Goal: Task Accomplishment & Management: Use online tool/utility

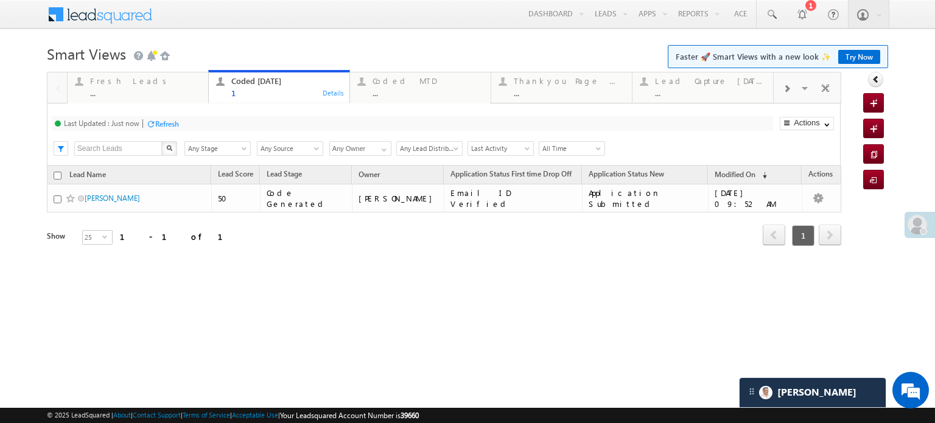
click at [268, 82] on div "Coded Today" at bounding box center [286, 81] width 111 height 10
drag, startPoint x: 263, startPoint y: 82, endPoint x: 195, endPoint y: 84, distance: 68.2
click at [146, 85] on div "Fresh Leads" at bounding box center [145, 81] width 111 height 10
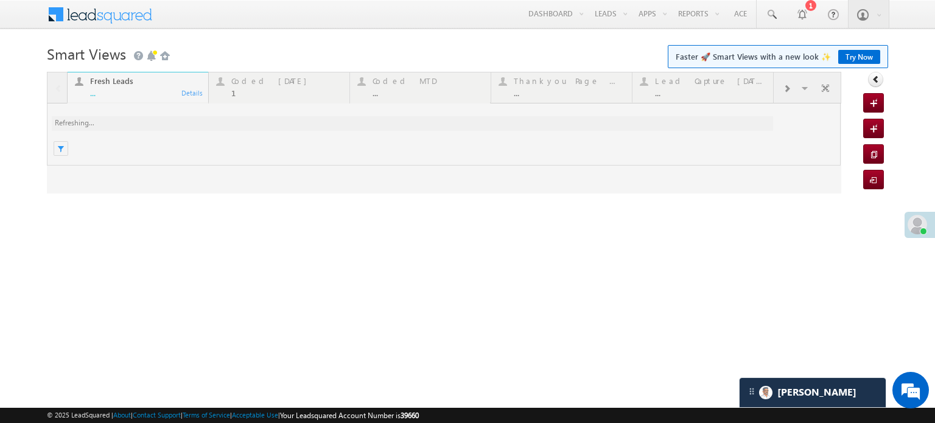
drag, startPoint x: 244, startPoint y: 80, endPoint x: 168, endPoint y: 82, distance: 76.1
click at [212, 79] on div at bounding box center [444, 133] width 794 height 122
click at [172, 82] on div at bounding box center [444, 133] width 794 height 122
click at [158, 83] on div at bounding box center [444, 133] width 794 height 122
click at [246, 49] on h1 "Smart Views Getting Started Faster 🚀 Smart Views with a new look ✨ Try Now" at bounding box center [467, 53] width 841 height 24
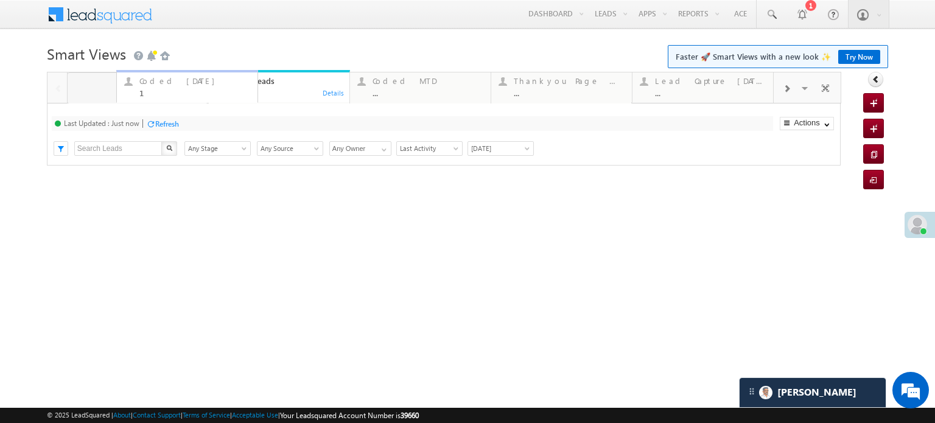
drag, startPoint x: 241, startPoint y: 91, endPoint x: 149, endPoint y: 98, distance: 92.2
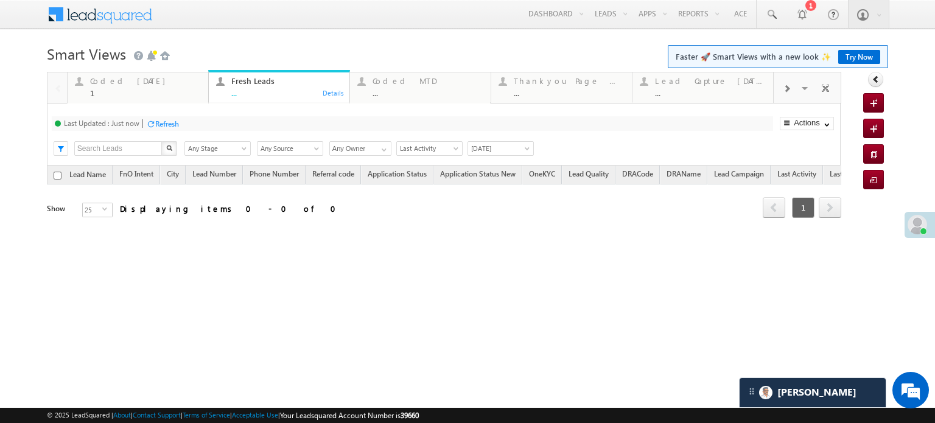
click at [174, 120] on div "Refresh" at bounding box center [167, 123] width 24 height 9
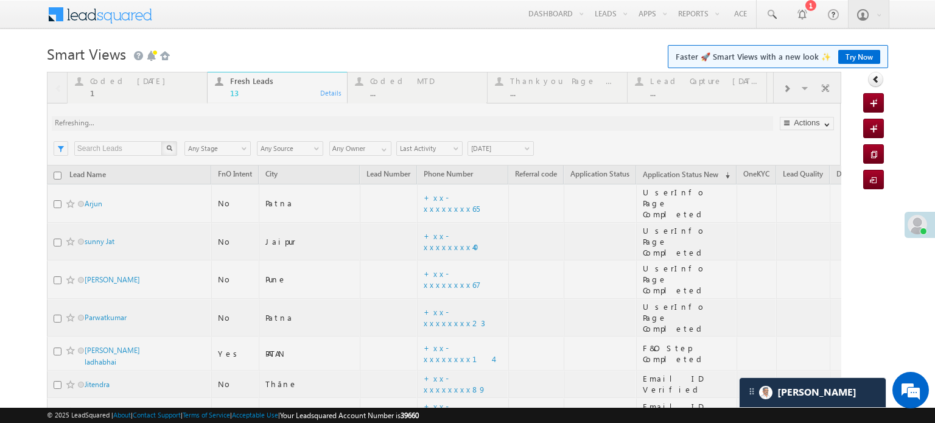
click at [112, 80] on div at bounding box center [444, 376] width 794 height 608
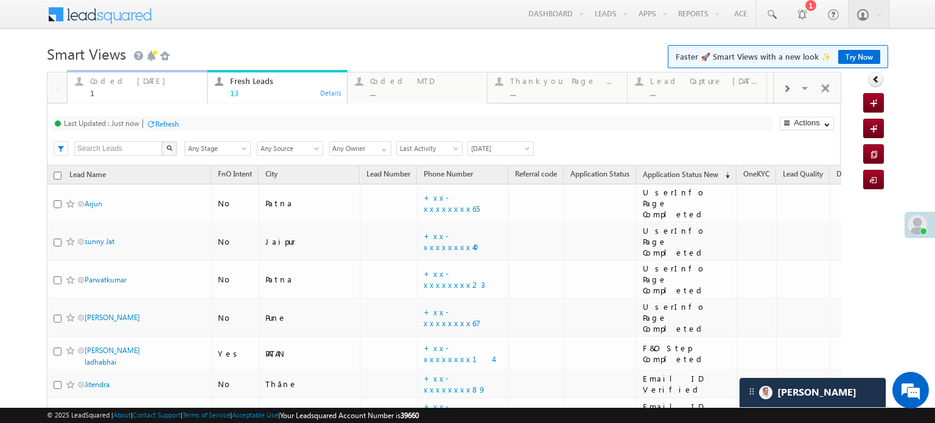
click at [136, 89] on div "1" at bounding box center [145, 92] width 110 height 9
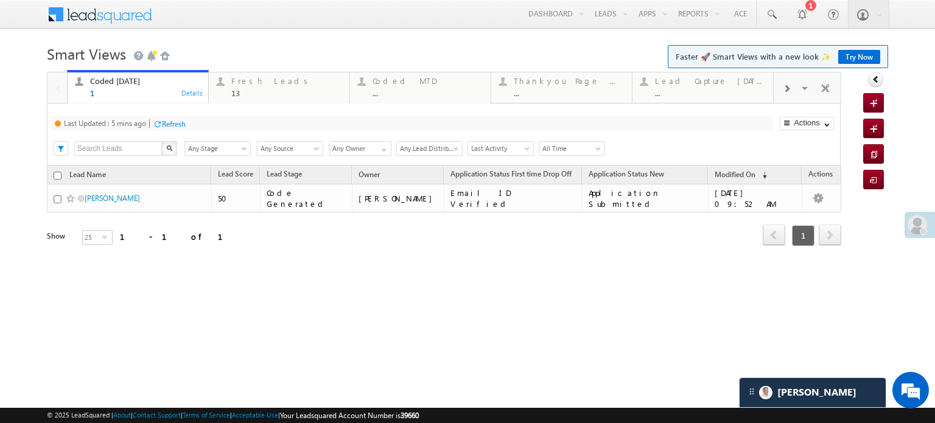
click at [164, 124] on div "Refresh" at bounding box center [174, 123] width 24 height 9
click at [246, 89] on div "13" at bounding box center [286, 92] width 111 height 9
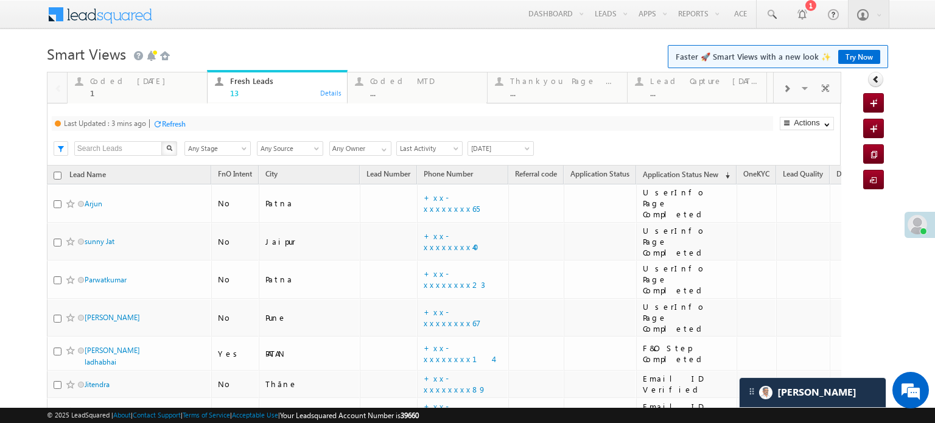
click at [174, 125] on div "Refresh" at bounding box center [174, 123] width 24 height 9
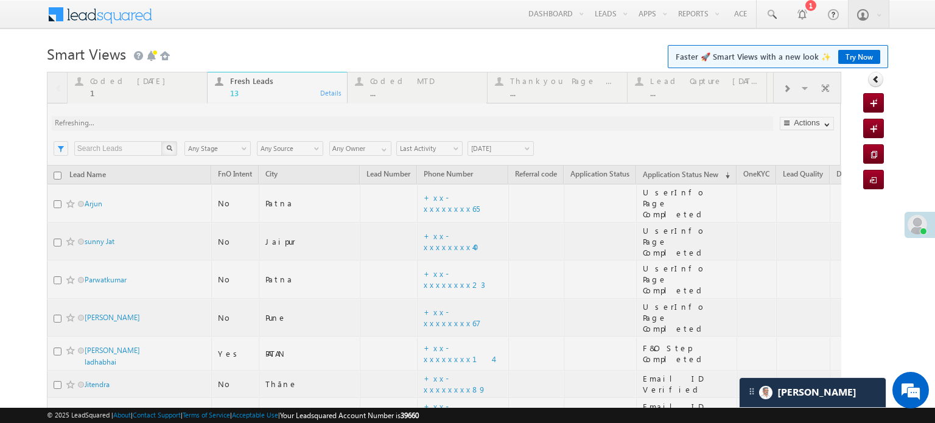
click at [174, 125] on div at bounding box center [444, 376] width 794 height 608
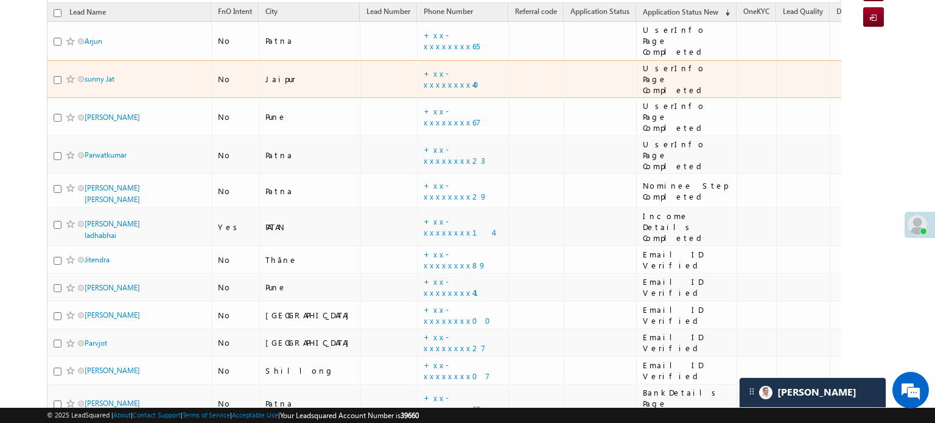
scroll to position [183, 0]
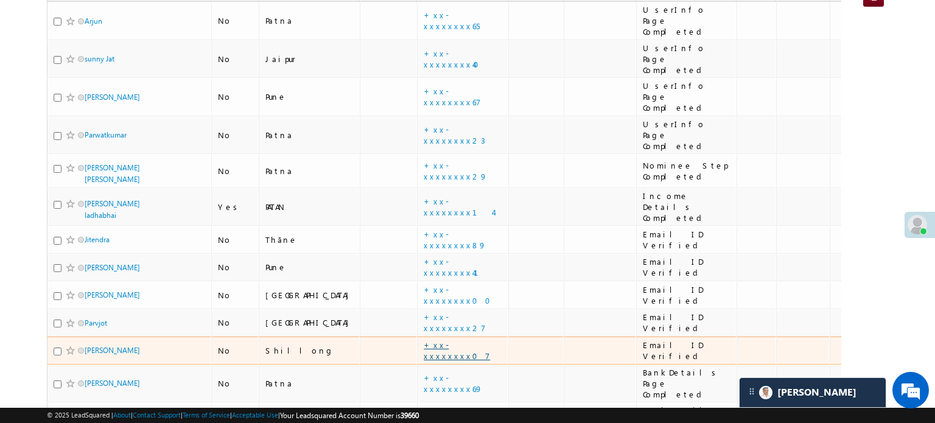
click at [423, 340] on link "+xx-xxxxxxxx07" at bounding box center [456, 350] width 66 height 21
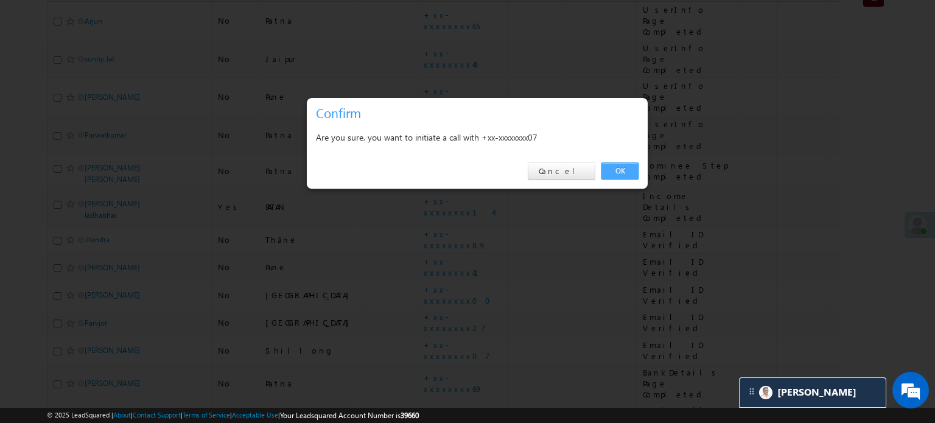
click at [633, 167] on link "OK" at bounding box center [619, 170] width 37 height 17
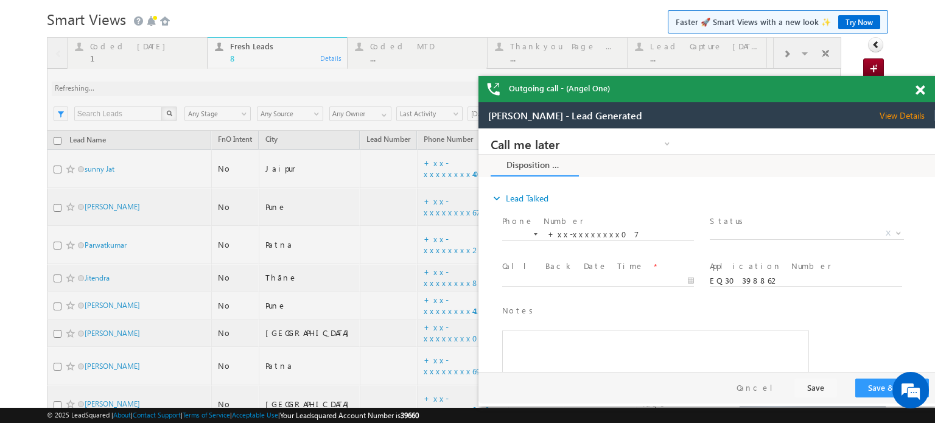
scroll to position [87, 0]
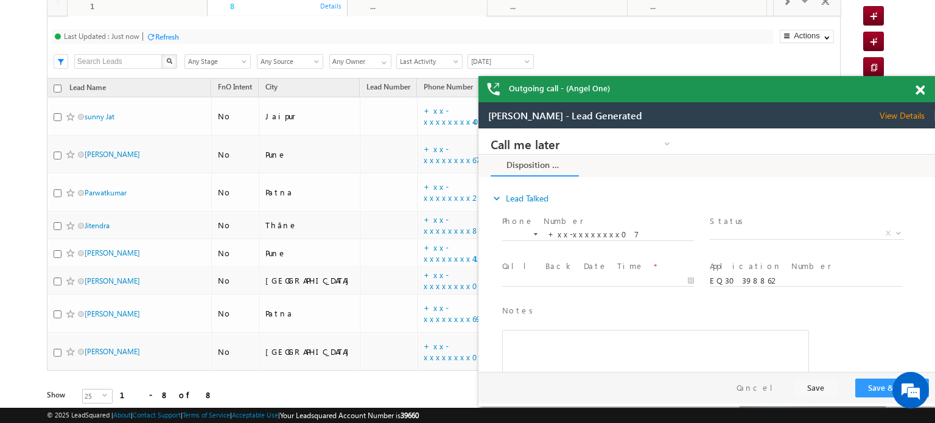
click at [922, 92] on span at bounding box center [919, 90] width 9 height 10
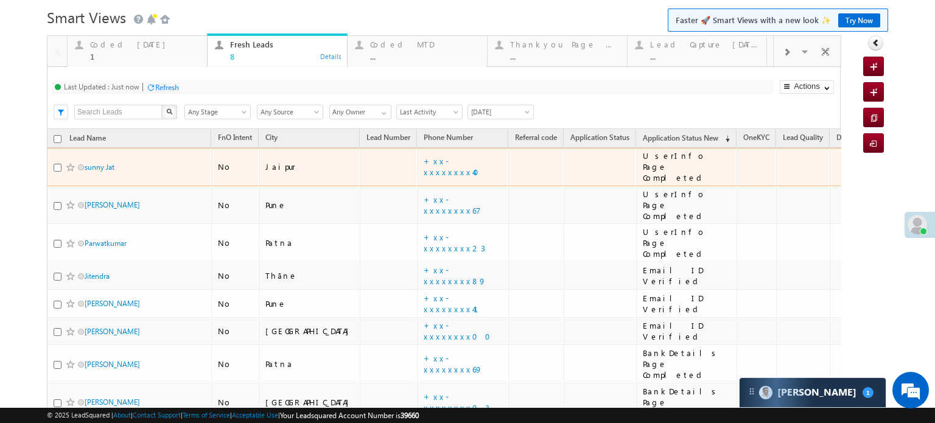
scroll to position [0, 0]
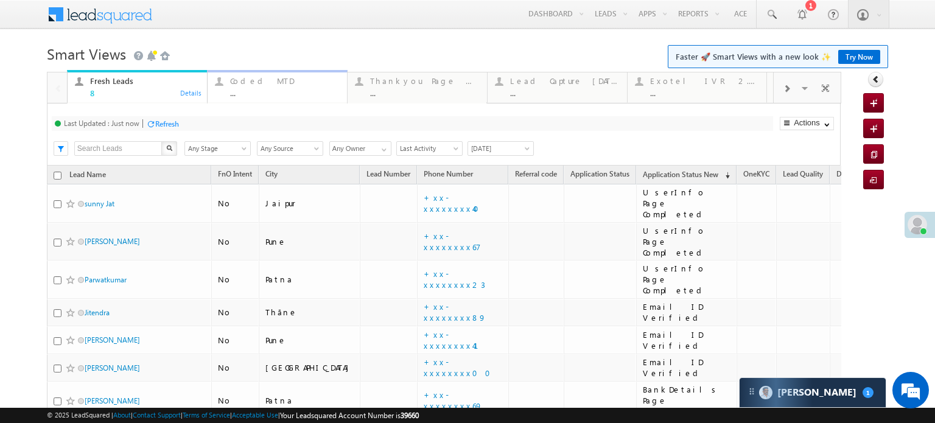
click at [273, 93] on div "..." at bounding box center [285, 92] width 110 height 9
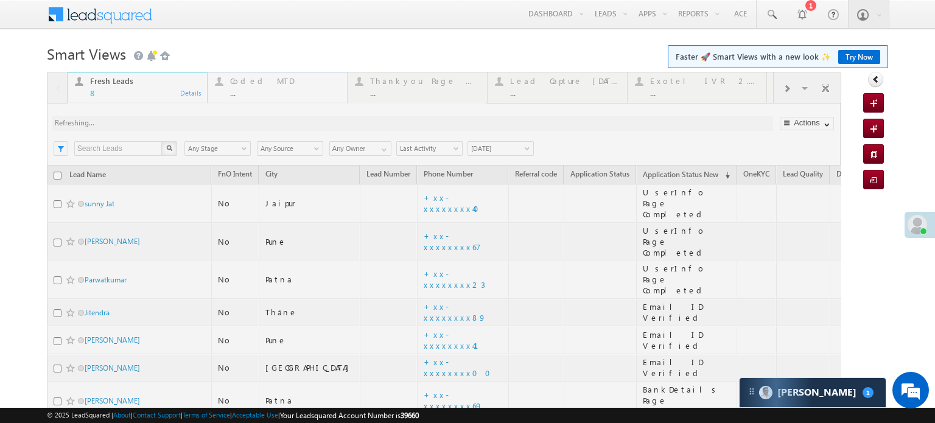
click at [274, 93] on div at bounding box center [444, 298] width 794 height 453
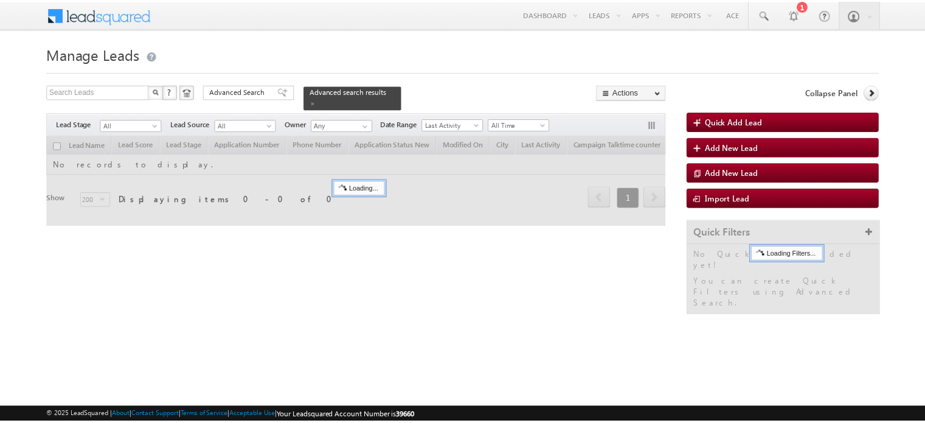
scroll to position [61, 0]
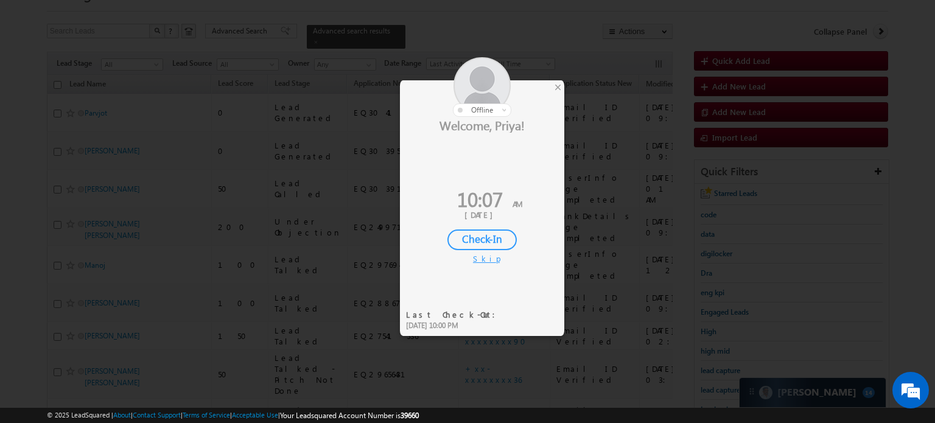
click at [457, 240] on div "Check-In" at bounding box center [481, 239] width 69 height 21
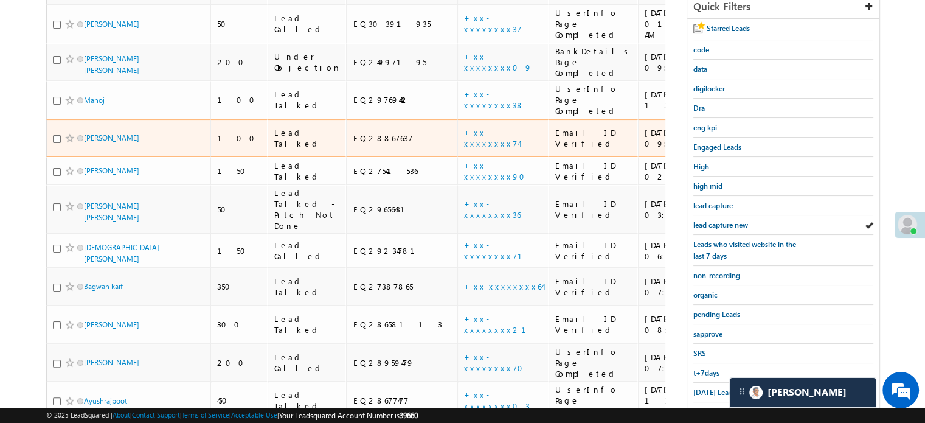
scroll to position [243, 0]
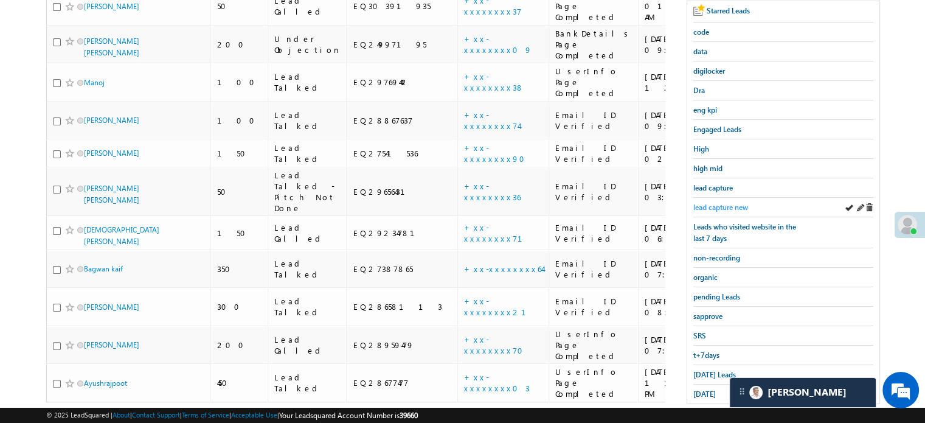
click at [722, 207] on span "lead capture new" at bounding box center [721, 207] width 55 height 9
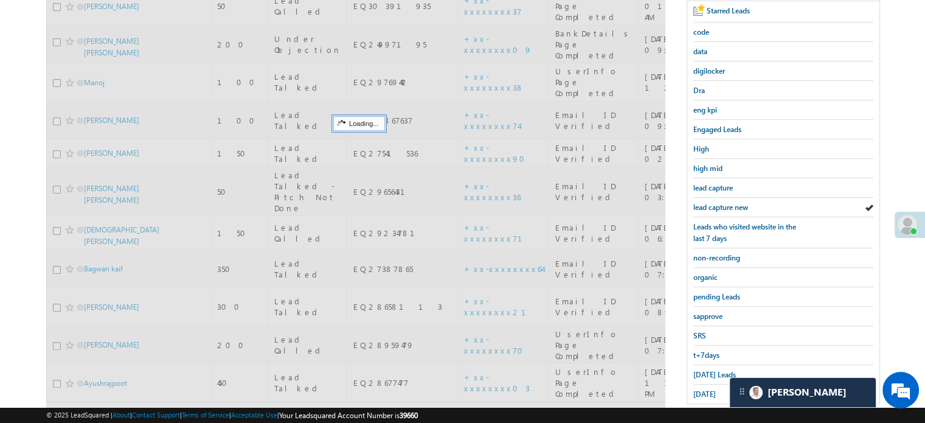
click at [722, 207] on span "lead capture new" at bounding box center [721, 207] width 55 height 9
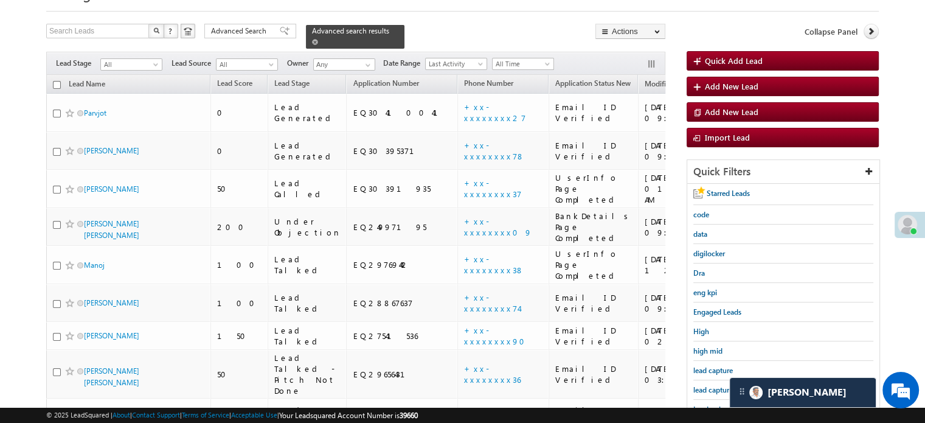
scroll to position [0, 0]
click at [707, 385] on span "lead capture new" at bounding box center [721, 389] width 55 height 9
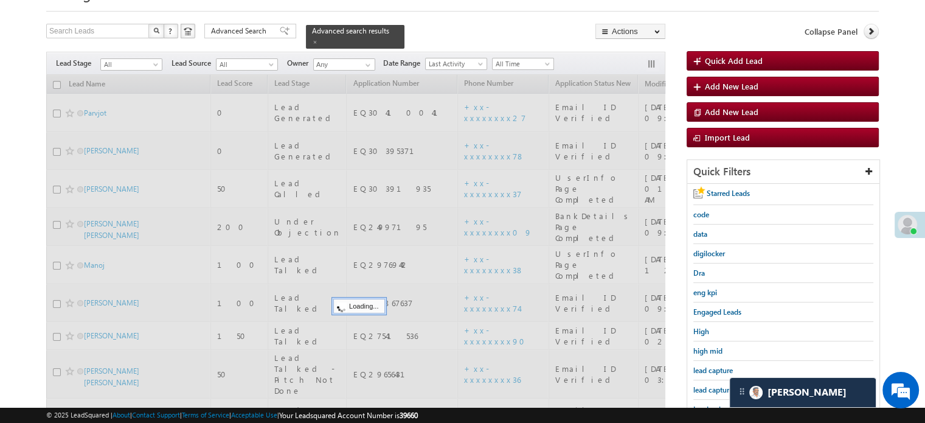
click at [707, 385] on span "lead capture new" at bounding box center [721, 389] width 55 height 9
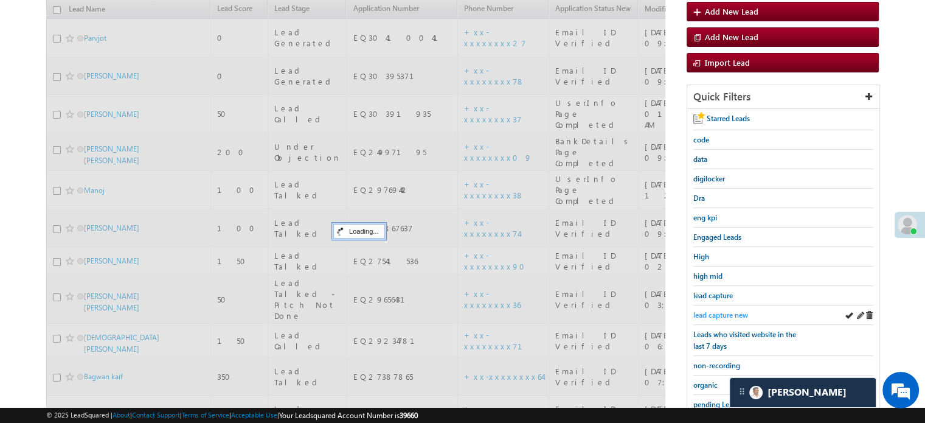
scroll to position [122, 0]
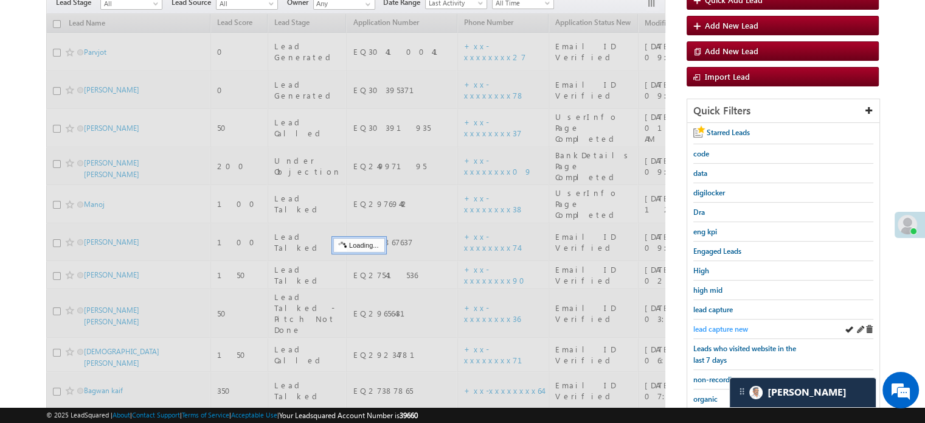
click at [711, 324] on span "lead capture new" at bounding box center [721, 328] width 55 height 9
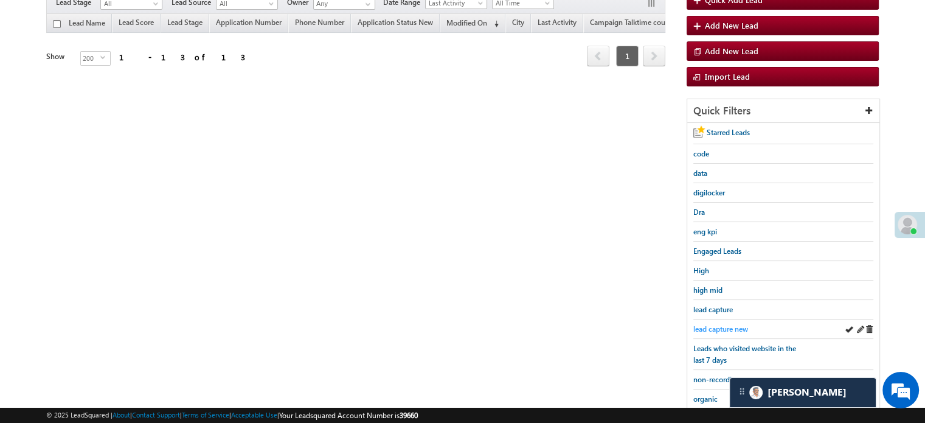
click at [737, 324] on span "lead capture new" at bounding box center [721, 328] width 55 height 9
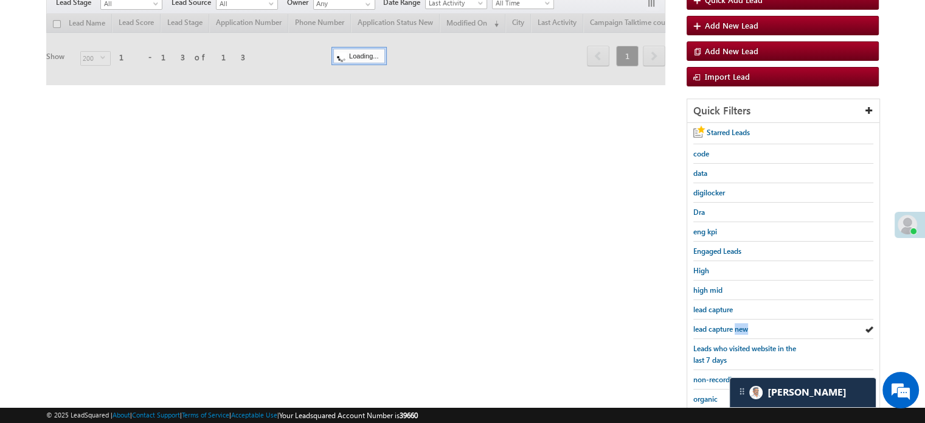
click at [737, 324] on span "lead capture new" at bounding box center [721, 328] width 55 height 9
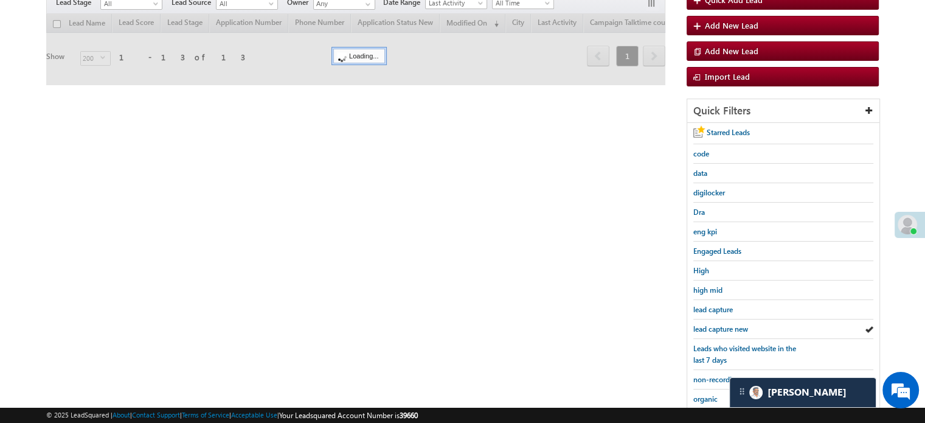
click at [737, 324] on span "lead capture new" at bounding box center [721, 328] width 55 height 9
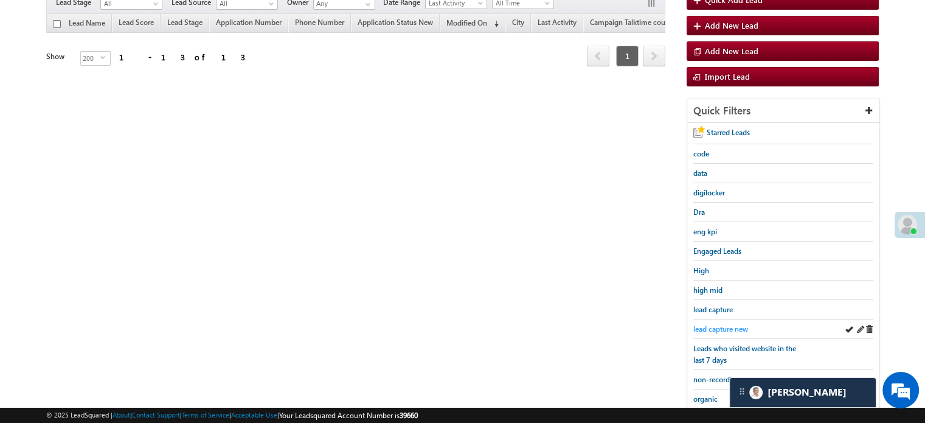
click at [720, 324] on span "lead capture new" at bounding box center [721, 328] width 55 height 9
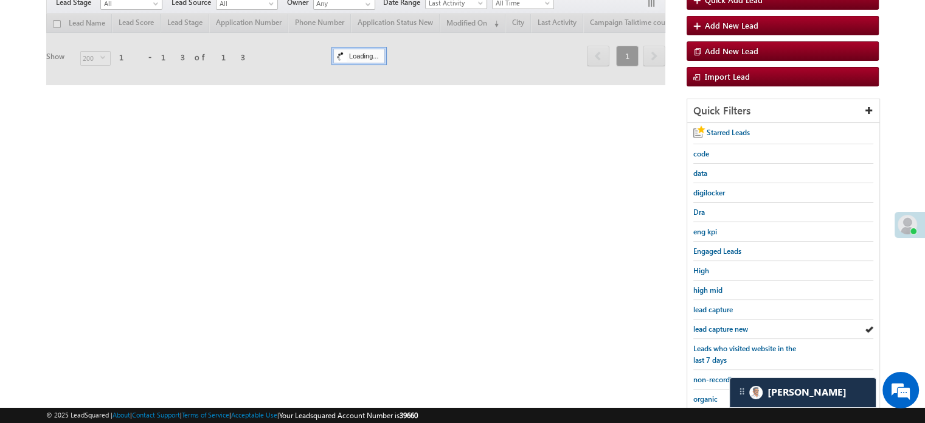
click at [720, 324] on span "lead capture new" at bounding box center [721, 328] width 55 height 9
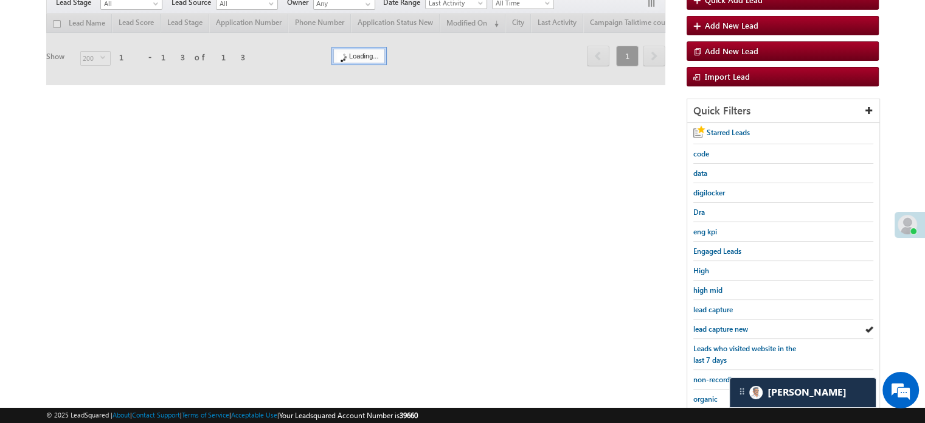
click at [720, 324] on span "lead capture new" at bounding box center [721, 328] width 55 height 9
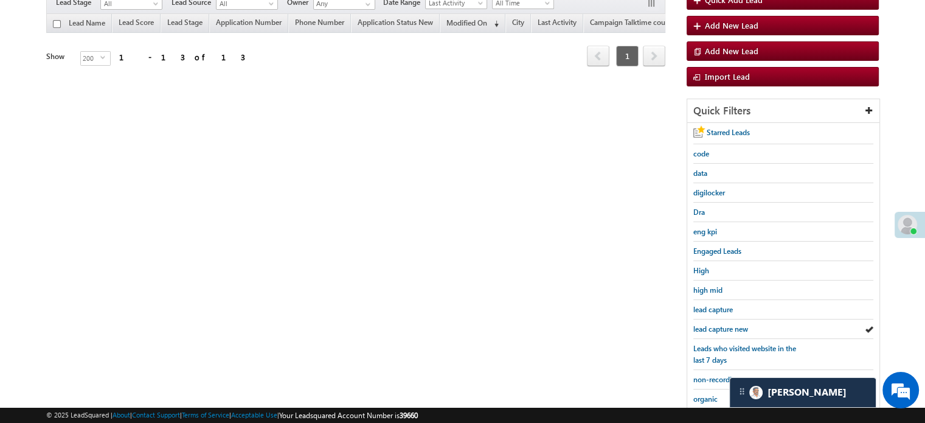
click at [720, 324] on span "lead capture new" at bounding box center [721, 328] width 55 height 9
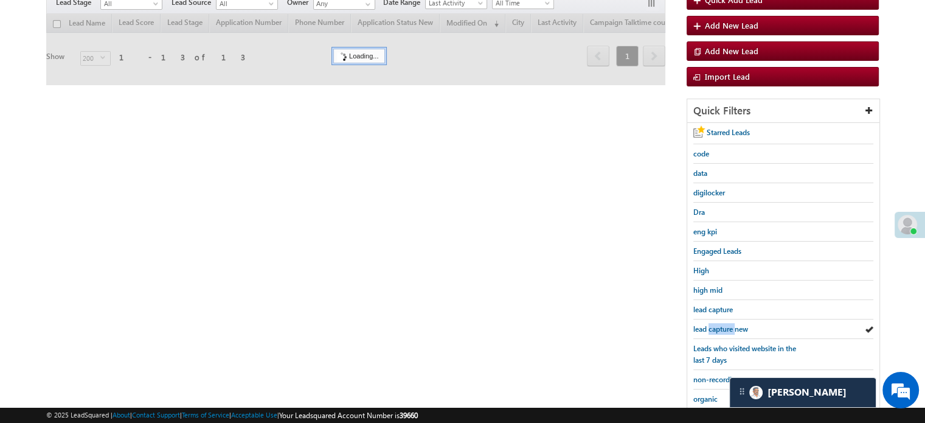
click at [720, 324] on span "lead capture new" at bounding box center [721, 328] width 55 height 9
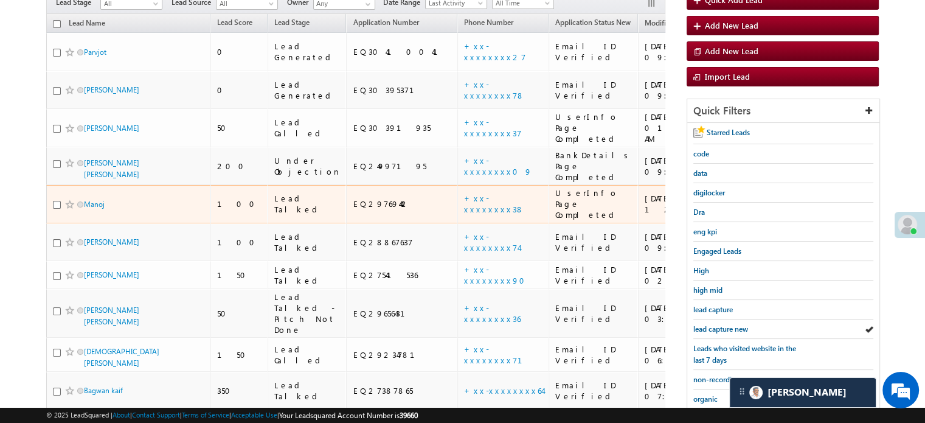
click at [134, 185] on td "Manoj" at bounding box center [128, 204] width 164 height 38
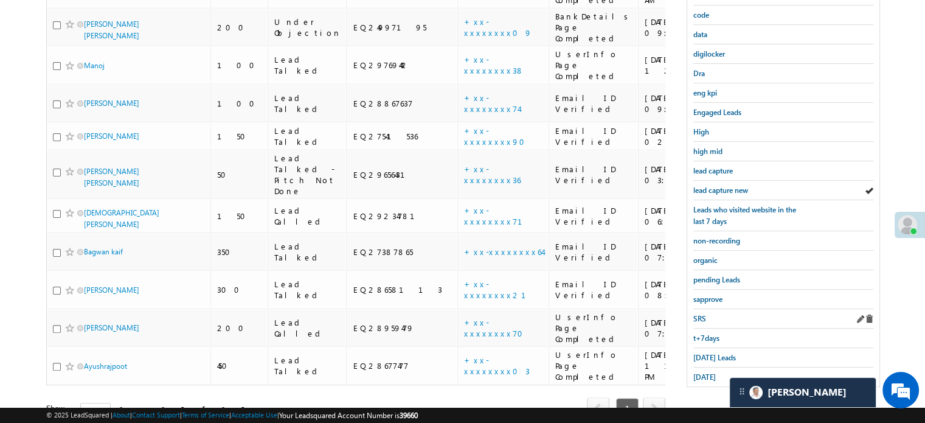
scroll to position [261, 0]
click at [711, 373] on span "yesterday" at bounding box center [705, 376] width 23 height 9
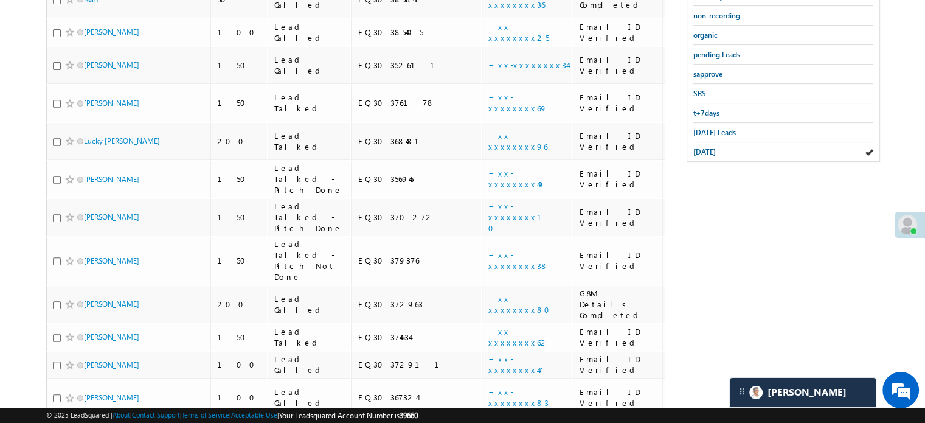
scroll to position [364, 0]
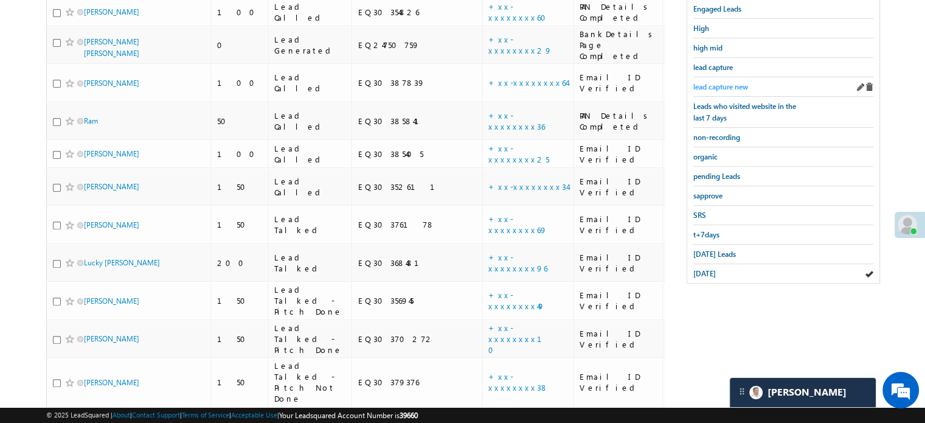
click at [727, 82] on span "lead capture new" at bounding box center [721, 86] width 55 height 9
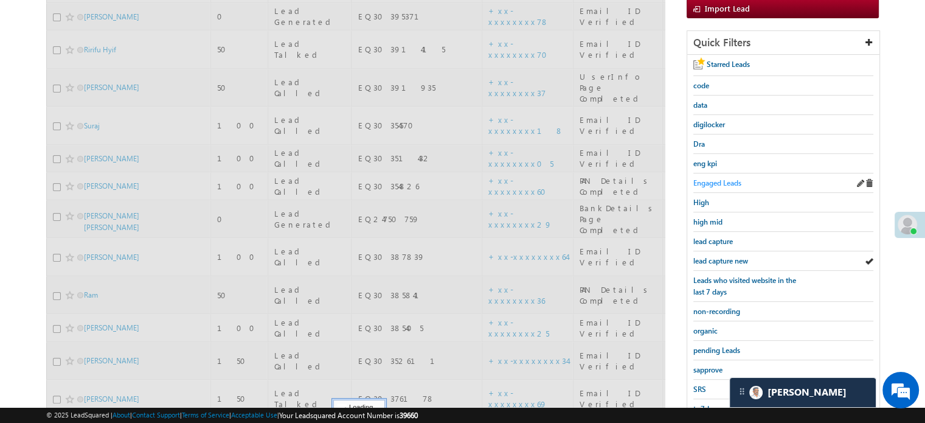
scroll to position [120, 0]
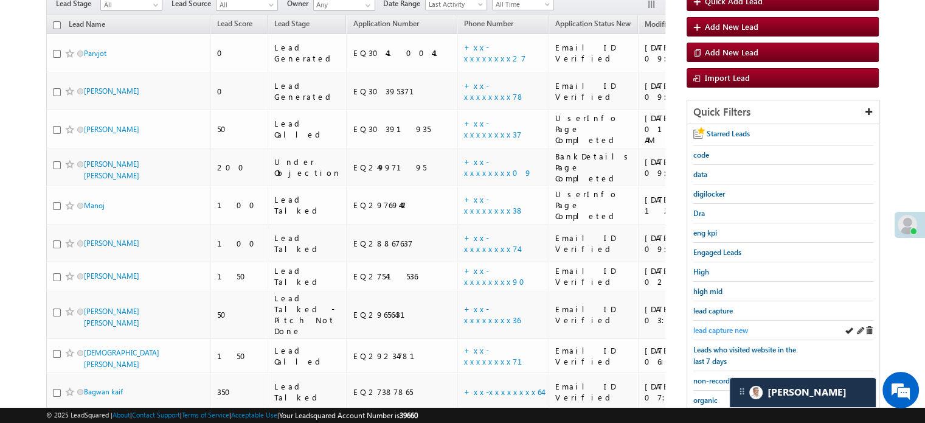
click at [711, 326] on span "lead capture new" at bounding box center [721, 330] width 55 height 9
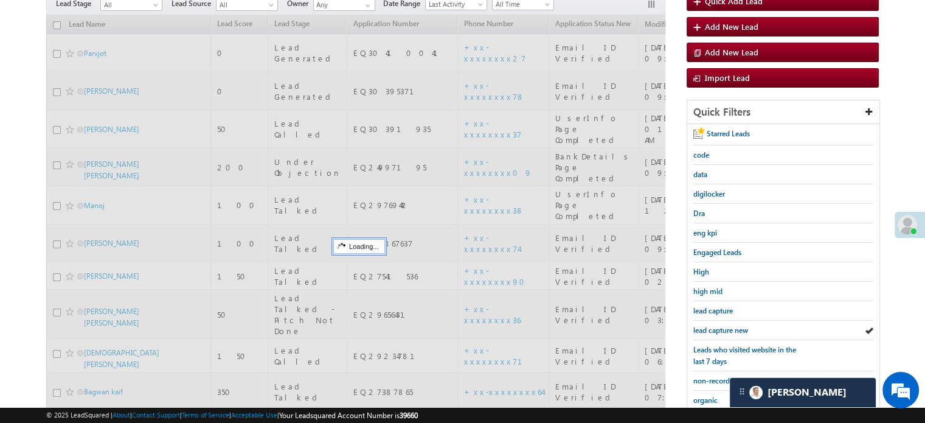
click at [711, 326] on span "lead capture new" at bounding box center [721, 330] width 55 height 9
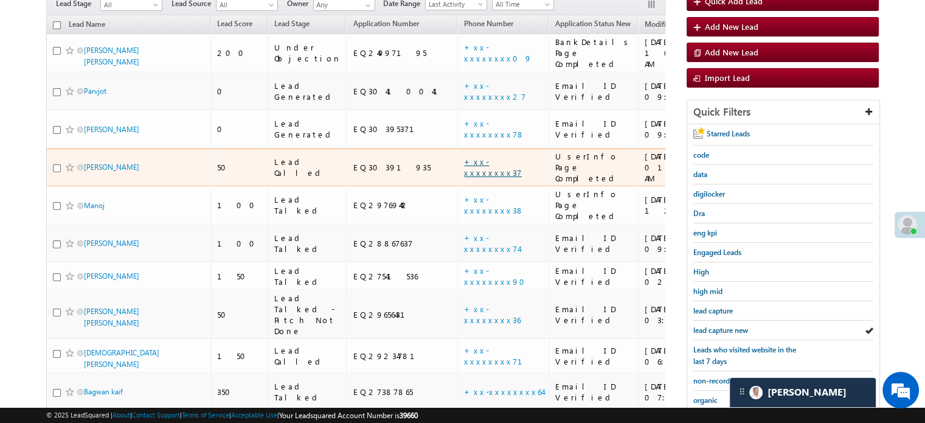
click at [464, 156] on link "+xx-xxxxxxxx37" at bounding box center [493, 166] width 58 height 21
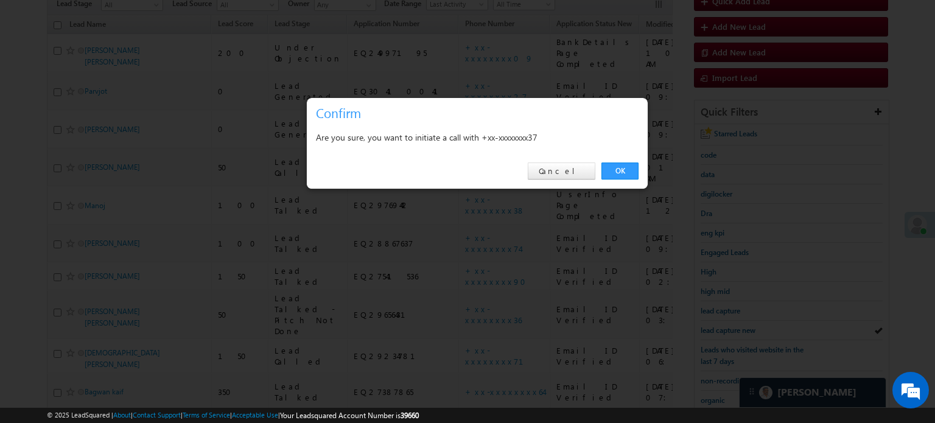
click at [618, 161] on div "OK Cancel" at bounding box center [477, 171] width 341 height 35
click at [618, 166] on link "OK" at bounding box center [619, 170] width 37 height 17
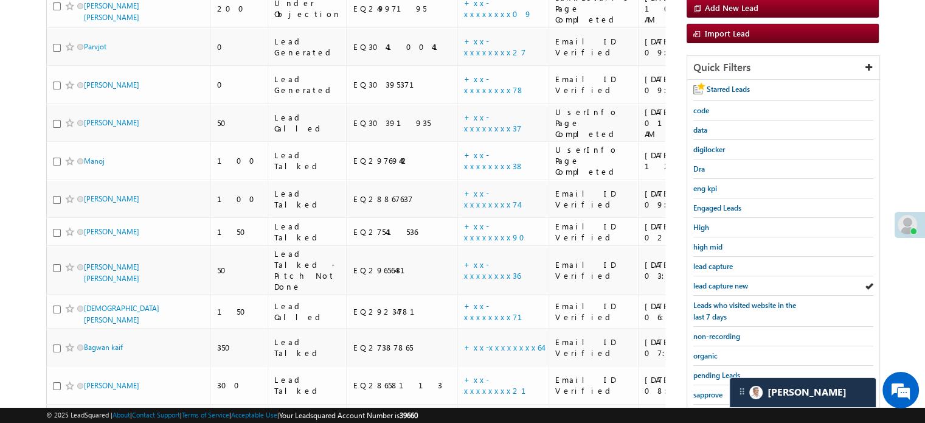
scroll to position [261, 0]
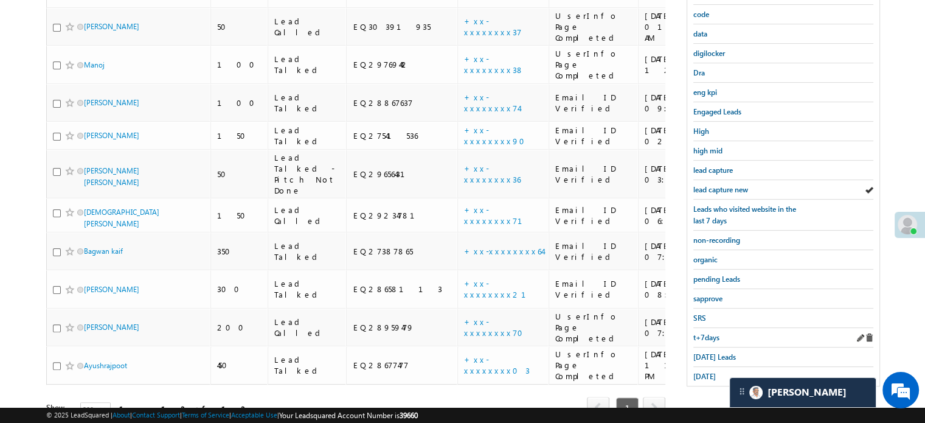
click at [711, 340] on div "t+7days" at bounding box center [784, 337] width 180 height 19
drag, startPoint x: 711, startPoint y: 340, endPoint x: 711, endPoint y: 347, distance: 6.7
click at [711, 344] on div "Starred Leads code data digilocker Dra eng kpi Engaged Leads High high mid lead…" at bounding box center [784, 185] width 192 height 402
click at [711, 352] on span "Today's Leads" at bounding box center [715, 356] width 43 height 9
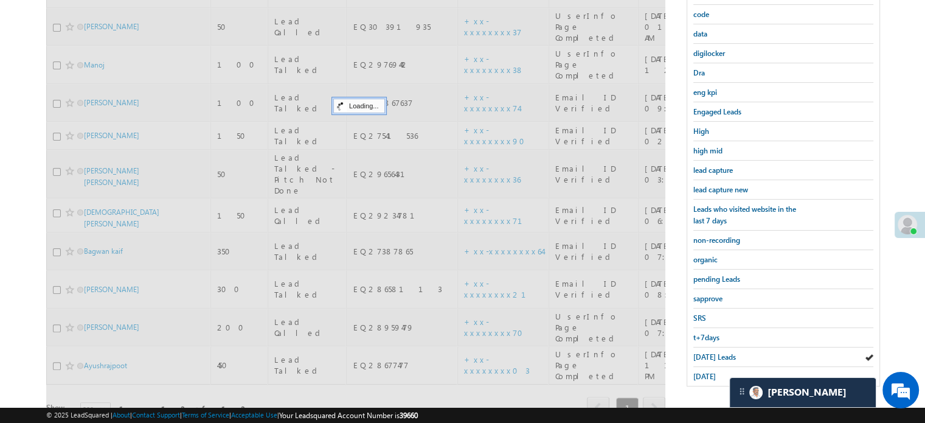
click at [711, 352] on span "Today's Leads" at bounding box center [715, 356] width 43 height 9
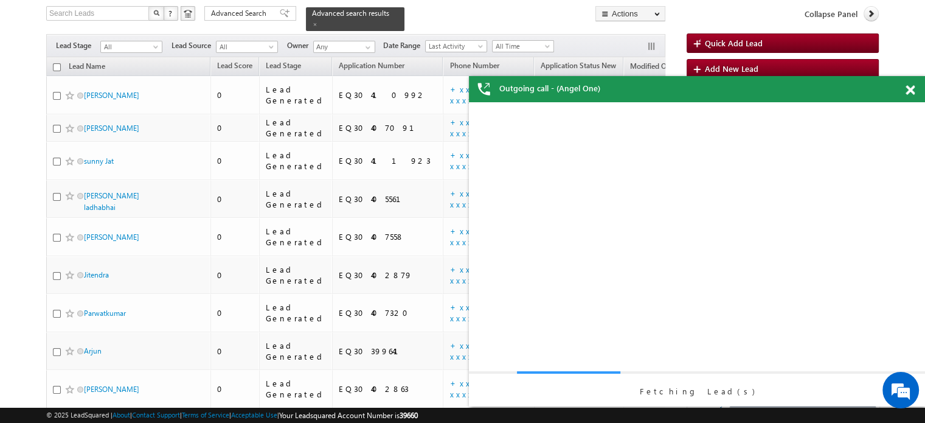
scroll to position [0, 0]
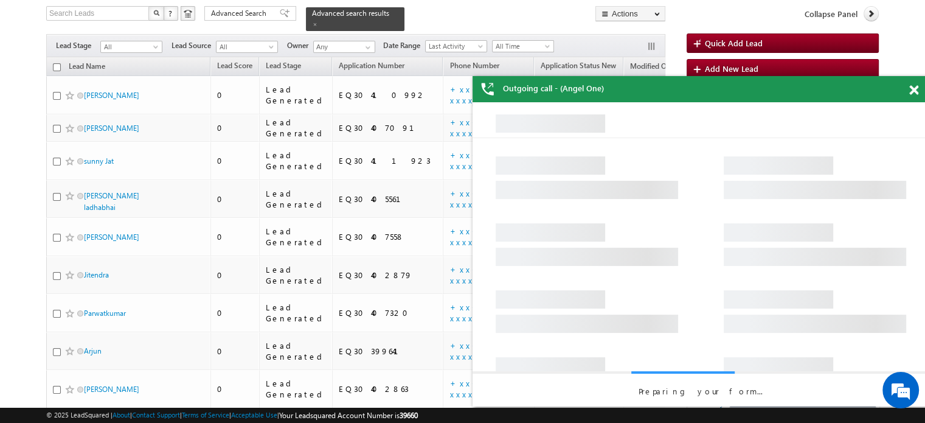
click at [907, 89] on div "Outgoing call - (Angel One)" at bounding box center [701, 89] width 456 height 26
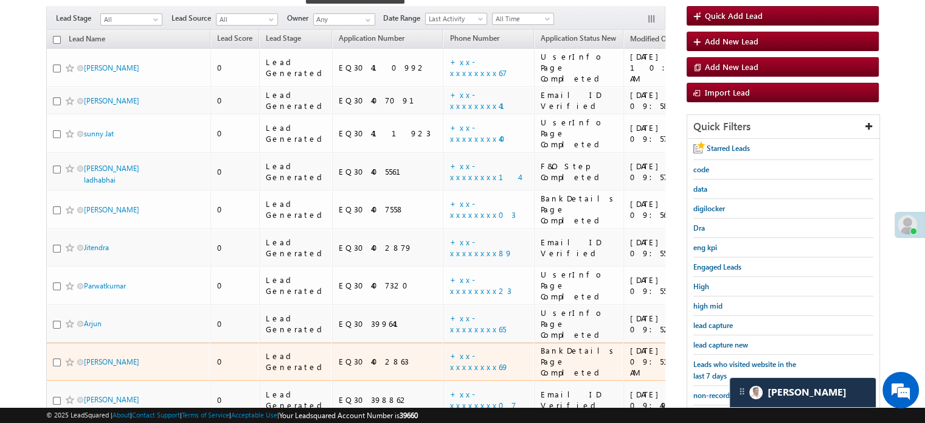
scroll to position [78, 0]
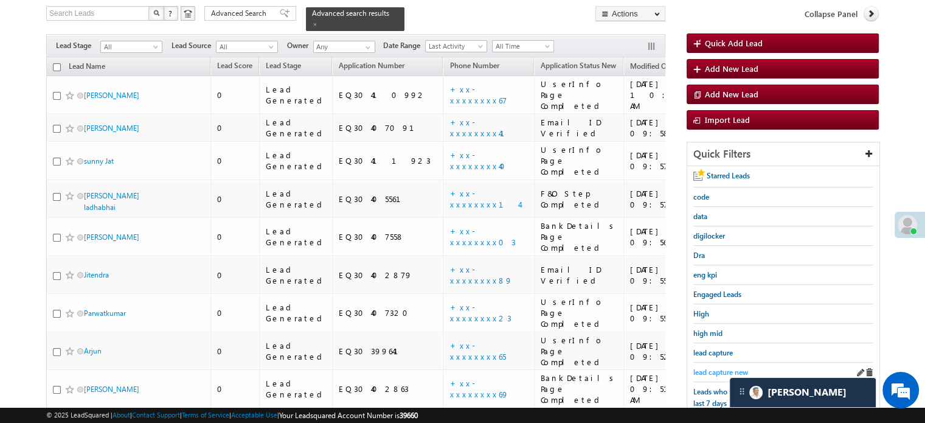
click at [706, 368] on span "lead capture new" at bounding box center [721, 372] width 55 height 9
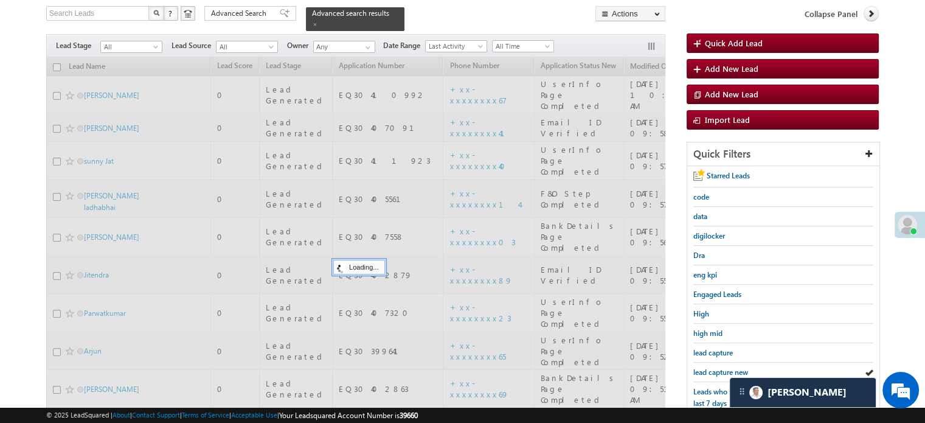
click at [706, 368] on span "lead capture new" at bounding box center [721, 372] width 55 height 9
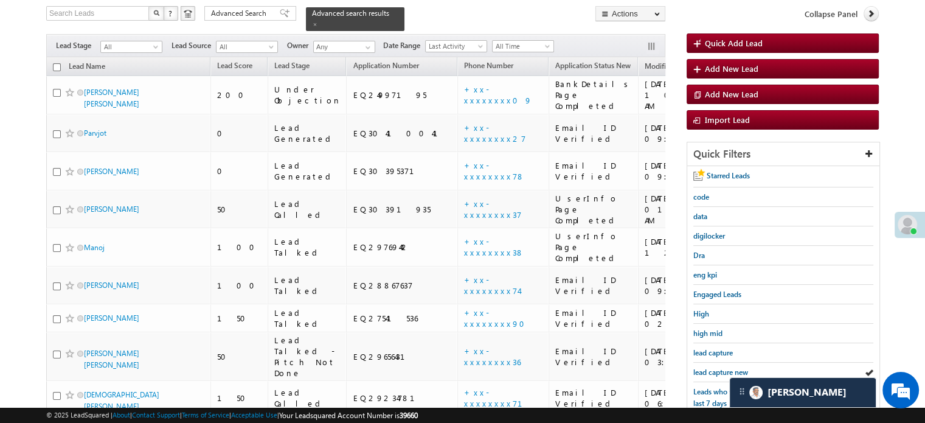
click at [706, 368] on span "lead capture new" at bounding box center [721, 372] width 55 height 9
click at [714, 366] on link "lead capture new" at bounding box center [721, 372] width 55 height 12
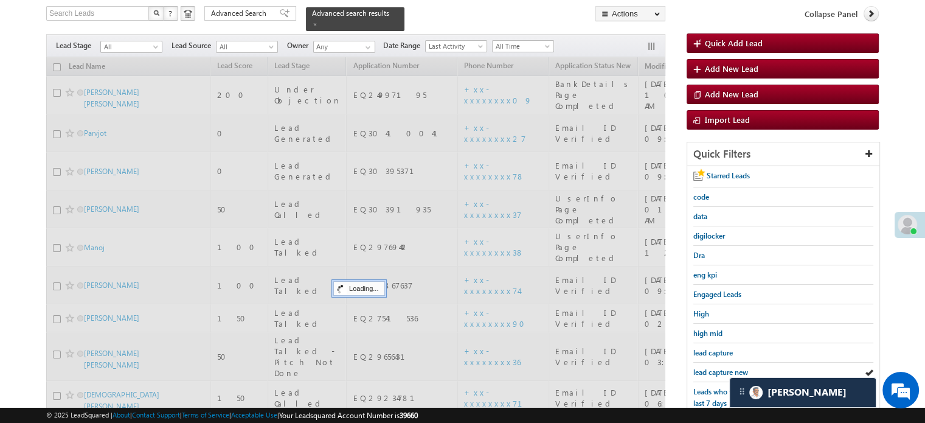
click at [714, 366] on link "lead capture new" at bounding box center [721, 372] width 55 height 12
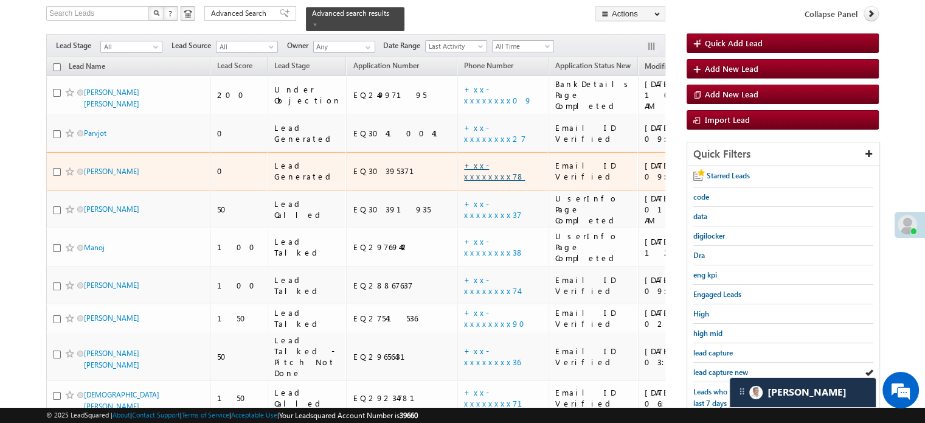
click at [464, 160] on link "+xx-xxxxxxxx78" at bounding box center [494, 170] width 61 height 21
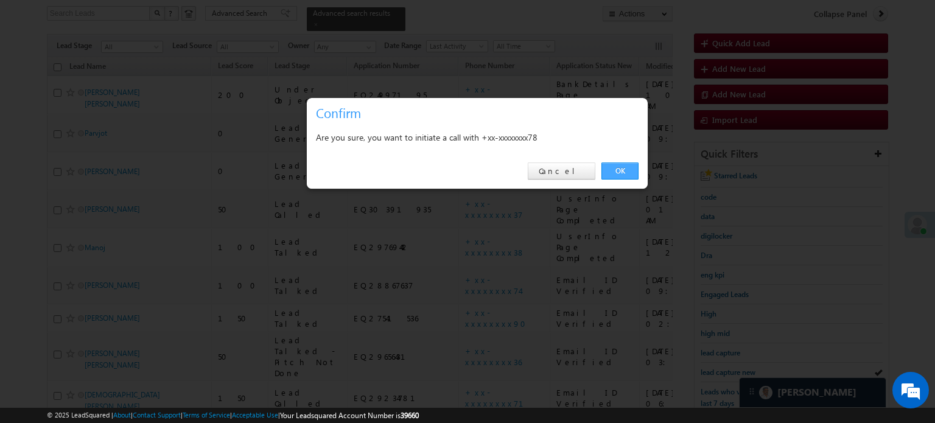
click at [618, 169] on link "OK" at bounding box center [619, 170] width 37 height 17
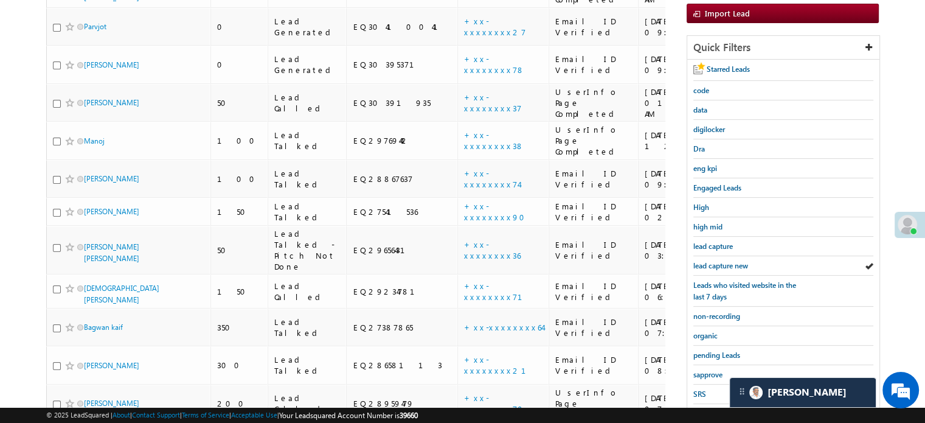
scroll to position [261, 0]
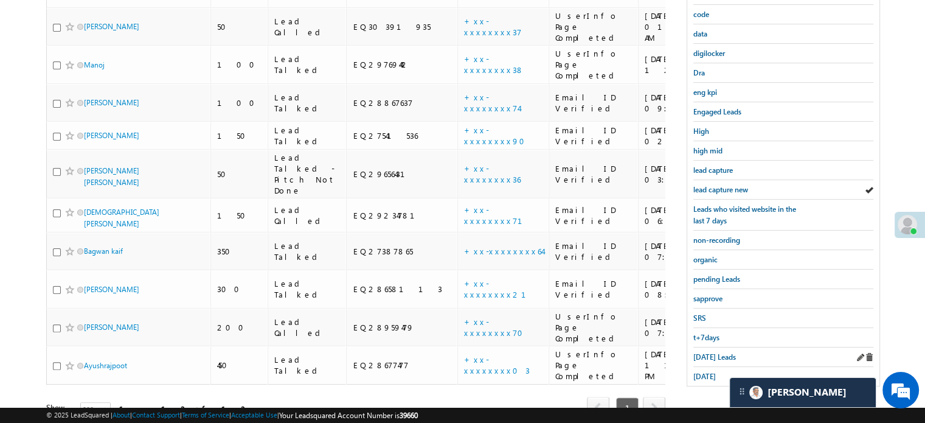
click at [716, 357] on div "Today's Leads" at bounding box center [784, 356] width 180 height 19
click at [716, 355] on span "Today's Leads" at bounding box center [715, 356] width 43 height 9
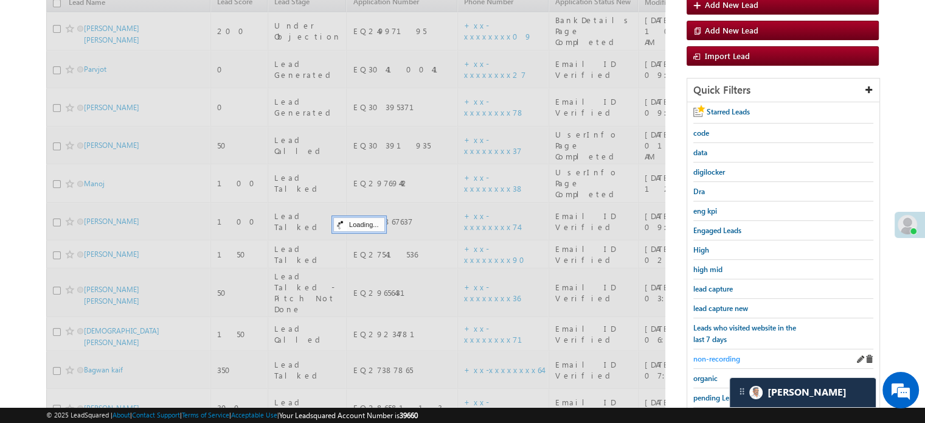
scroll to position [294, 0]
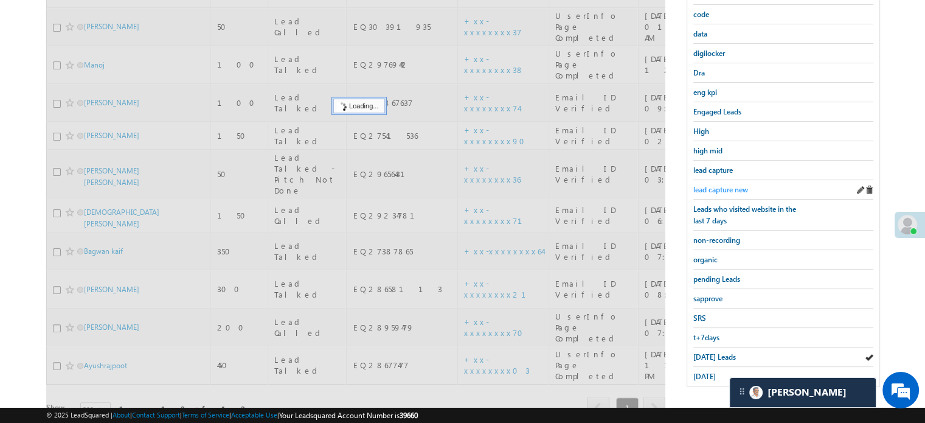
click at [734, 185] on span "lead capture new" at bounding box center [721, 189] width 55 height 9
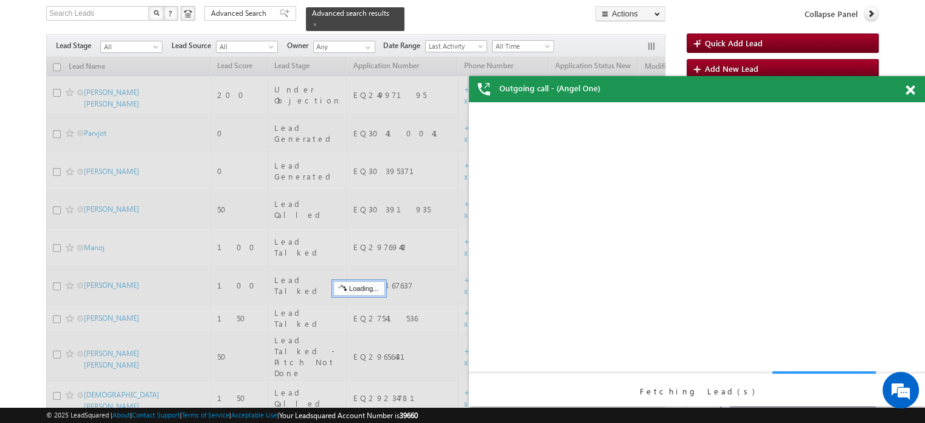
scroll to position [0, 0]
click at [911, 92] on span at bounding box center [910, 90] width 9 height 10
click at [911, 92] on div "Outgoing call - (Angel One)" at bounding box center [697, 89] width 456 height 26
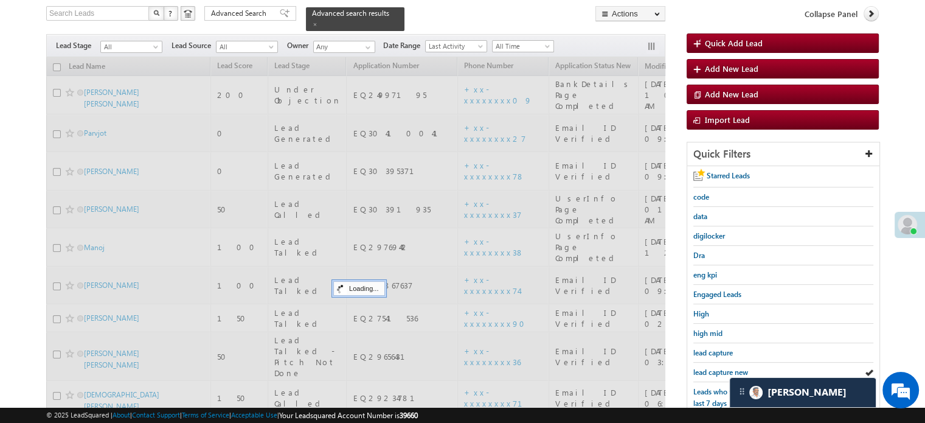
click at [419, 109] on div at bounding box center [355, 338] width 619 height 562
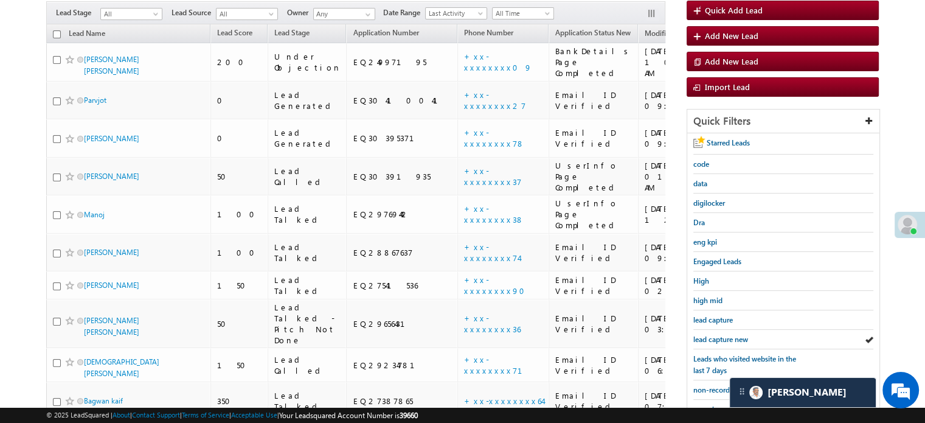
scroll to position [78, 0]
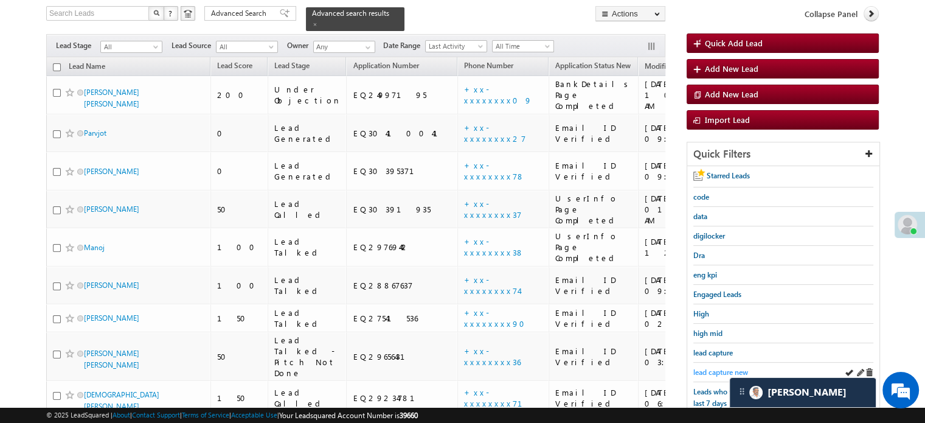
click at [701, 372] on span "lead capture new" at bounding box center [721, 372] width 55 height 9
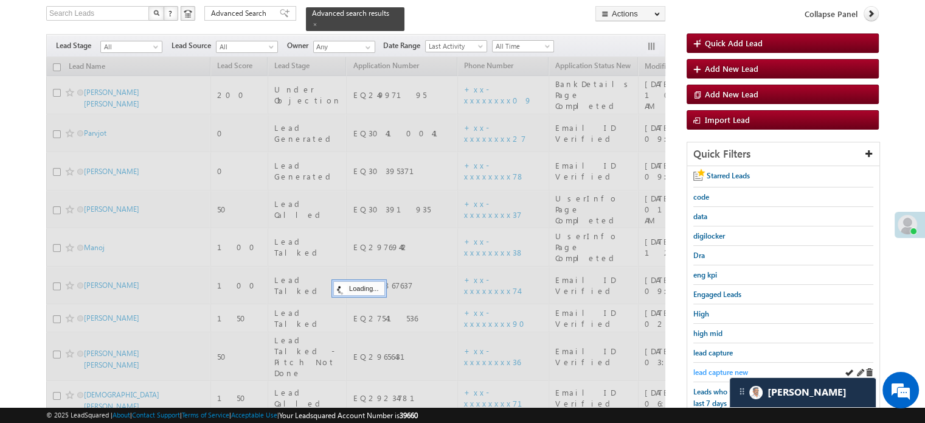
click at [703, 369] on span "lead capture new" at bounding box center [721, 372] width 55 height 9
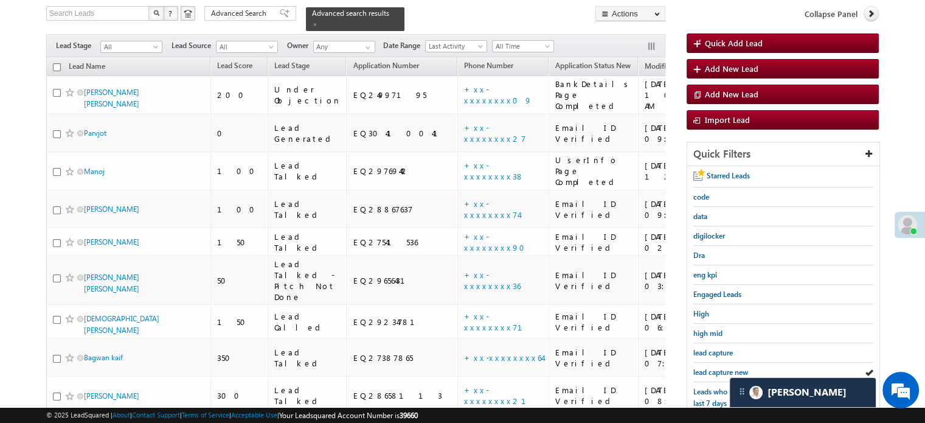
click at [703, 369] on span "lead capture new" at bounding box center [721, 372] width 55 height 9
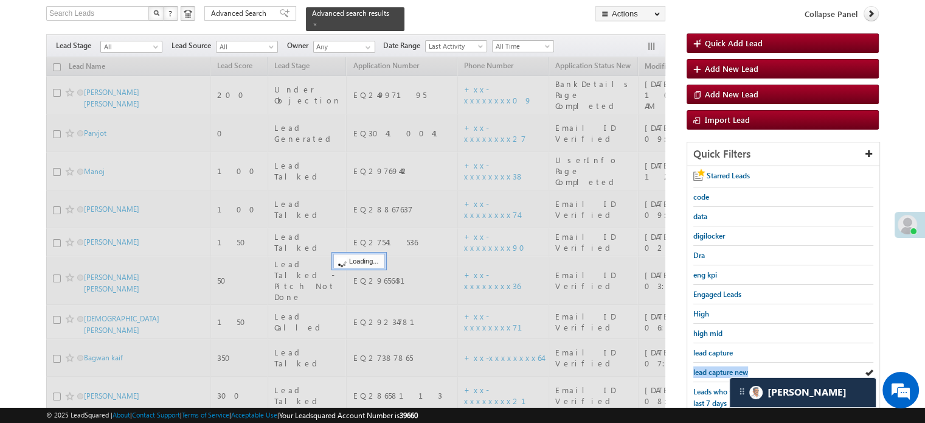
click at [703, 369] on span "lead capture new" at bounding box center [721, 372] width 55 height 9
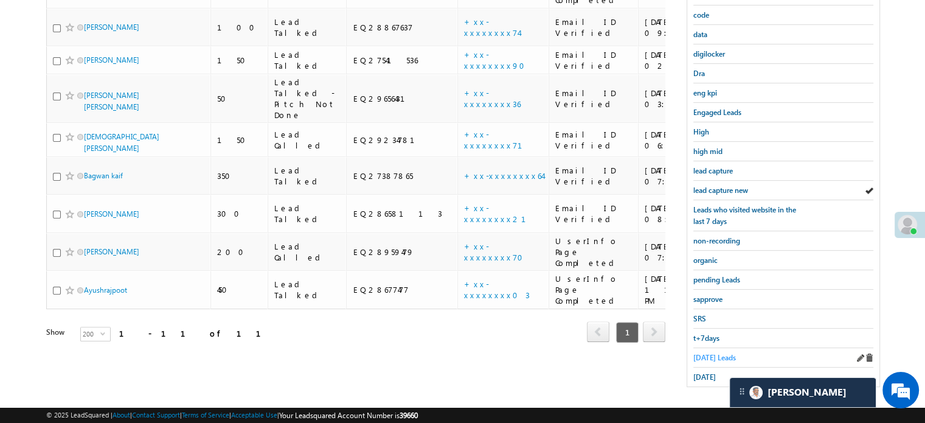
scroll to position [261, 0]
click at [700, 352] on span "Today's Leads" at bounding box center [715, 356] width 43 height 9
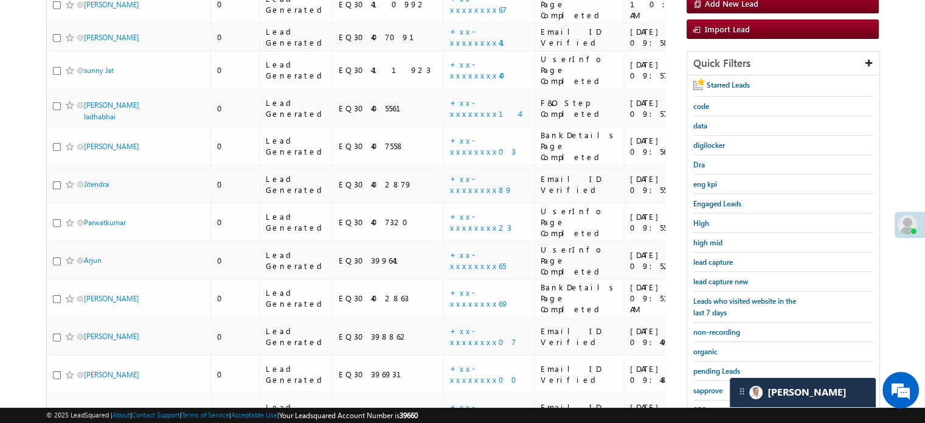
scroll to position [78, 0]
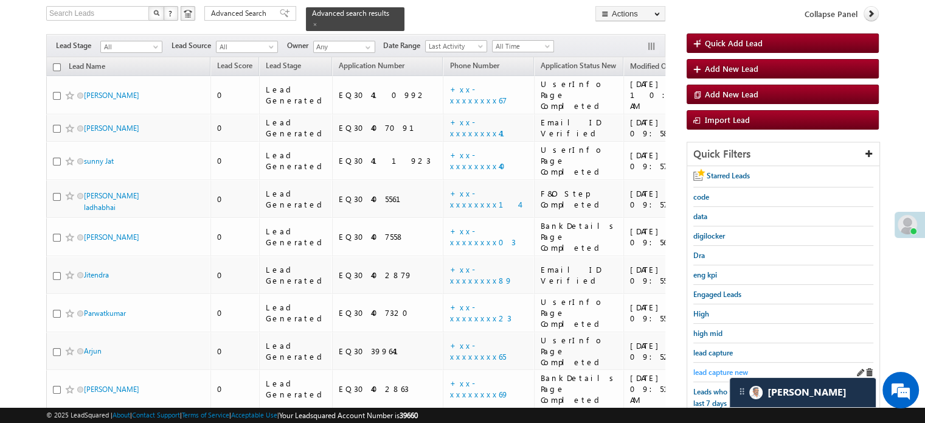
click at [711, 369] on span "lead capture new" at bounding box center [721, 372] width 55 height 9
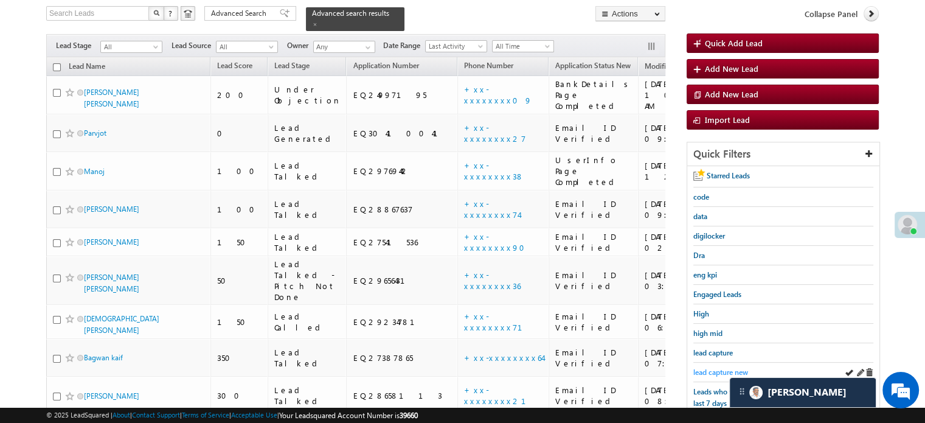
click at [711, 374] on link "lead capture new" at bounding box center [721, 372] width 55 height 12
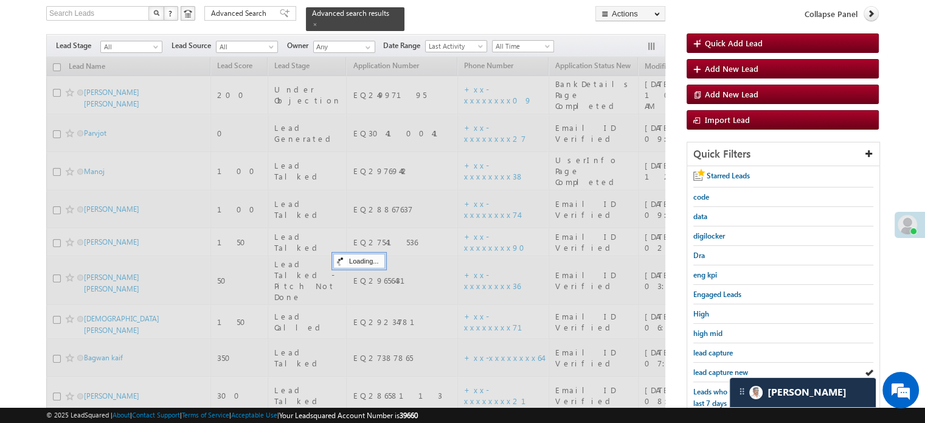
click at [711, 374] on link "lead capture new" at bounding box center [721, 372] width 55 height 12
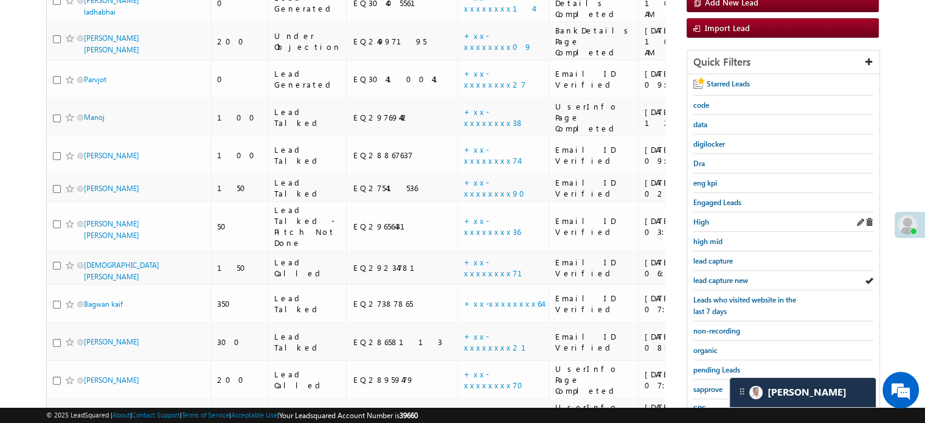
scroll to position [261, 0]
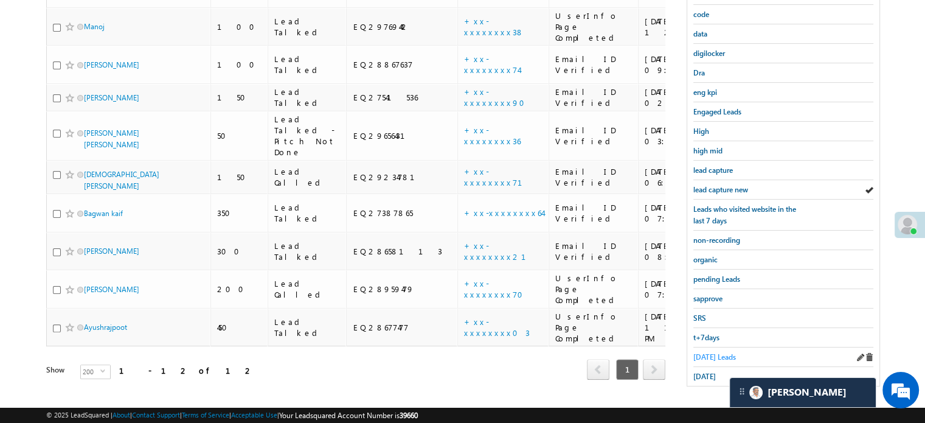
click at [709, 356] on span "Today's Leads" at bounding box center [715, 356] width 43 height 9
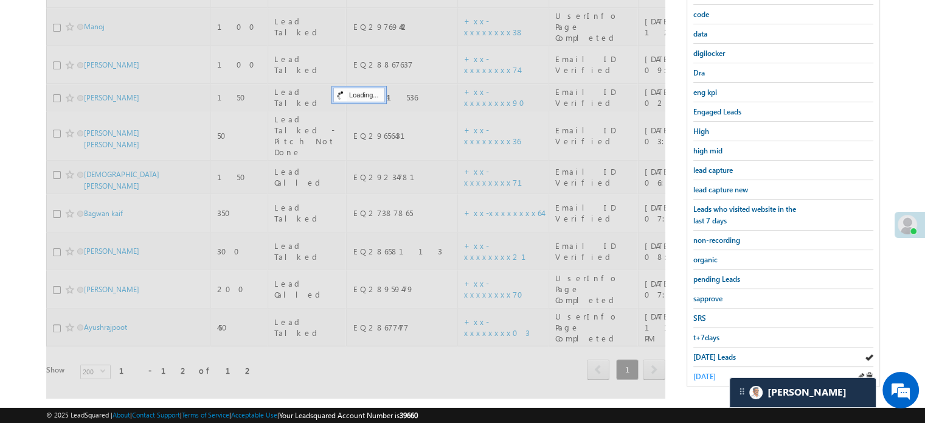
click at [708, 372] on span "yesterday" at bounding box center [705, 376] width 23 height 9
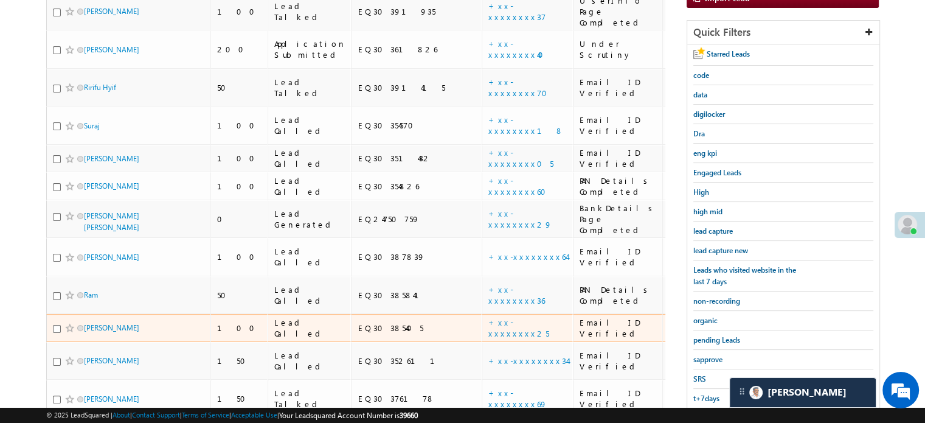
scroll to position [78, 0]
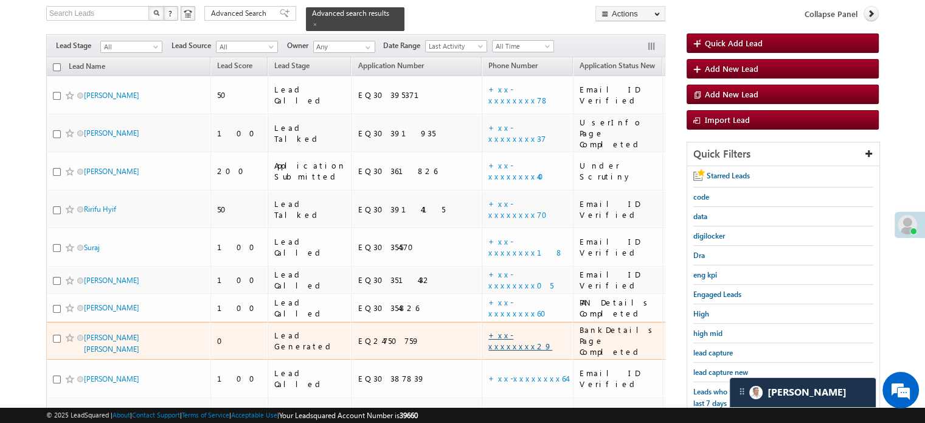
click at [489, 330] on link "+xx-xxxxxxxx29" at bounding box center [521, 340] width 64 height 21
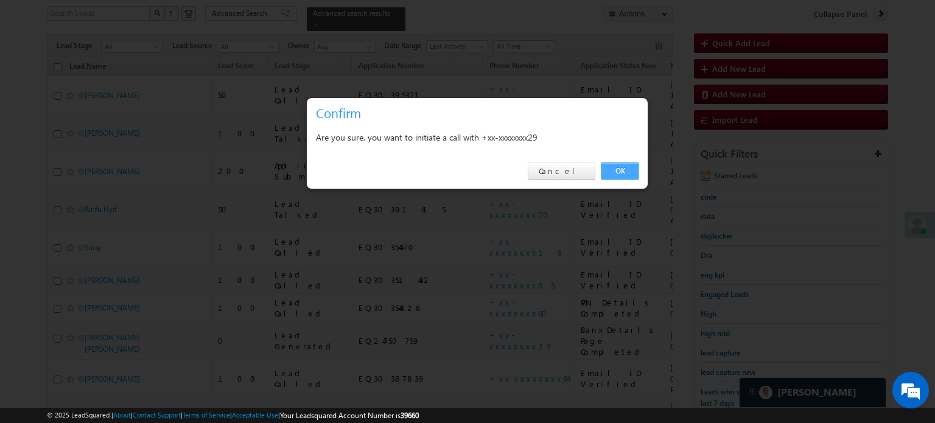
click at [604, 172] on link "OK" at bounding box center [619, 170] width 37 height 17
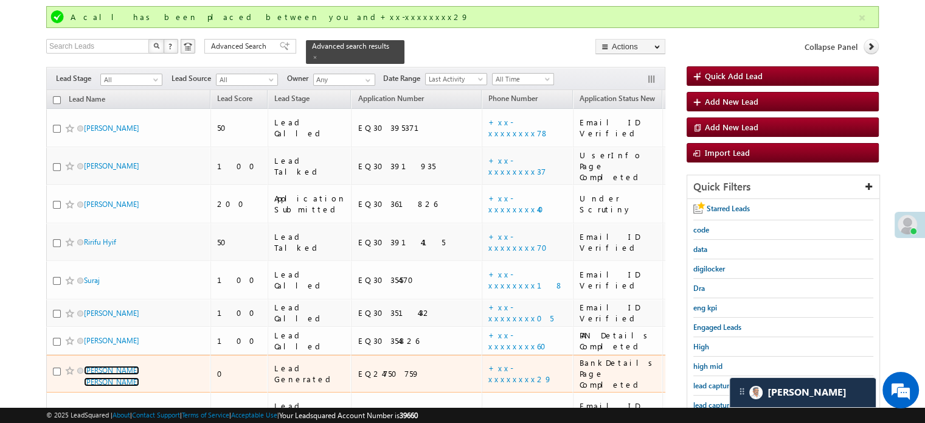
scroll to position [111, 0]
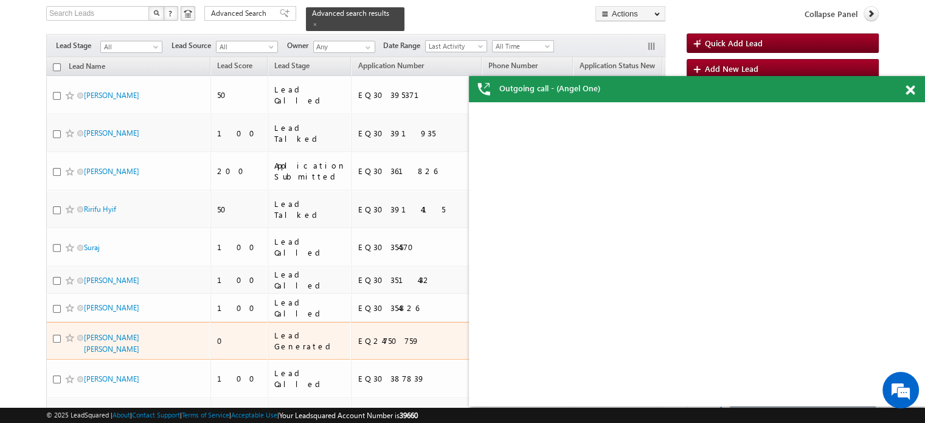
click at [141, 360] on td "Narshing yadav" at bounding box center [128, 379] width 164 height 38
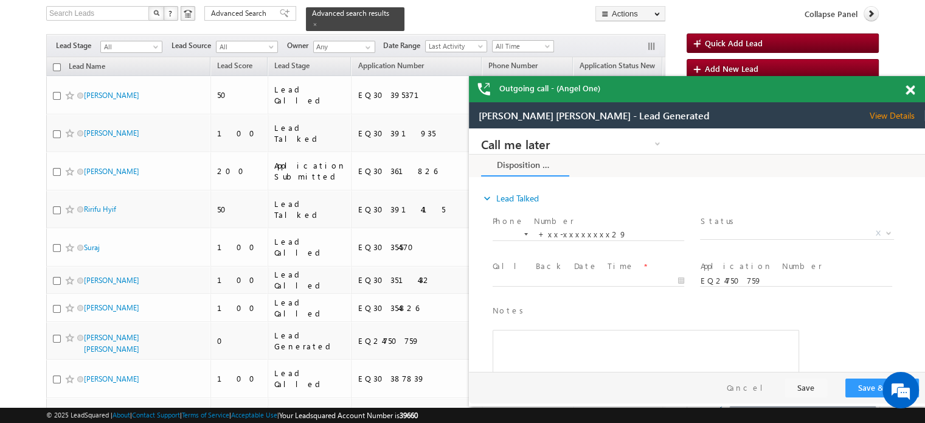
scroll to position [0, 0]
click at [910, 85] on div at bounding box center [917, 88] width 16 height 24
click at [911, 85] on span at bounding box center [910, 90] width 9 height 10
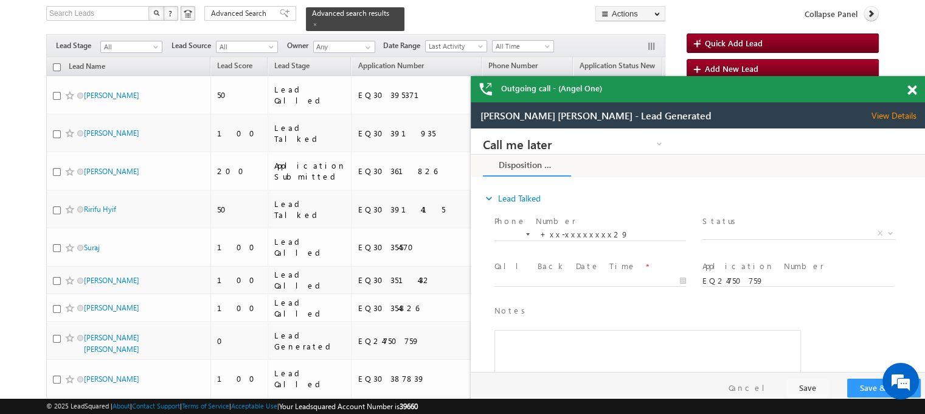
click at [911, 87] on div "Outgoing call - (Angel One)" at bounding box center [699, 89] width 456 height 26
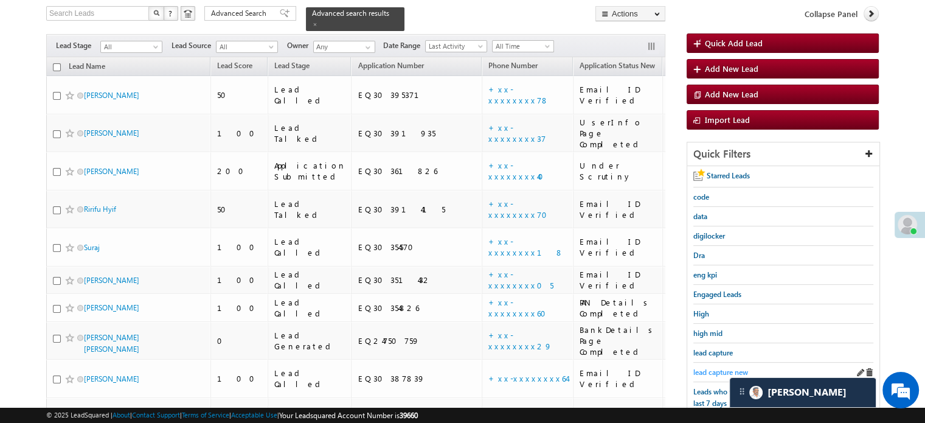
click at [722, 371] on span "lead capture new" at bounding box center [721, 372] width 55 height 9
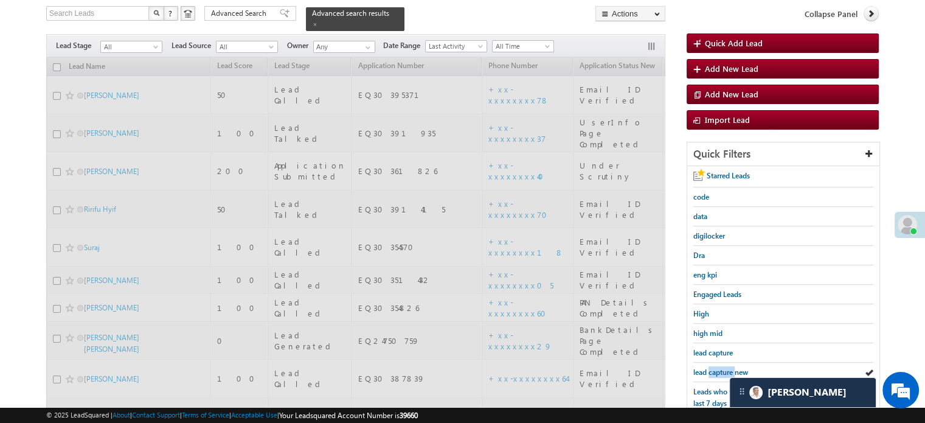
click at [722, 371] on span "lead capture new" at bounding box center [721, 372] width 55 height 9
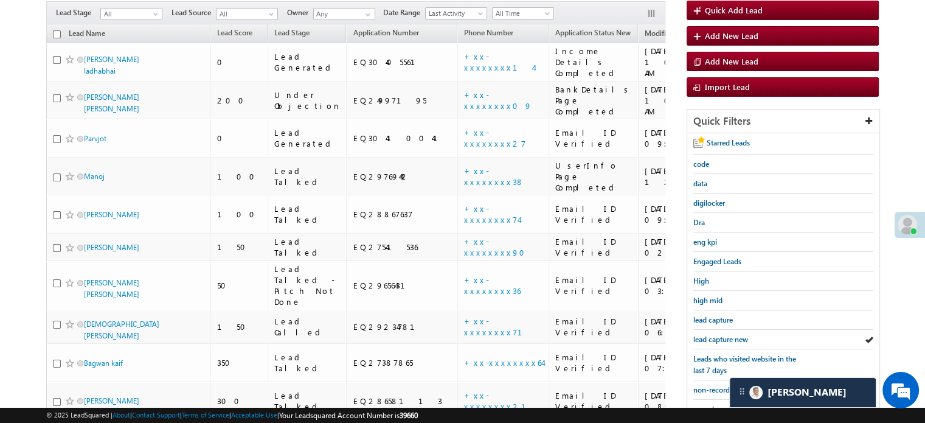
scroll to position [78, 0]
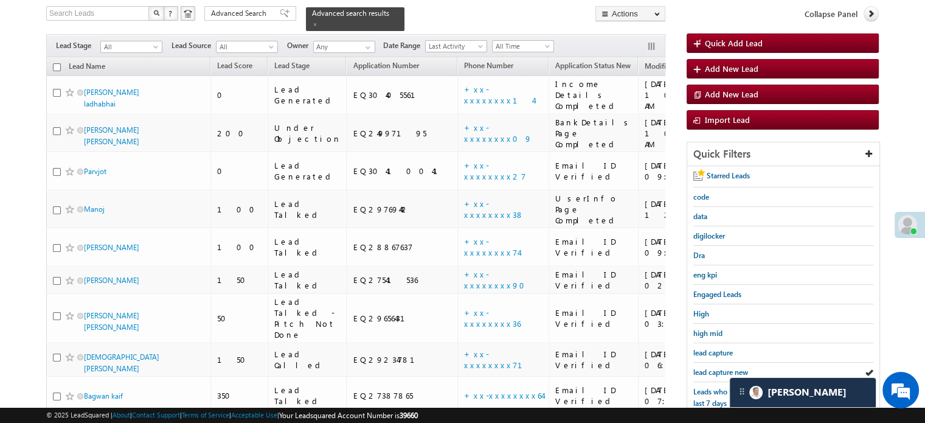
click at [722, 371] on span "lead capture new" at bounding box center [721, 372] width 55 height 9
click at [707, 369] on span "lead capture new" at bounding box center [721, 372] width 55 height 9
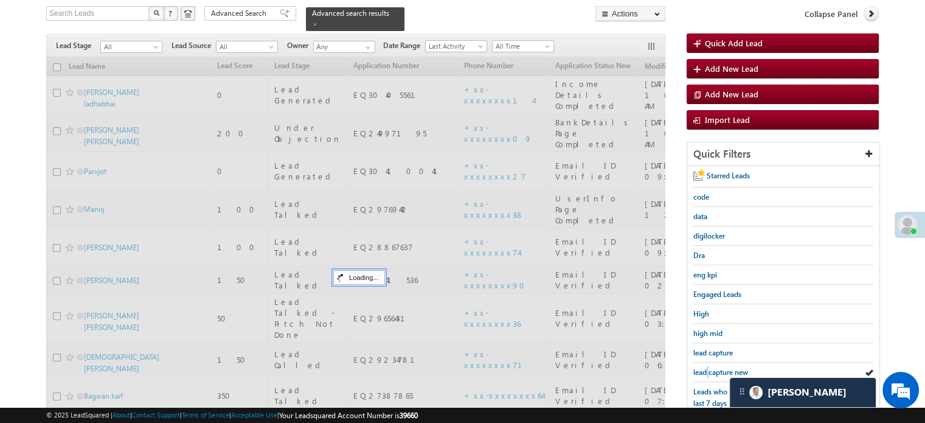
click at [707, 369] on span "lead capture new" at bounding box center [721, 372] width 55 height 9
click at [708, 369] on span "lead capture new" at bounding box center [721, 372] width 55 height 9
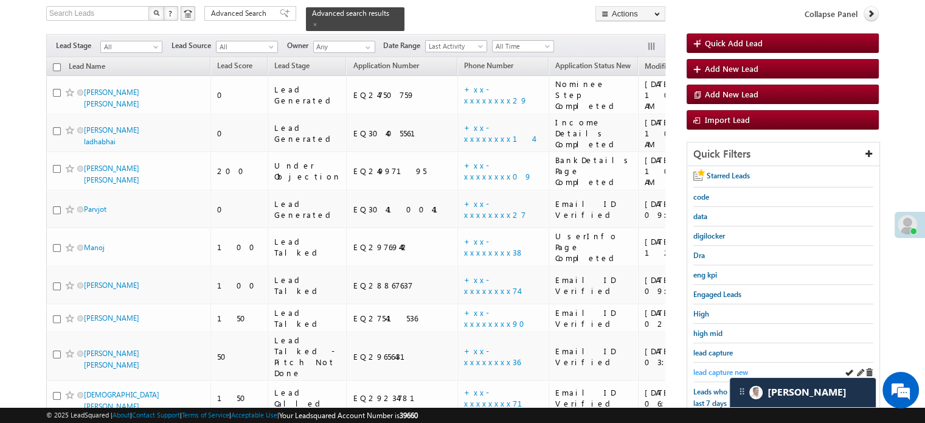
drag, startPoint x: 710, startPoint y: 367, endPoint x: 287, endPoint y: 24, distance: 544.6
click at [710, 368] on span "lead capture new" at bounding box center [721, 372] width 55 height 9
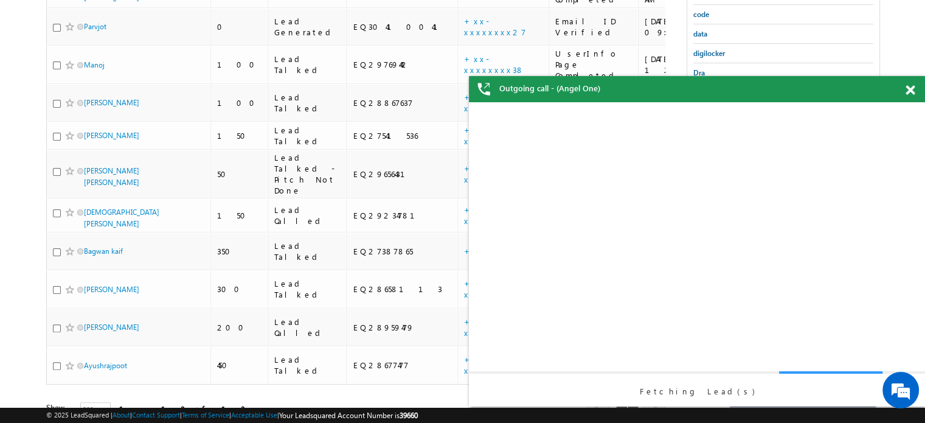
scroll to position [0, 0]
click at [912, 85] on span at bounding box center [910, 90] width 9 height 10
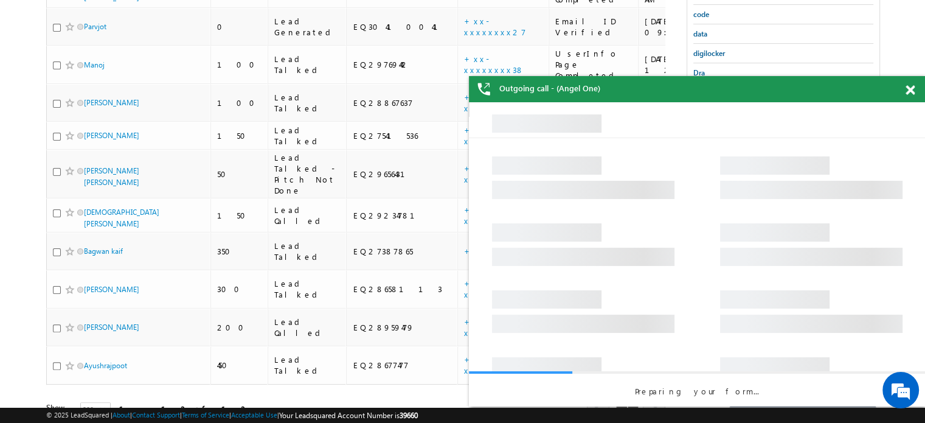
drag, startPoint x: 912, startPoint y: 85, endPoint x: 26, endPoint y: 12, distance: 889.0
click at [912, 85] on div "Outgoing call - (Angel One)" at bounding box center [697, 89] width 456 height 26
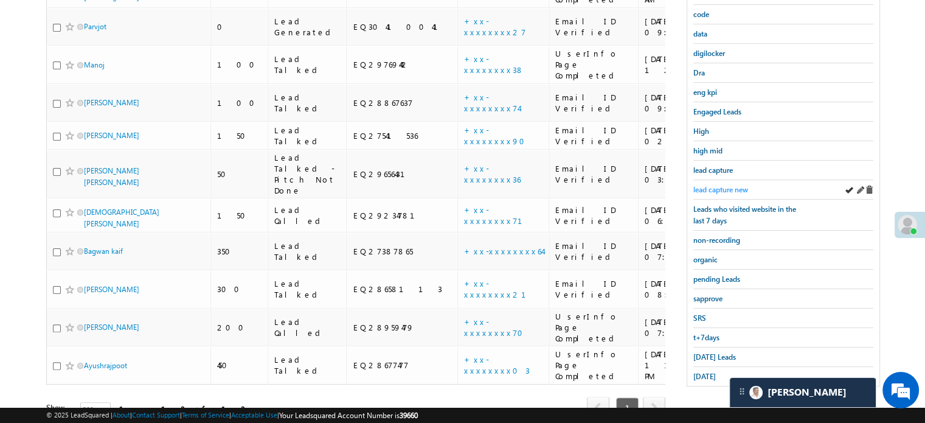
click at [706, 185] on span "lead capture new" at bounding box center [721, 189] width 55 height 9
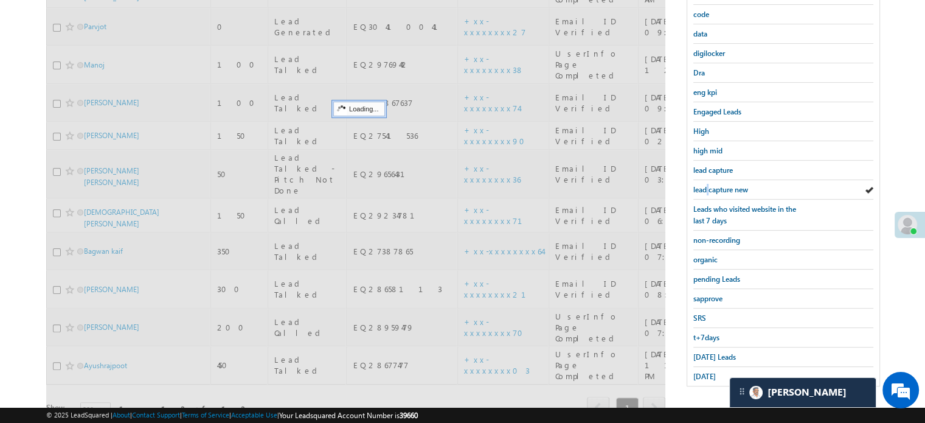
click at [706, 185] on span "lead capture new" at bounding box center [721, 189] width 55 height 9
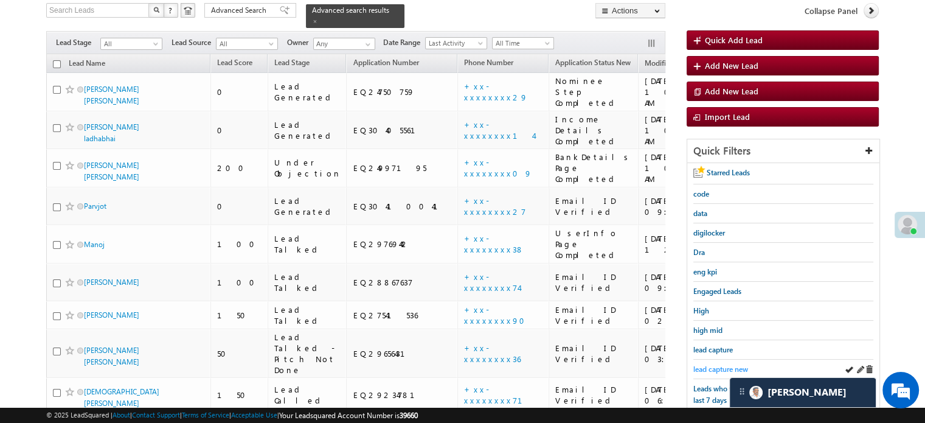
scroll to position [78, 0]
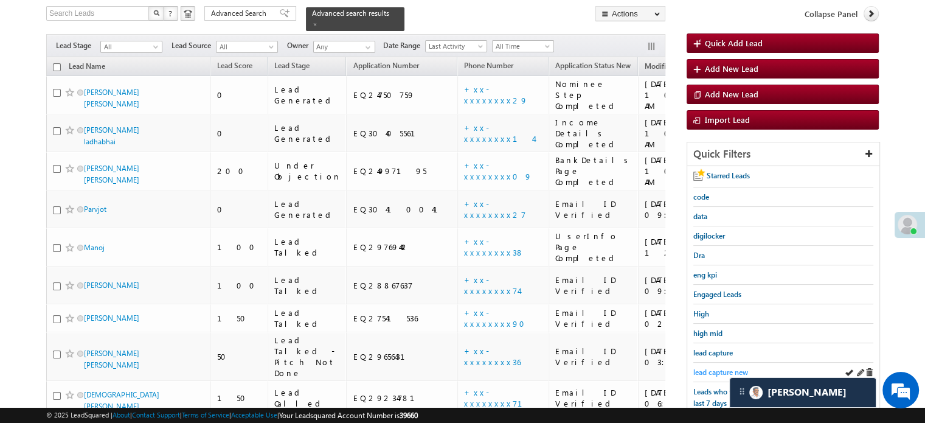
click at [708, 368] on span "lead capture new" at bounding box center [721, 372] width 55 height 9
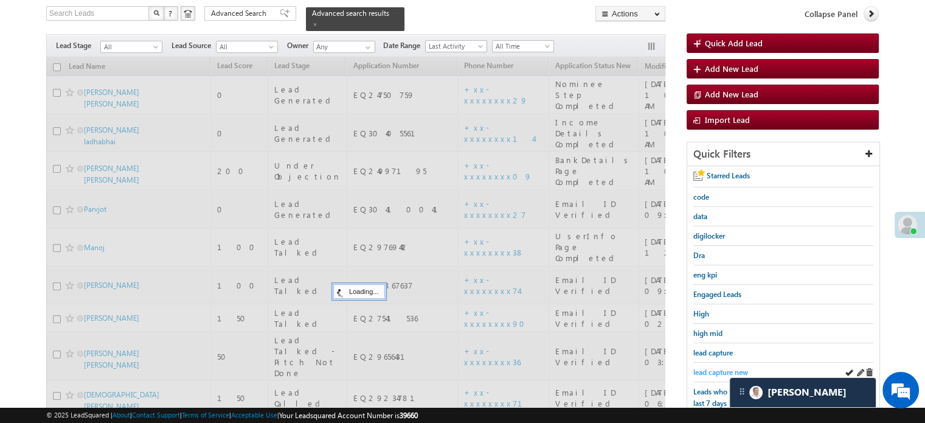
click at [708, 368] on span "lead capture new" at bounding box center [721, 372] width 55 height 9
click at [711, 368] on span "lead capture new" at bounding box center [721, 372] width 55 height 9
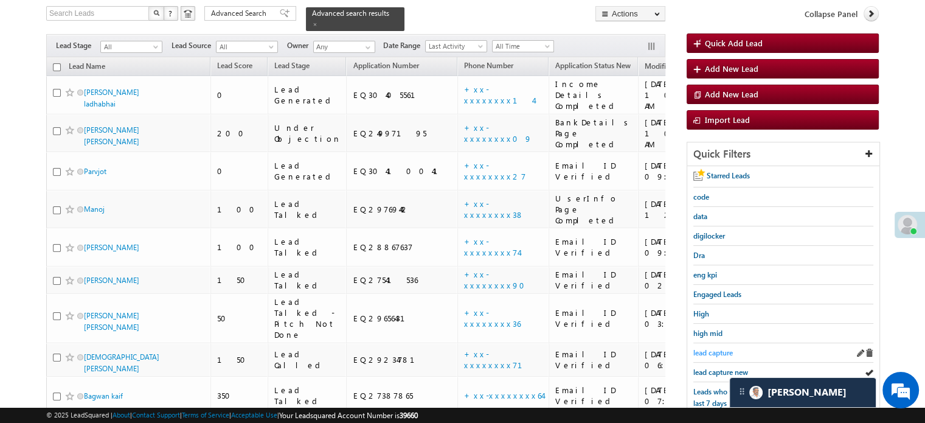
click at [711, 354] on span "lead capture" at bounding box center [714, 352] width 40 height 9
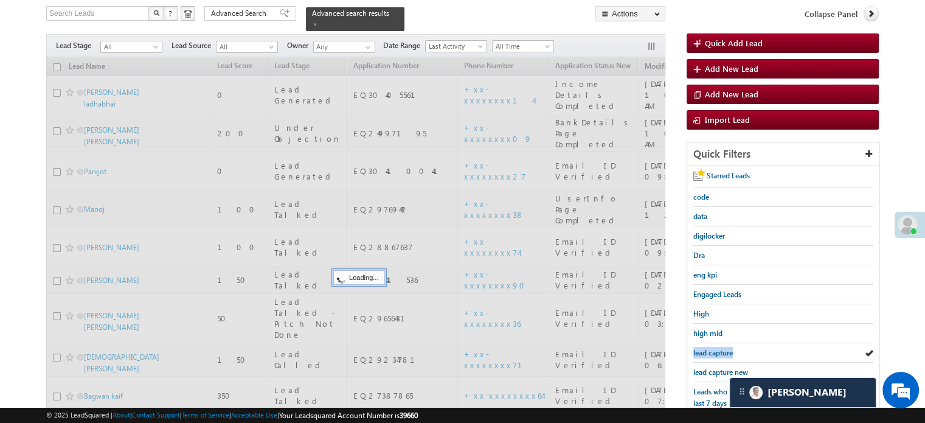
click at [711, 354] on span "lead capture" at bounding box center [714, 352] width 40 height 9
click at [712, 363] on div "lead capture new" at bounding box center [784, 372] width 180 height 19
click at [713, 368] on span "lead capture new" at bounding box center [721, 372] width 55 height 9
click at [714, 368] on span "lead capture new" at bounding box center [721, 372] width 55 height 9
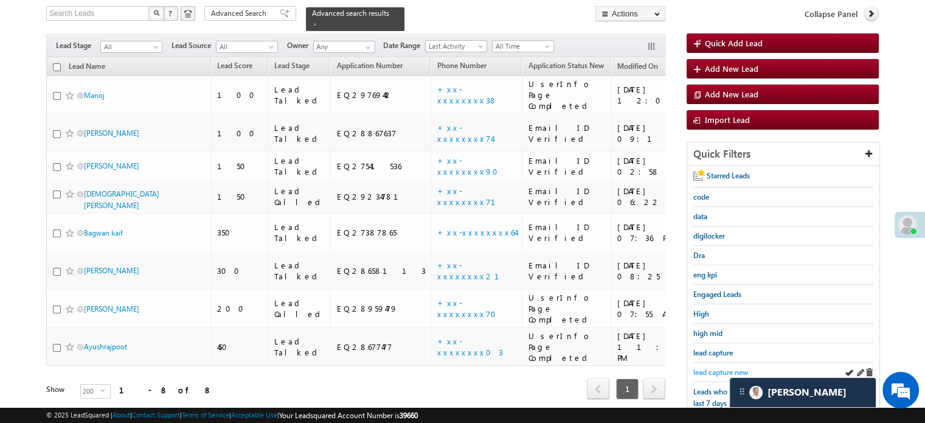
click at [715, 368] on span "lead capture new" at bounding box center [721, 372] width 55 height 9
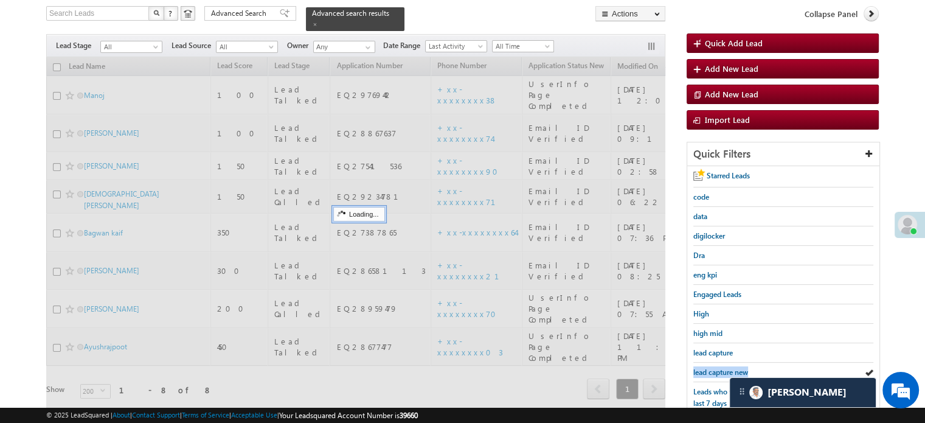
click at [715, 368] on span "lead capture new" at bounding box center [721, 372] width 55 height 9
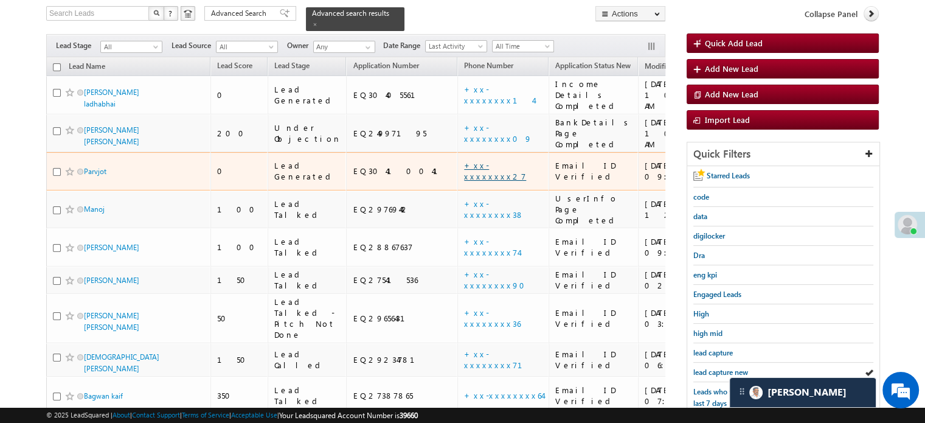
click at [464, 160] on link "+xx-xxxxxxxx27" at bounding box center [495, 170] width 62 height 21
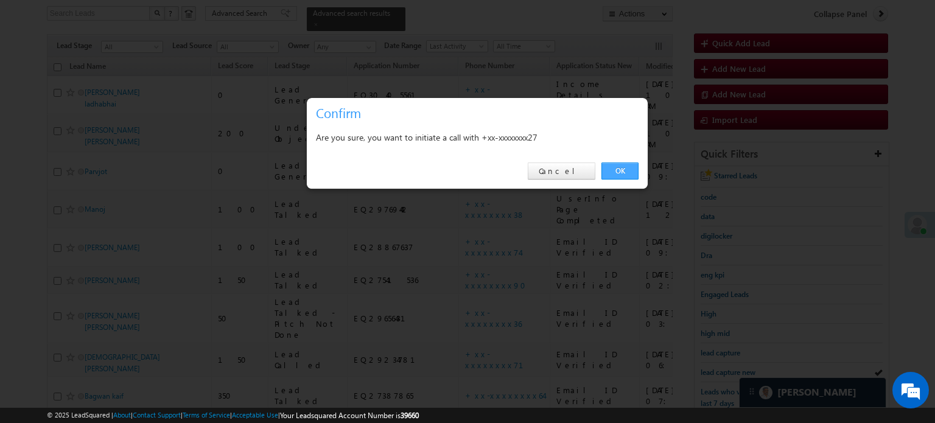
click at [614, 178] on link "OK" at bounding box center [619, 170] width 37 height 17
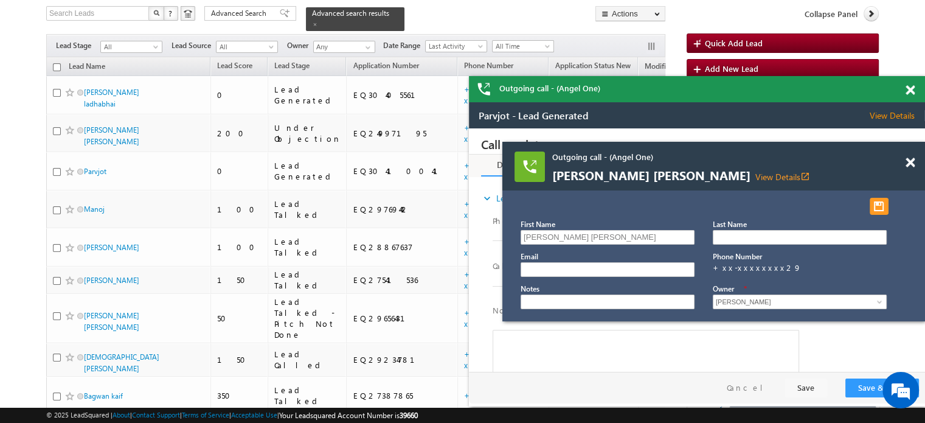
scroll to position [0, 0]
click at [913, 158] on span at bounding box center [910, 163] width 9 height 10
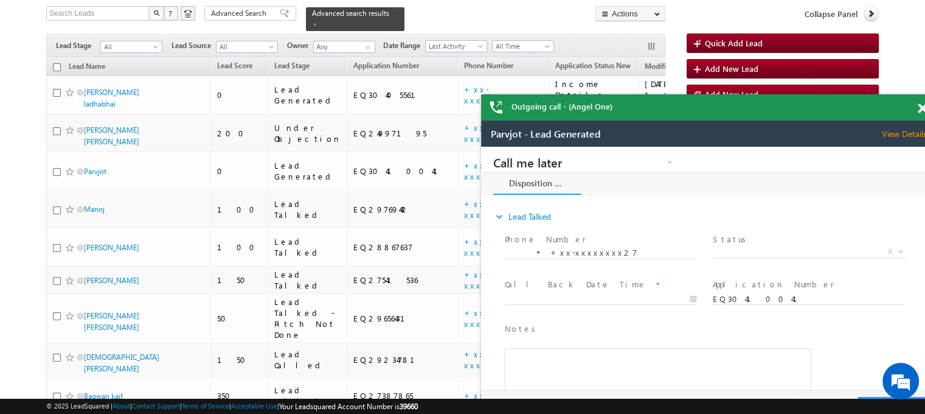
click at [924, 110] on span at bounding box center [922, 108] width 9 height 10
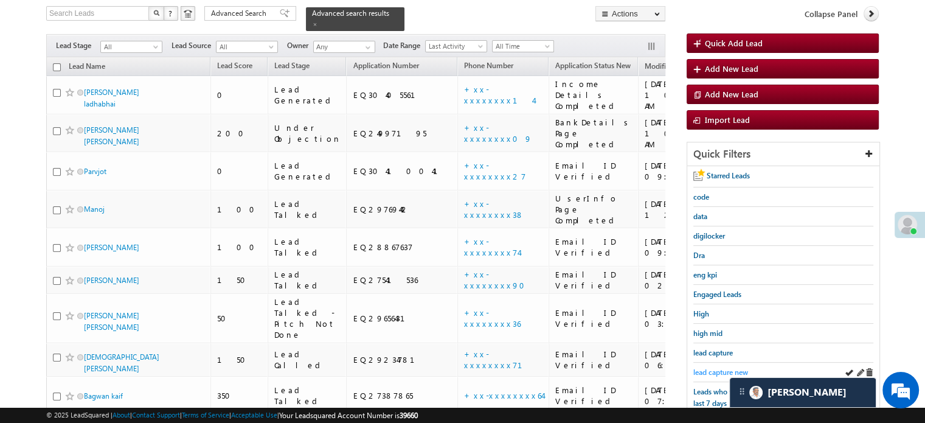
click at [714, 369] on span "lead capture new" at bounding box center [721, 372] width 55 height 9
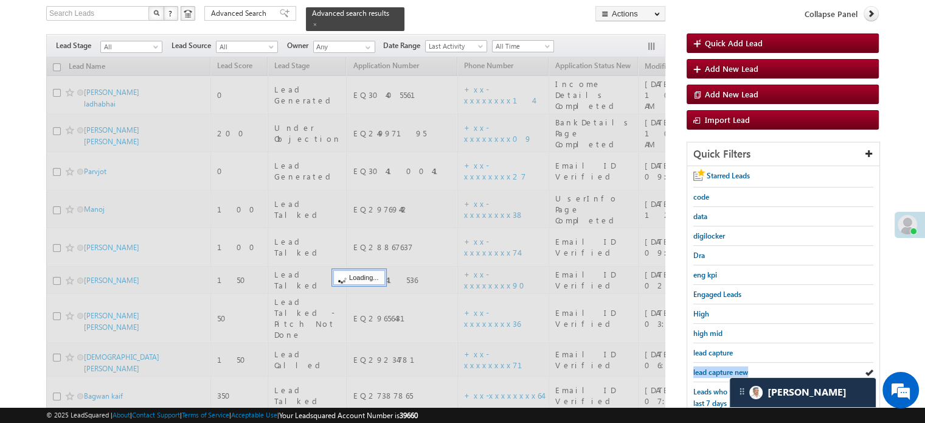
click at [714, 369] on span "lead capture new" at bounding box center [721, 372] width 55 height 9
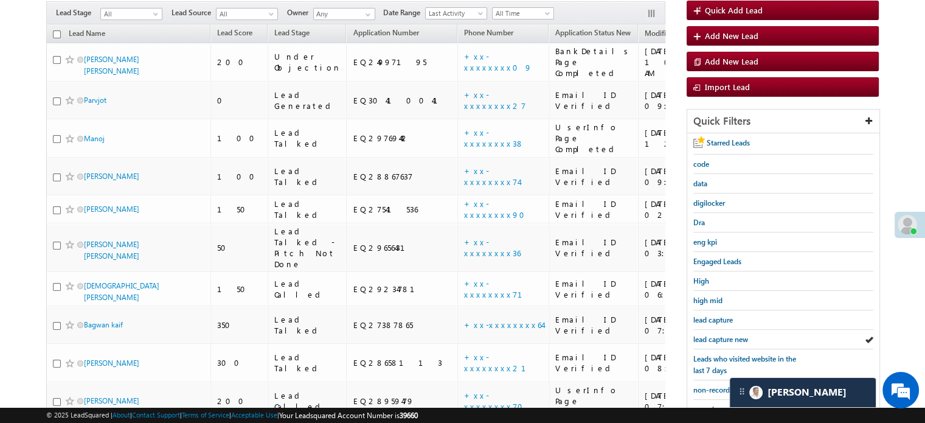
scroll to position [78, 0]
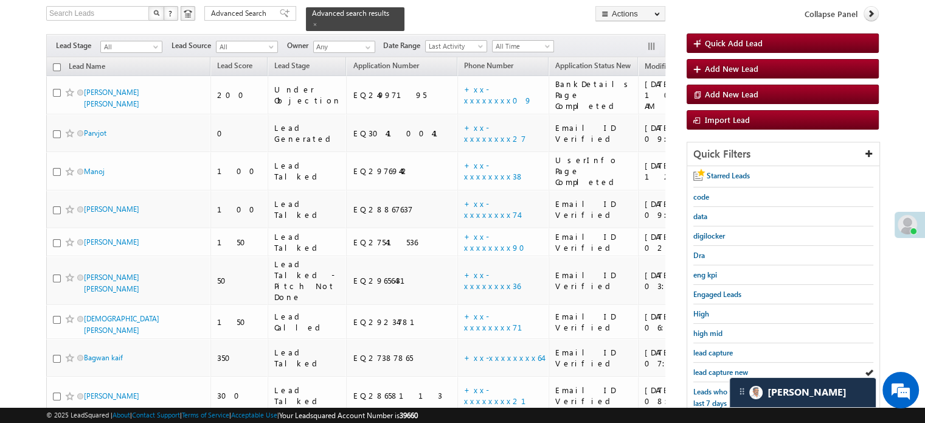
click at [714, 369] on span "lead capture new" at bounding box center [721, 372] width 55 height 9
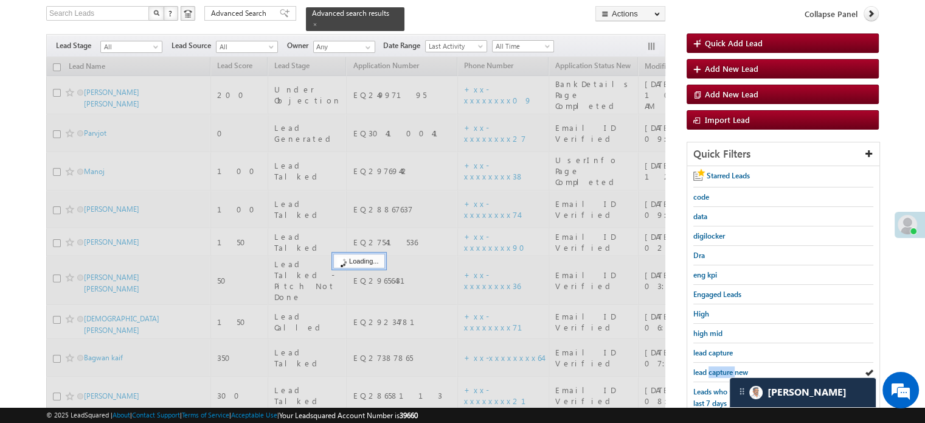
click at [714, 369] on span "lead capture new" at bounding box center [721, 372] width 55 height 9
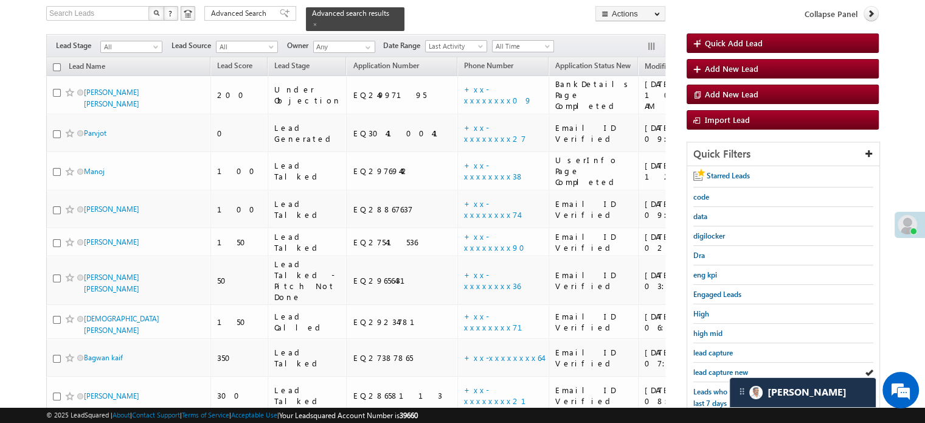
click at [714, 369] on span "lead capture new" at bounding box center [721, 372] width 55 height 9
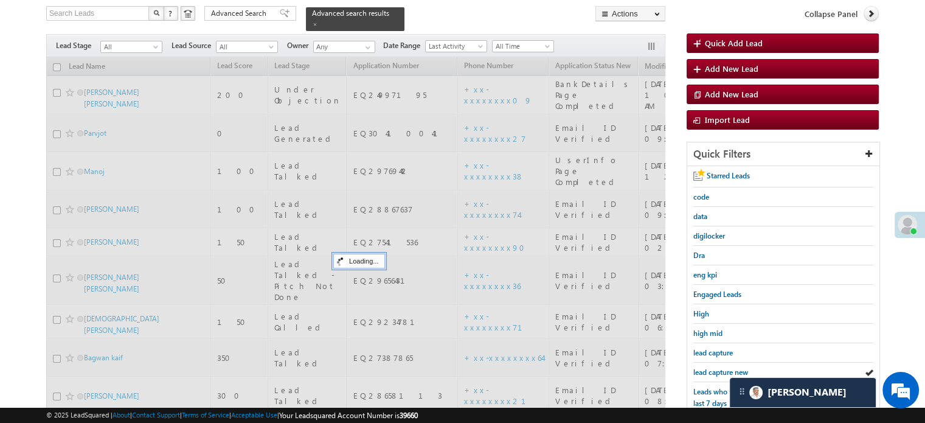
click at [714, 369] on span "lead capture new" at bounding box center [721, 372] width 55 height 9
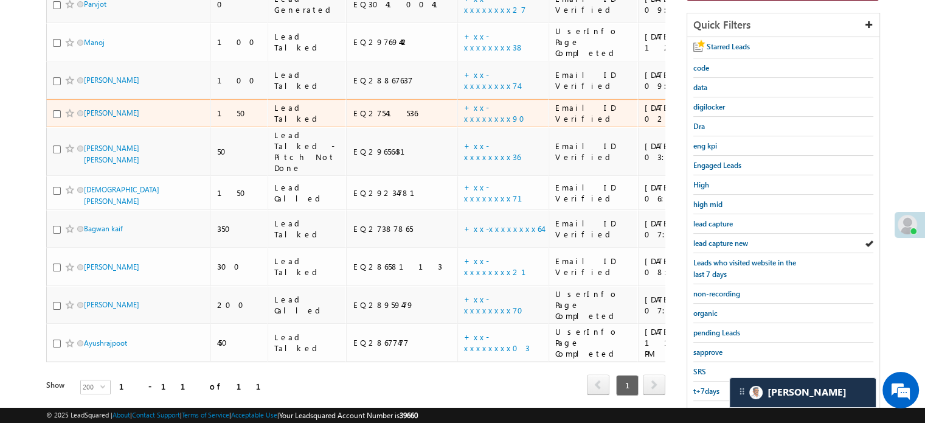
scroll to position [261, 0]
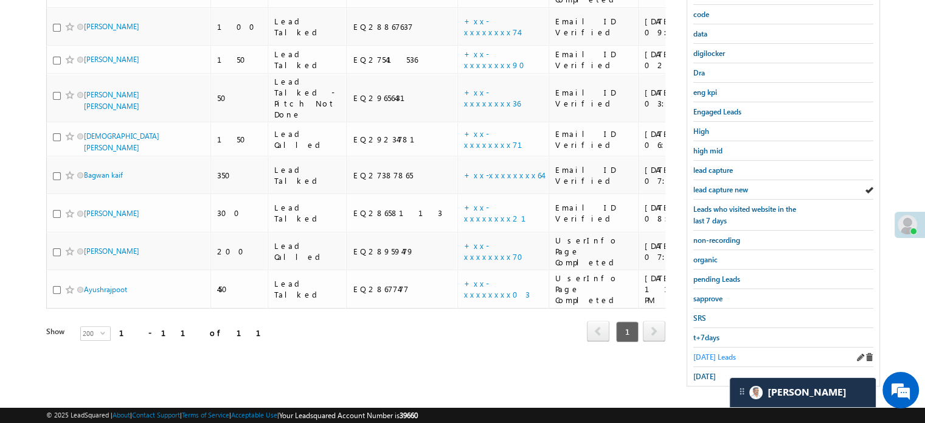
click at [703, 352] on span "Today's Leads" at bounding box center [715, 356] width 43 height 9
click at [702, 352] on span "Today's Leads" at bounding box center [715, 356] width 43 height 9
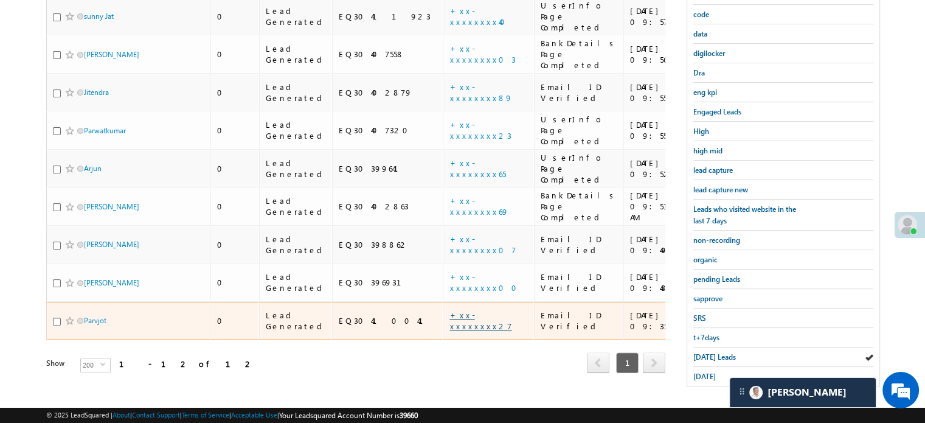
click at [450, 310] on link "+xx-xxxxxxxx27" at bounding box center [481, 320] width 62 height 21
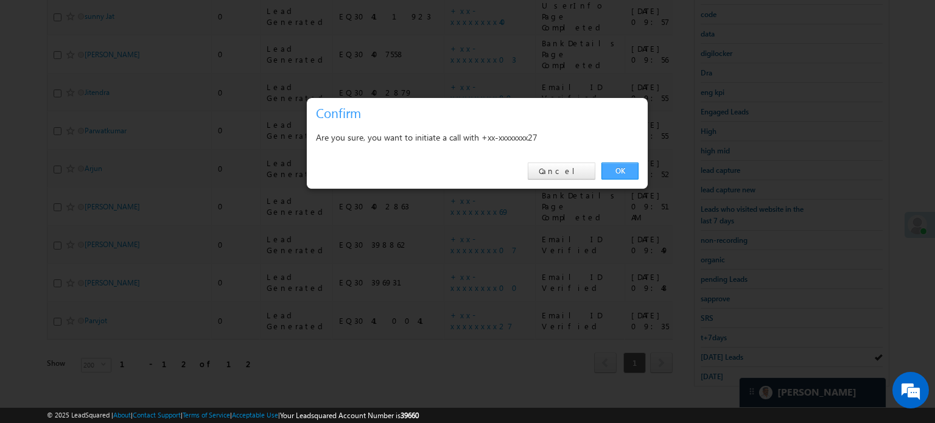
click at [627, 165] on link "OK" at bounding box center [619, 170] width 37 height 17
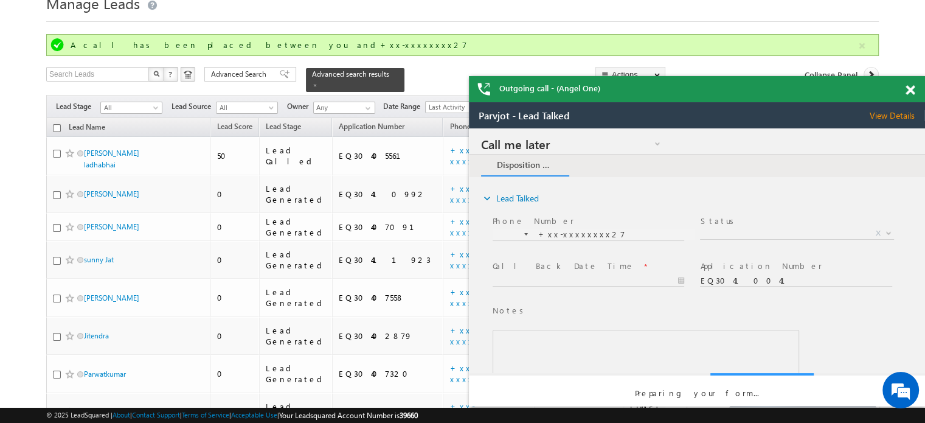
scroll to position [0, 0]
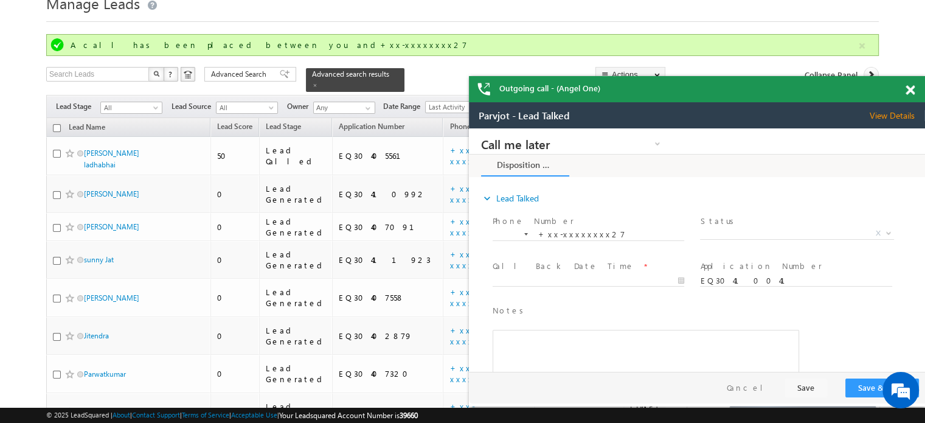
click at [910, 90] on span at bounding box center [910, 90] width 9 height 10
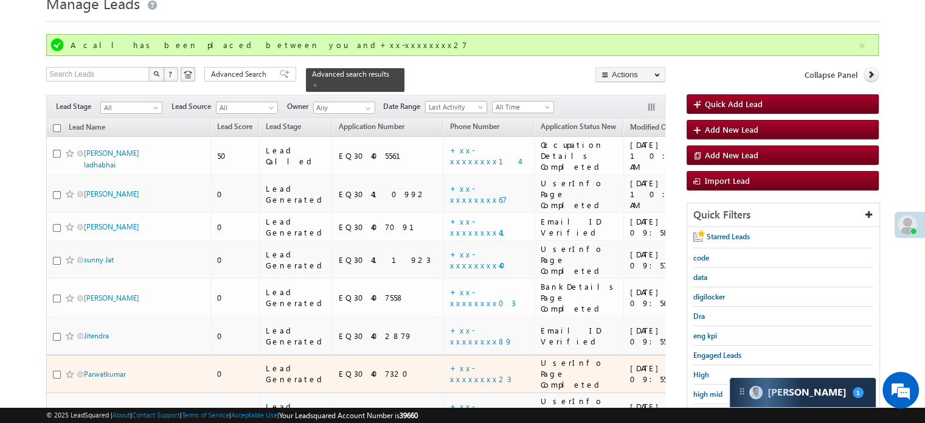
scroll to position [172, 0]
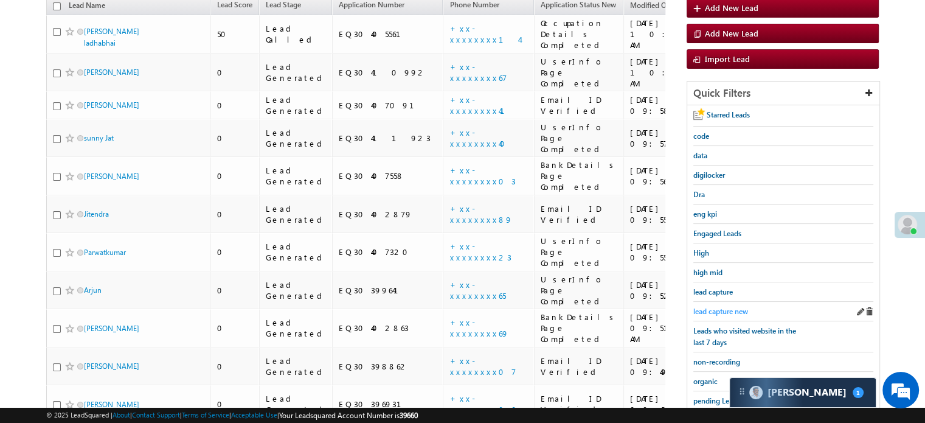
click at [728, 311] on span "lead capture new" at bounding box center [721, 311] width 55 height 9
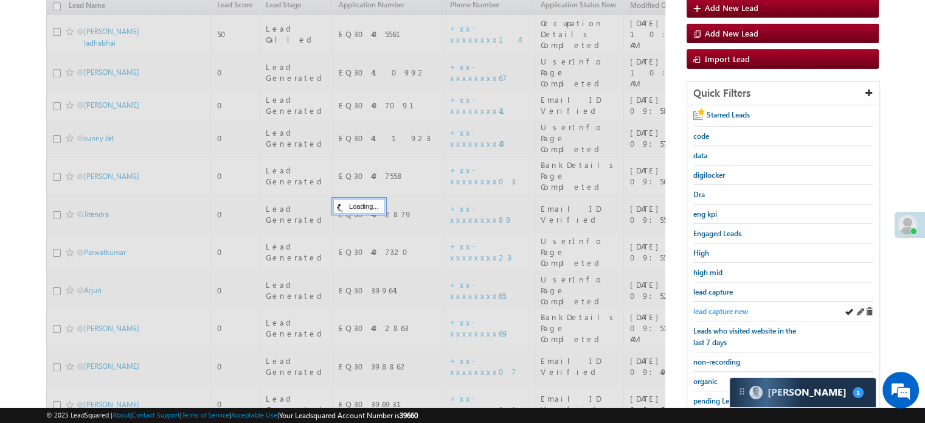
click at [723, 307] on span "lead capture new" at bounding box center [721, 311] width 55 height 9
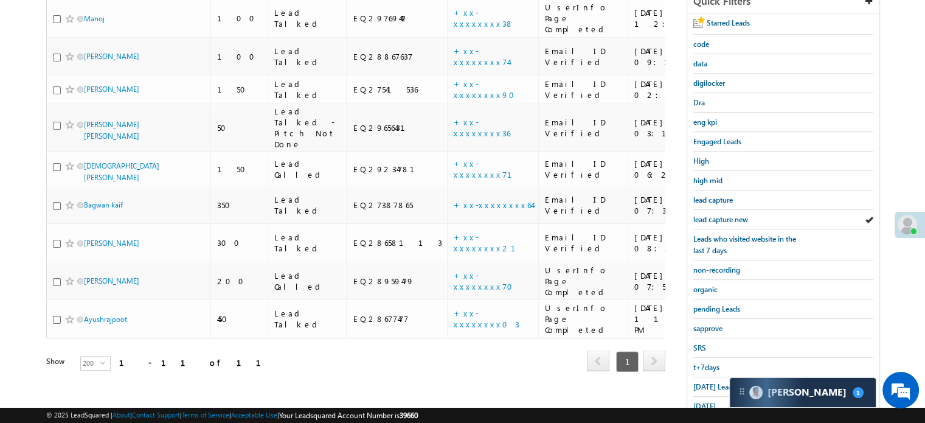
scroll to position [233, 0]
click at [699, 385] on div "Today's Leads" at bounding box center [784, 384] width 180 height 19
click at [699, 386] on div "Today's Leads" at bounding box center [784, 384] width 180 height 19
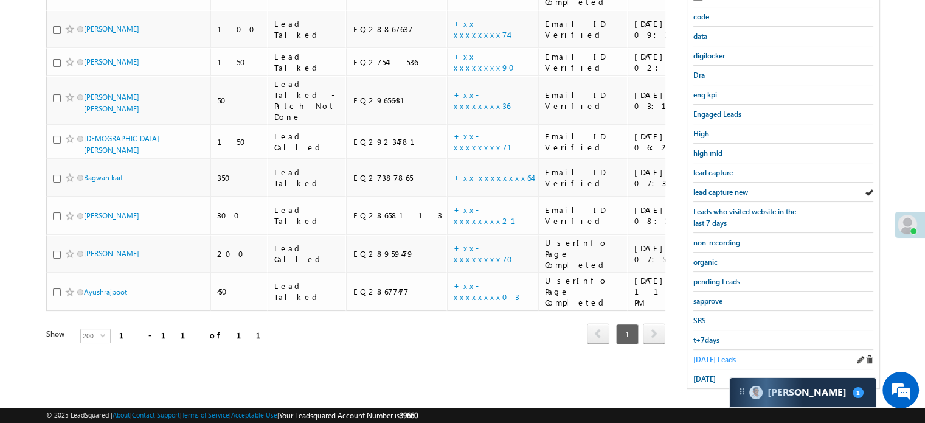
scroll to position [261, 0]
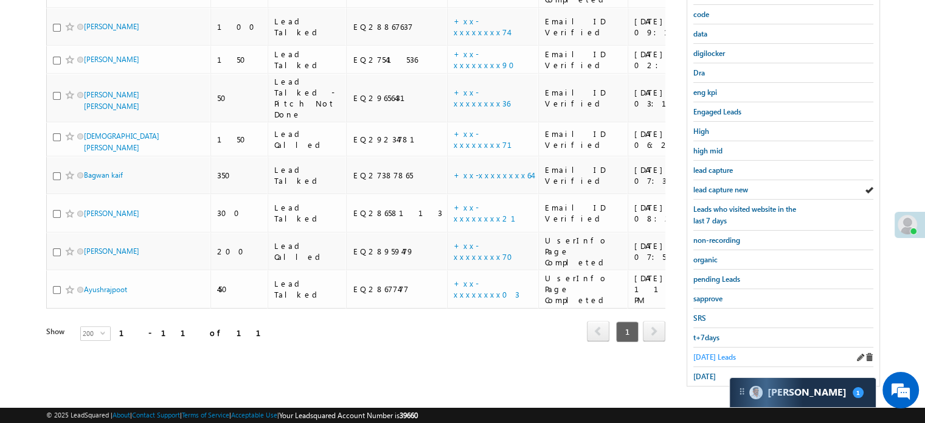
click at [711, 352] on span "Today's Leads" at bounding box center [715, 356] width 43 height 9
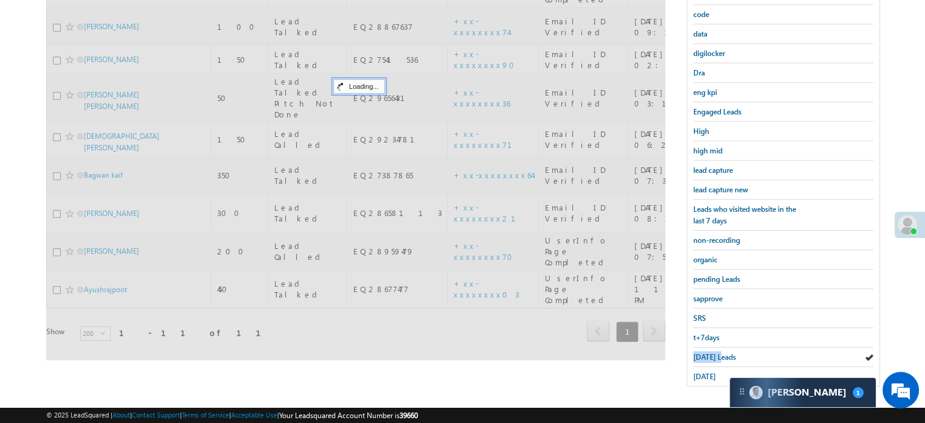
click at [711, 352] on span "Today's Leads" at bounding box center [715, 356] width 43 height 9
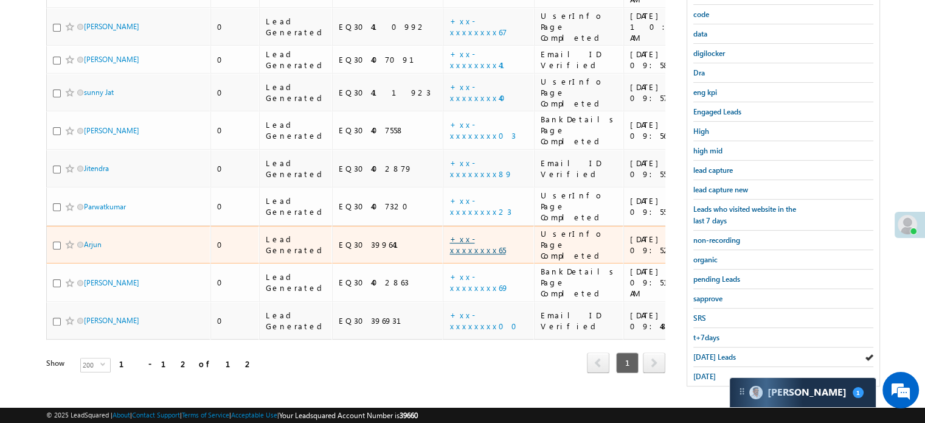
click at [450, 234] on link "+xx-xxxxxxxx65" at bounding box center [478, 244] width 56 height 21
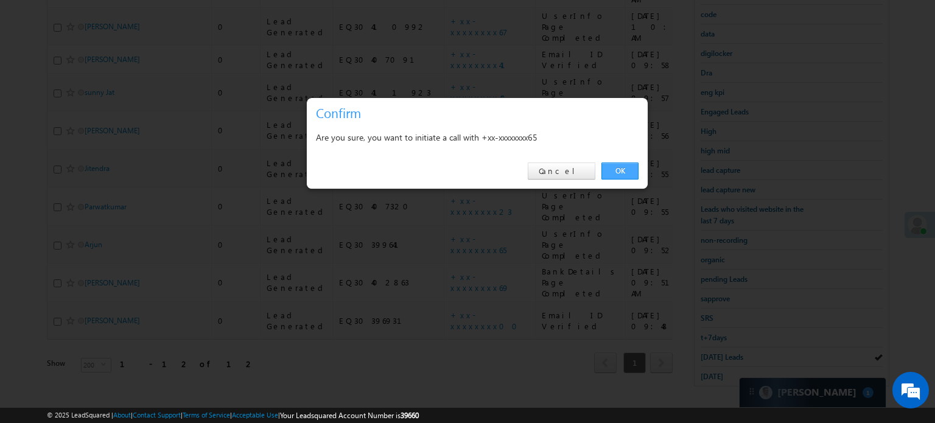
click at [633, 165] on link "OK" at bounding box center [619, 170] width 37 height 17
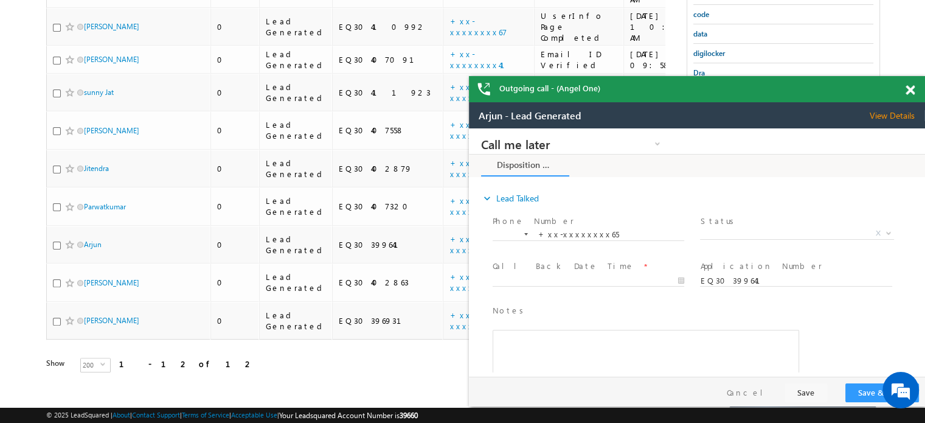
scroll to position [0, 0]
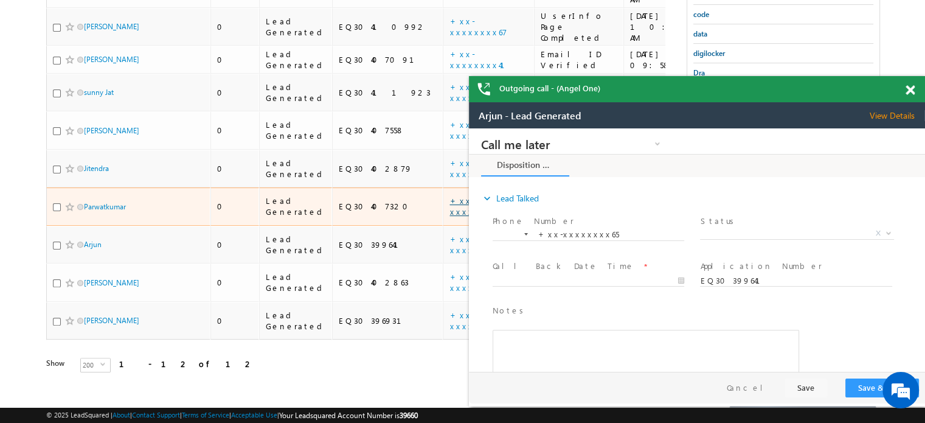
click at [450, 195] on link "+xx-xxxxxxxx23" at bounding box center [480, 205] width 61 height 21
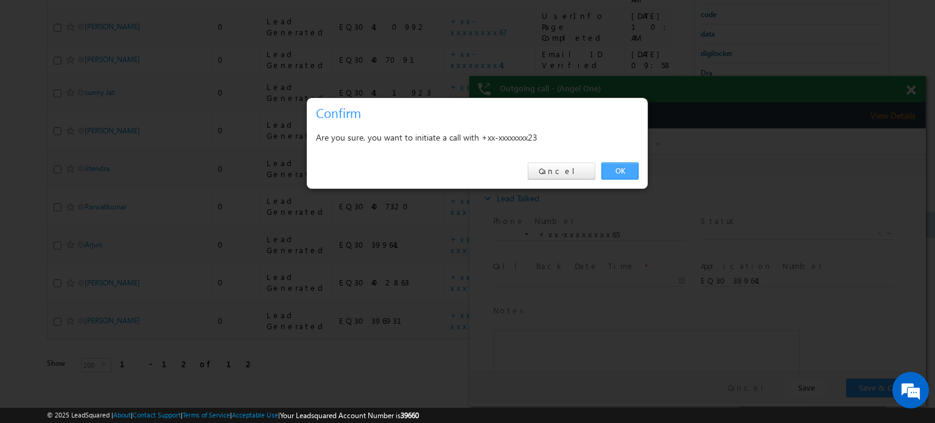
click at [616, 170] on link "OK" at bounding box center [619, 170] width 37 height 17
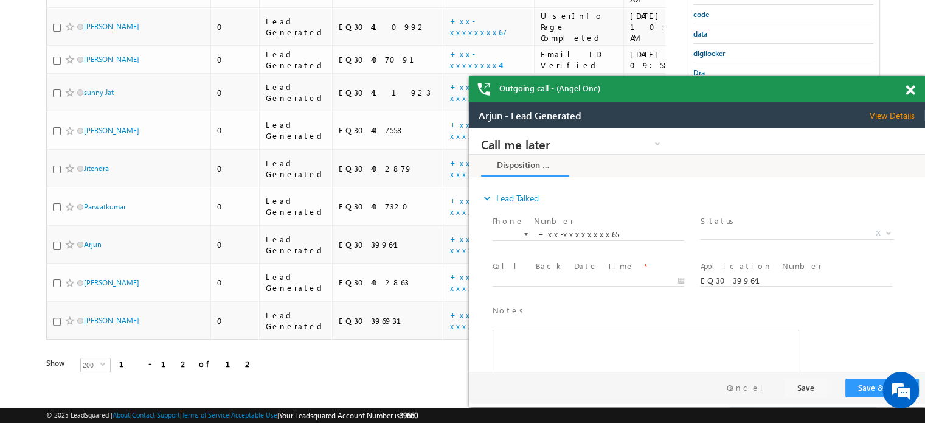
click at [911, 91] on span at bounding box center [910, 90] width 9 height 10
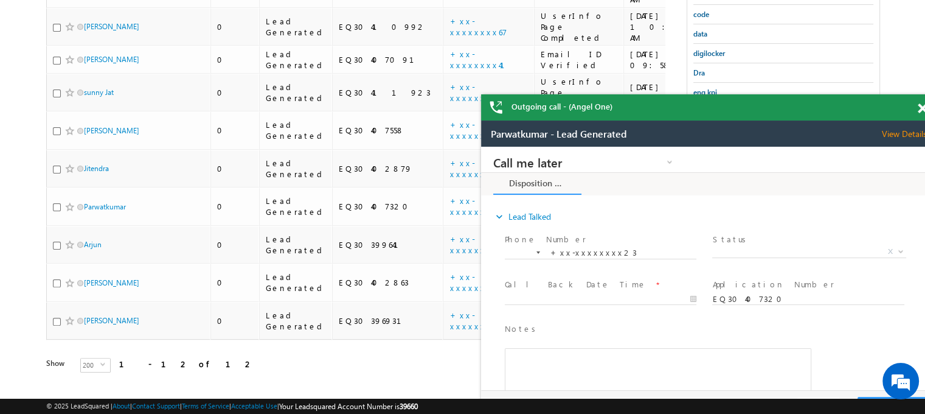
click at [918, 106] on span at bounding box center [922, 108] width 9 height 10
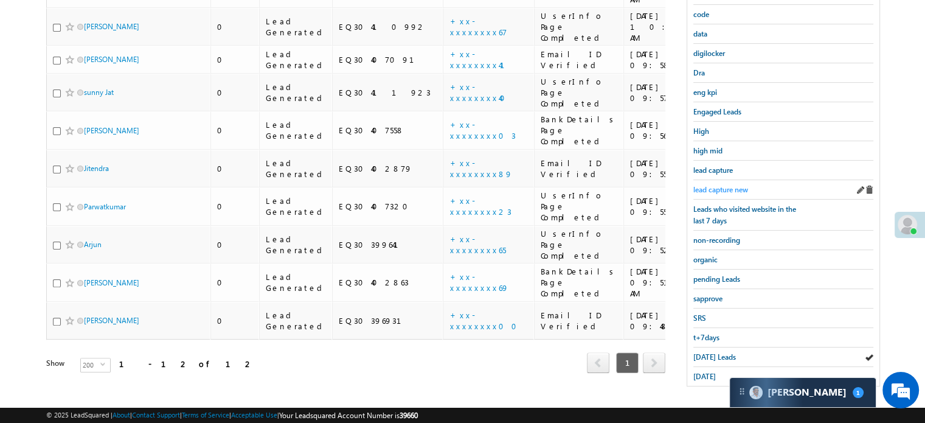
click at [722, 189] on span "lead capture new" at bounding box center [721, 189] width 55 height 9
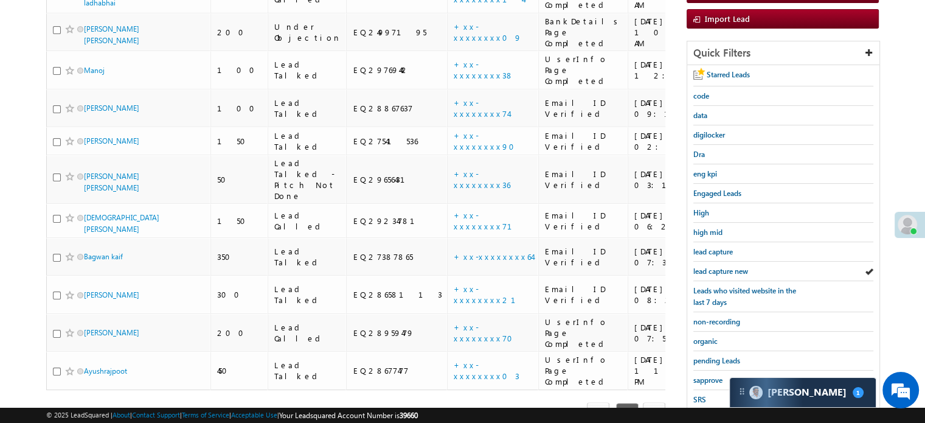
scroll to position [200, 0]
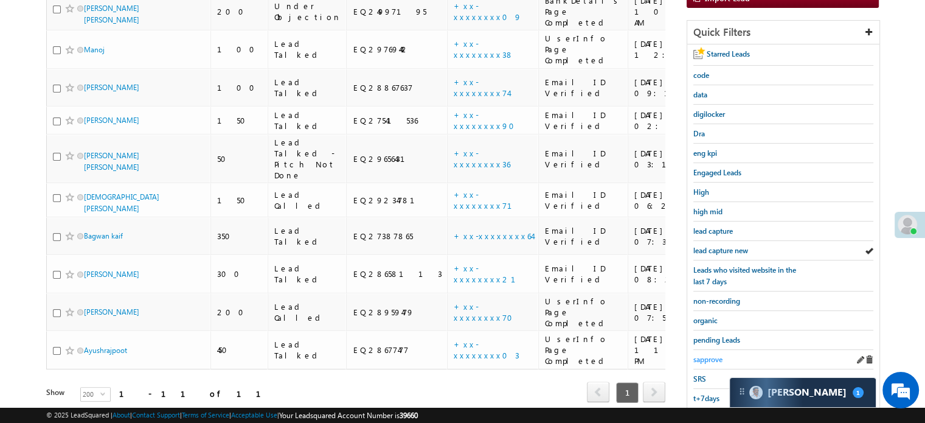
click at [711, 355] on span "sapprove" at bounding box center [708, 359] width 29 height 9
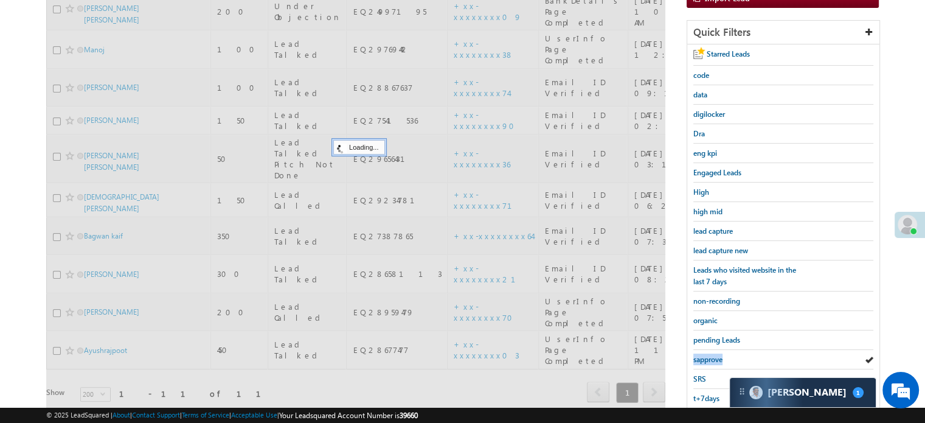
click at [711, 355] on span "sapprove" at bounding box center [708, 359] width 29 height 9
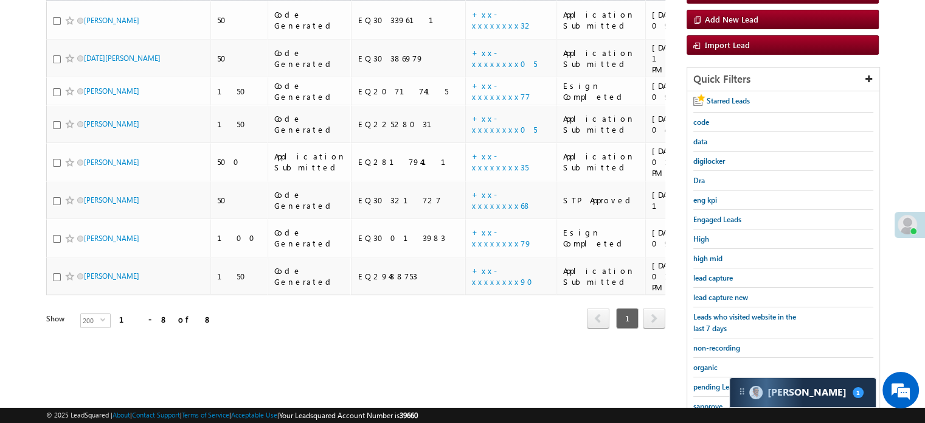
scroll to position [78, 0]
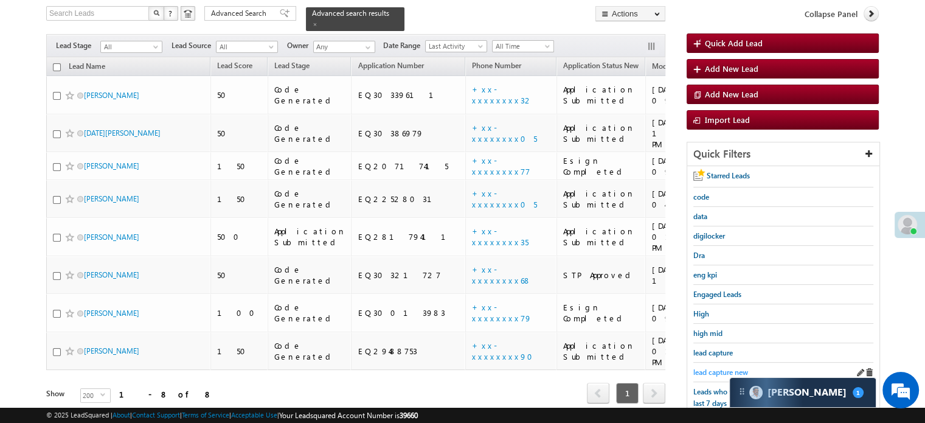
click at [715, 368] on span "lead capture new" at bounding box center [721, 372] width 55 height 9
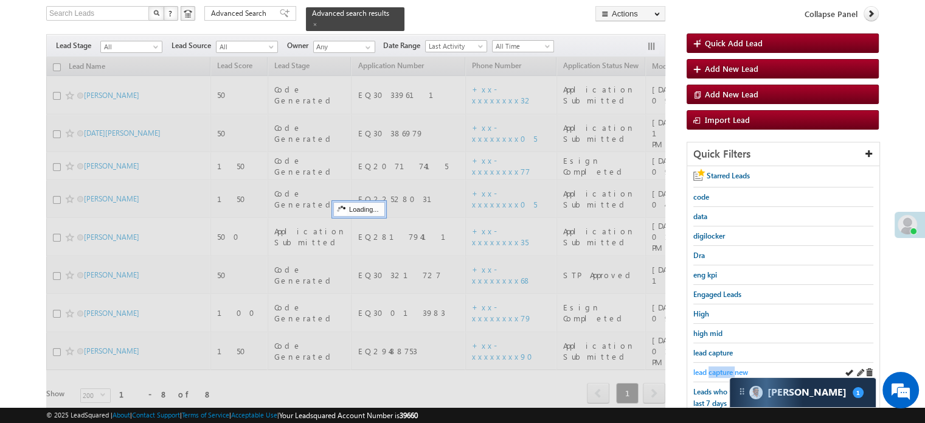
click at [716, 368] on span "lead capture new" at bounding box center [721, 372] width 55 height 9
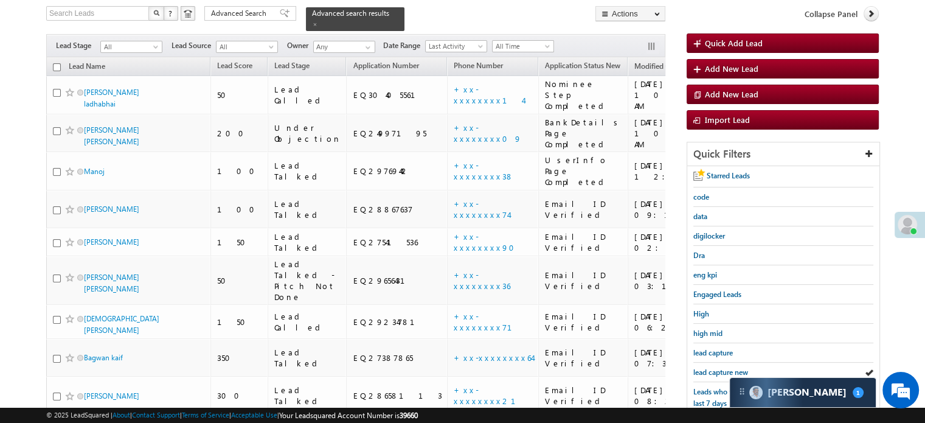
click at [716, 368] on span "lead capture new" at bounding box center [721, 372] width 55 height 9
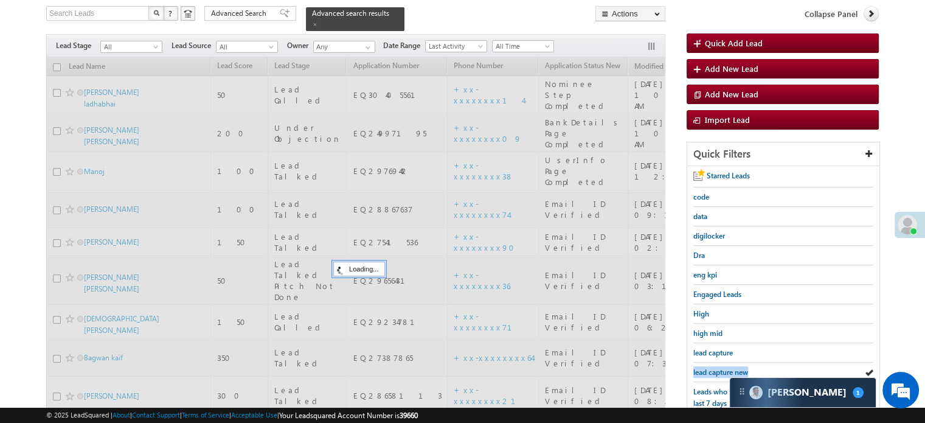
click at [716, 368] on span "lead capture new" at bounding box center [721, 372] width 55 height 9
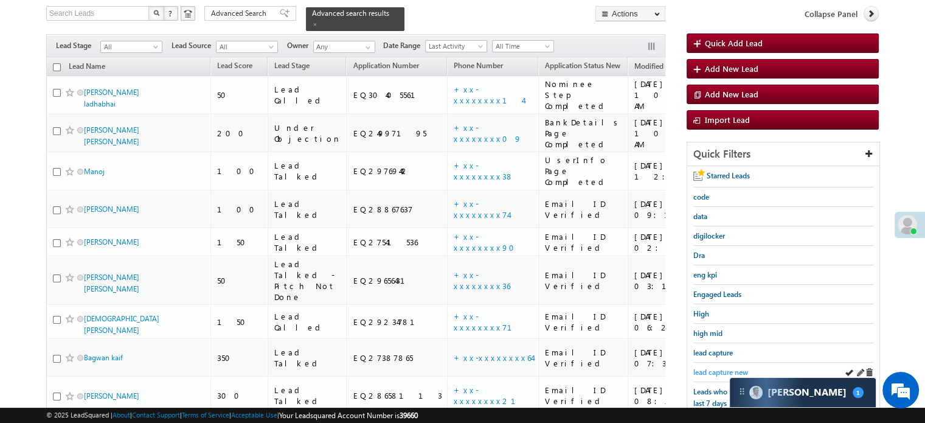
click at [713, 371] on span "lead capture new" at bounding box center [721, 372] width 55 height 9
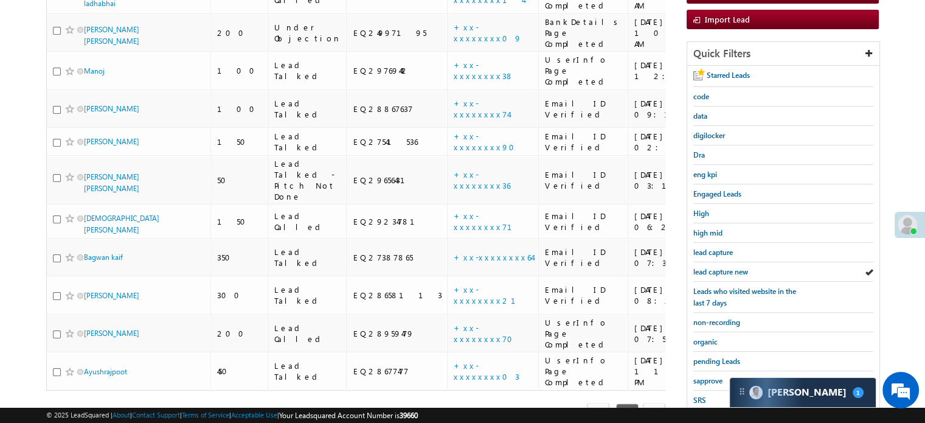
scroll to position [261, 0]
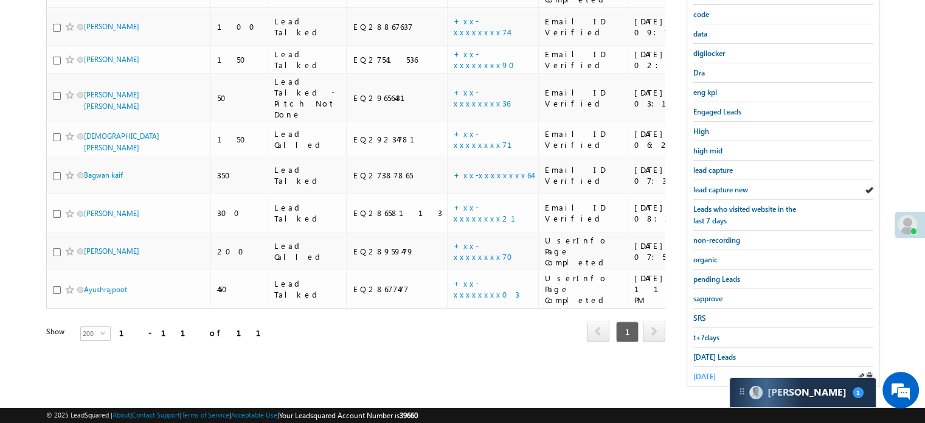
click at [708, 374] on span "yesterday" at bounding box center [705, 376] width 23 height 9
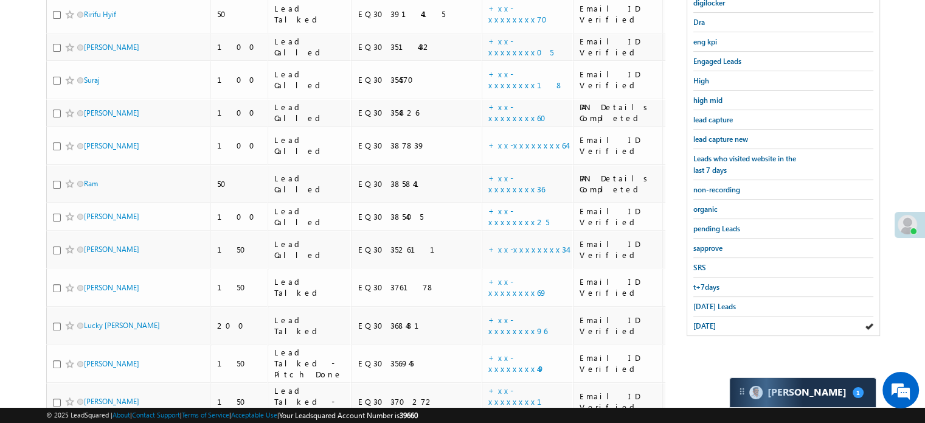
scroll to position [309, 0]
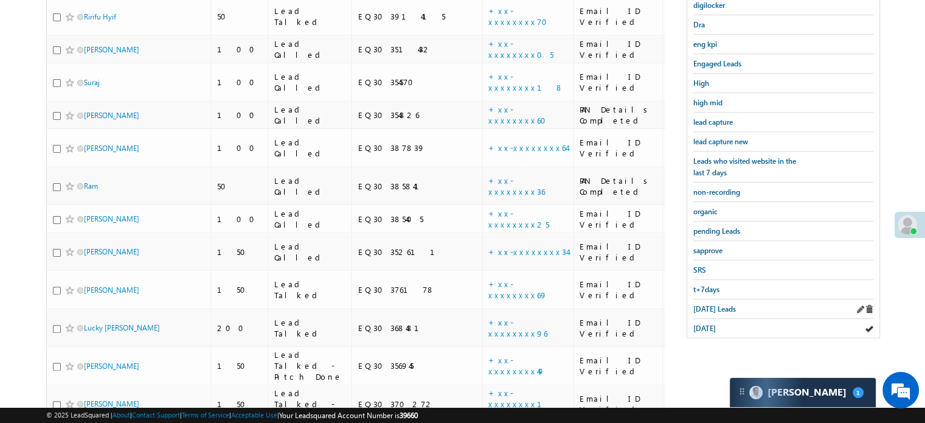
click at [708, 308] on div "Today's Leads" at bounding box center [784, 308] width 180 height 19
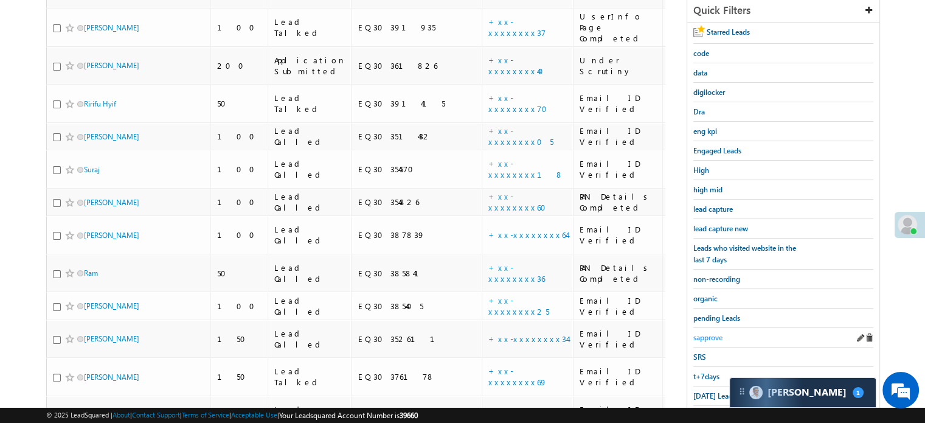
scroll to position [243, 0]
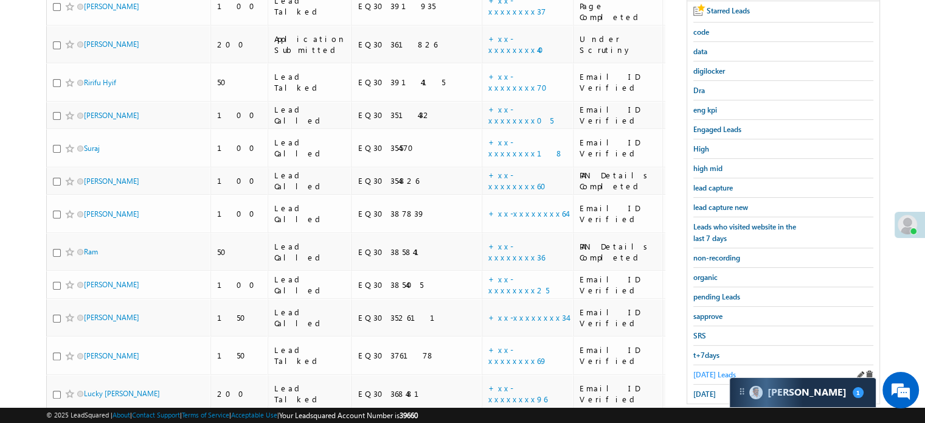
click at [709, 370] on span "Today's Leads" at bounding box center [715, 374] width 43 height 9
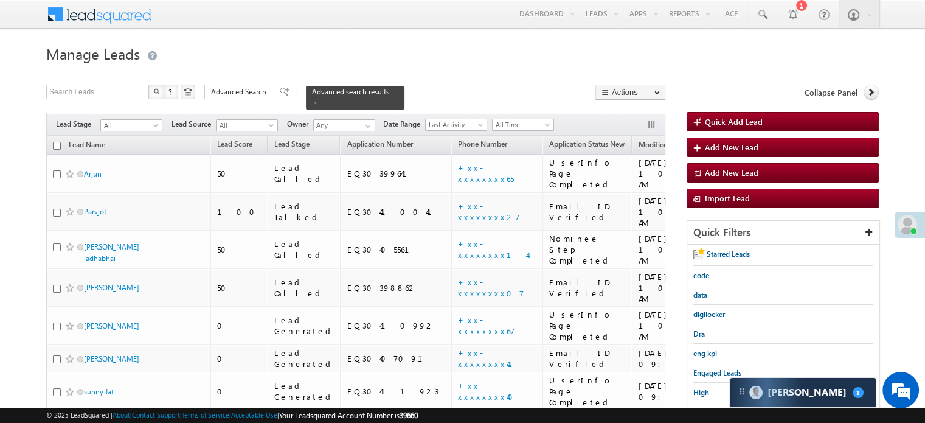
scroll to position [261, 0]
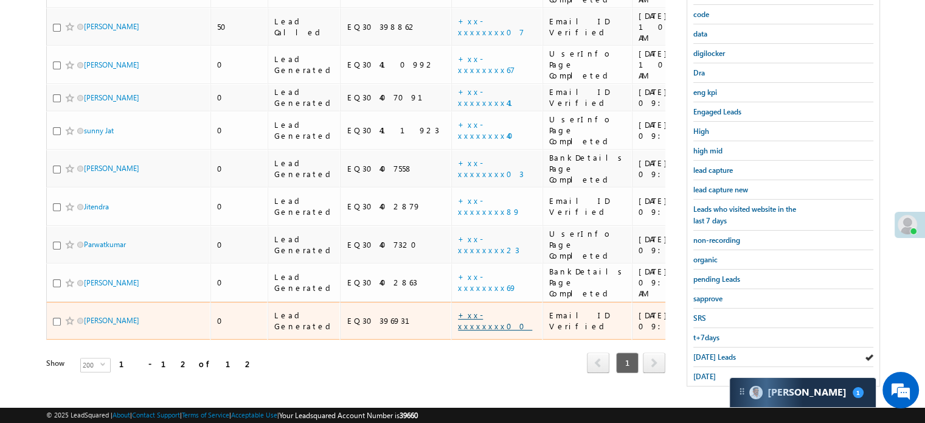
click at [458, 310] on link "+xx-xxxxxxxx00" at bounding box center [495, 320] width 74 height 21
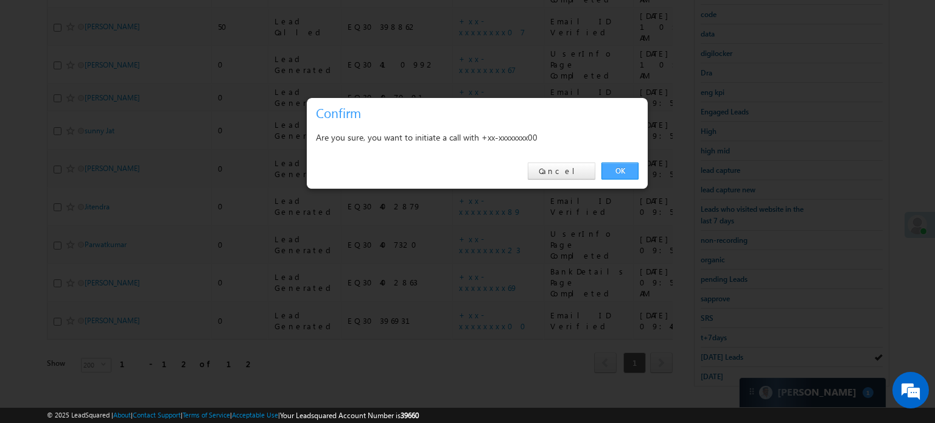
click at [604, 170] on link "OK" at bounding box center [619, 170] width 37 height 17
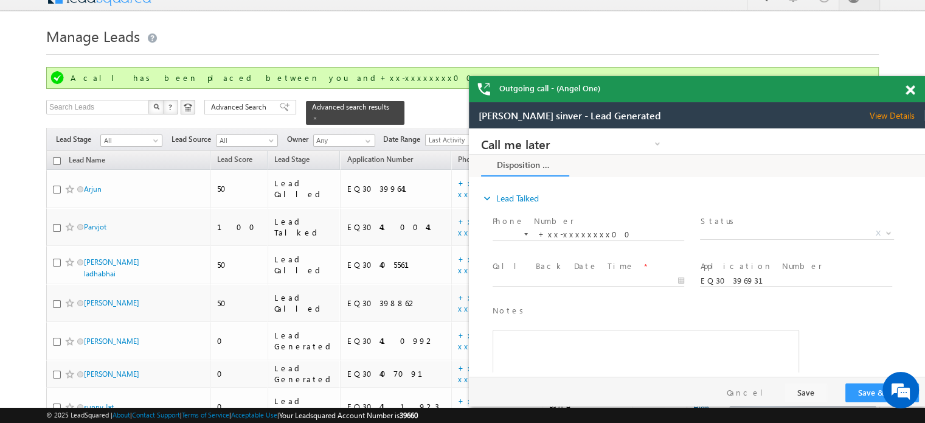
scroll to position [0, 0]
click at [908, 88] on span at bounding box center [910, 90] width 9 height 10
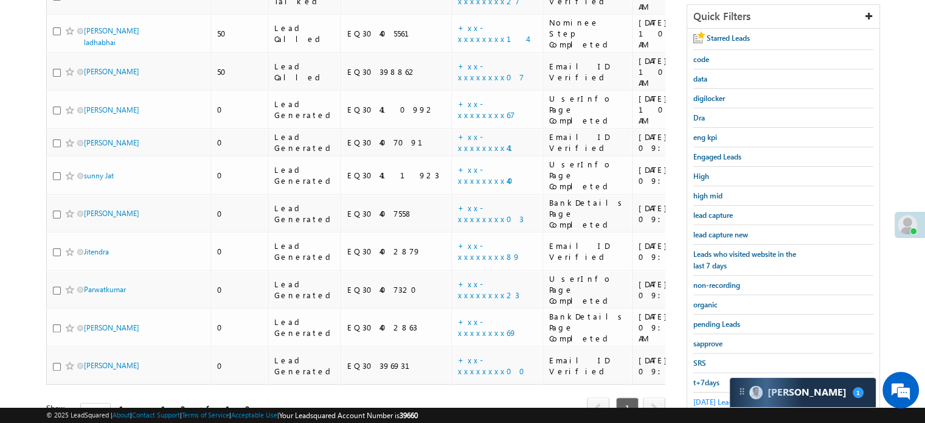
scroll to position [294, 0]
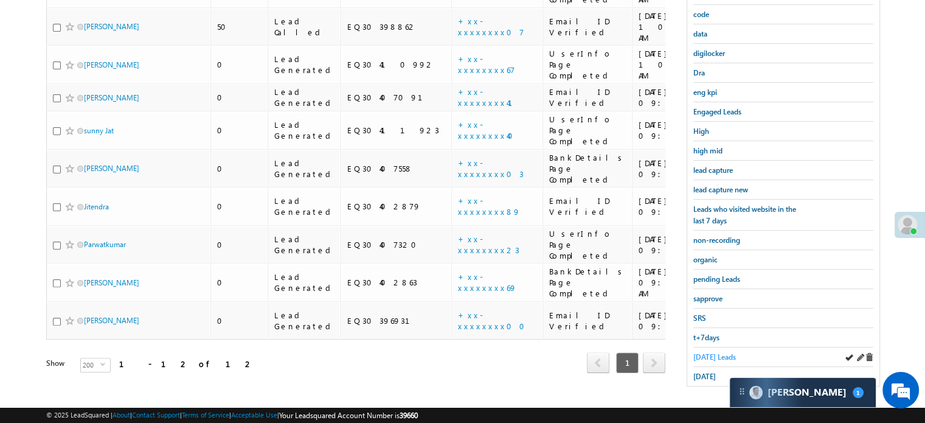
click at [731, 352] on span "Today's Leads" at bounding box center [715, 356] width 43 height 9
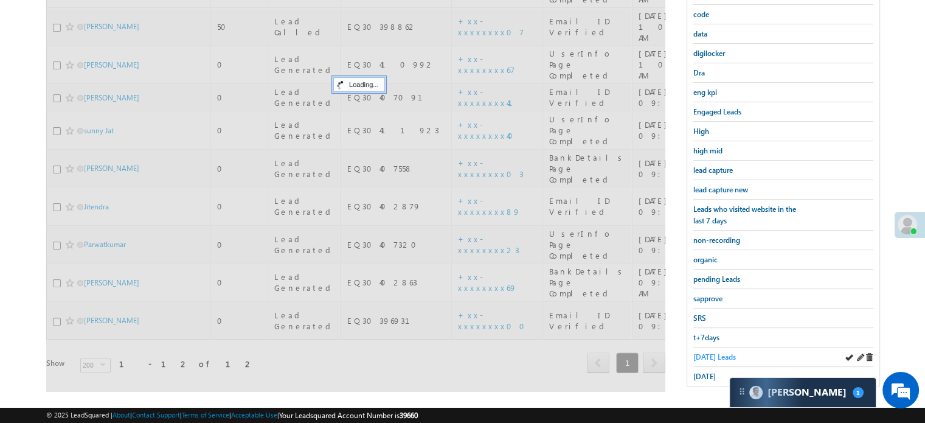
click at [731, 352] on span "Today's Leads" at bounding box center [715, 356] width 43 height 9
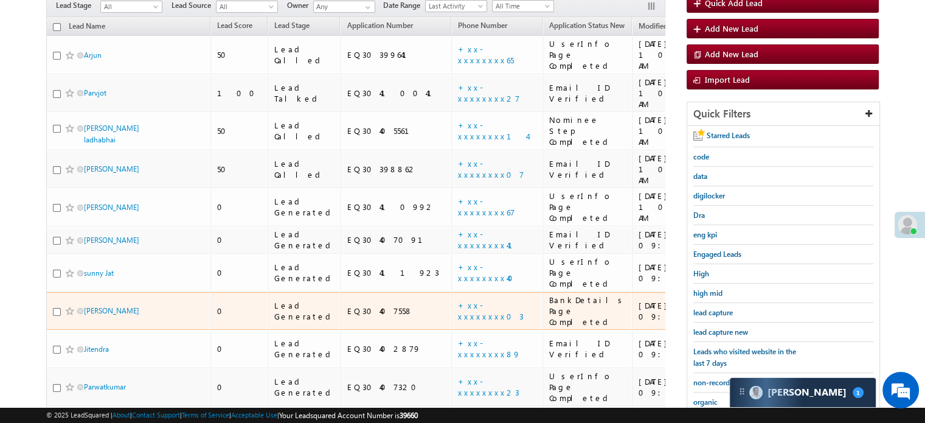
scroll to position [183, 0]
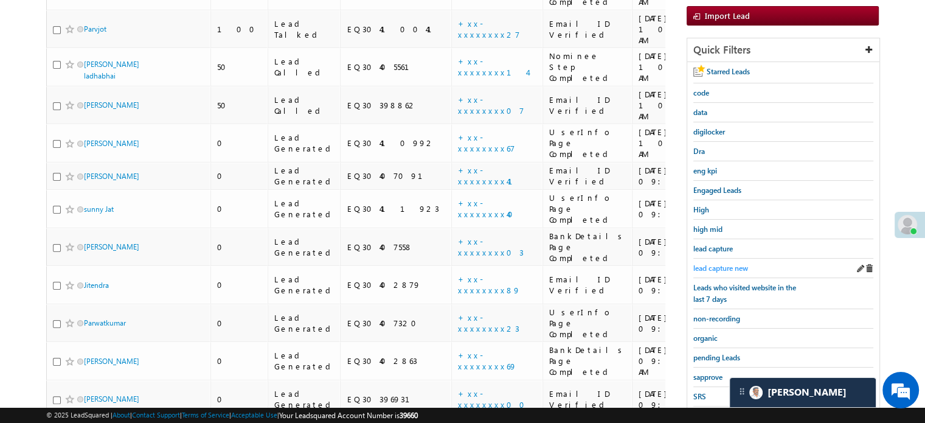
click at [721, 267] on span "lead capture new" at bounding box center [721, 267] width 55 height 9
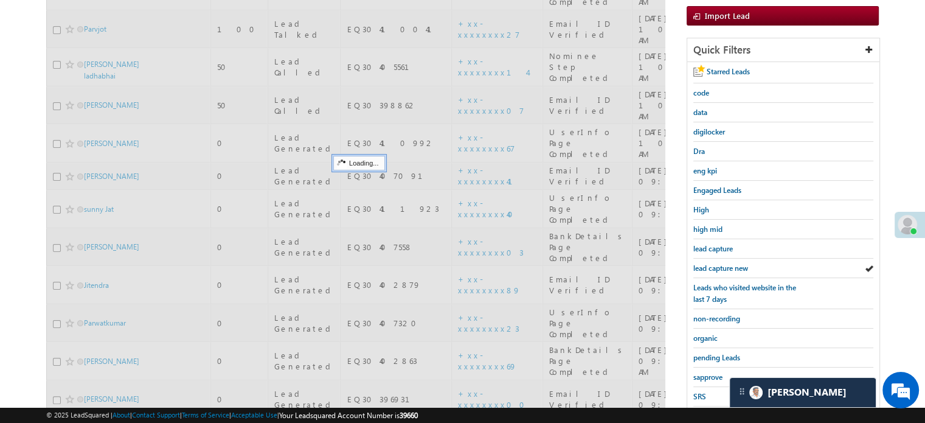
click at [721, 267] on span "lead capture new" at bounding box center [721, 267] width 55 height 9
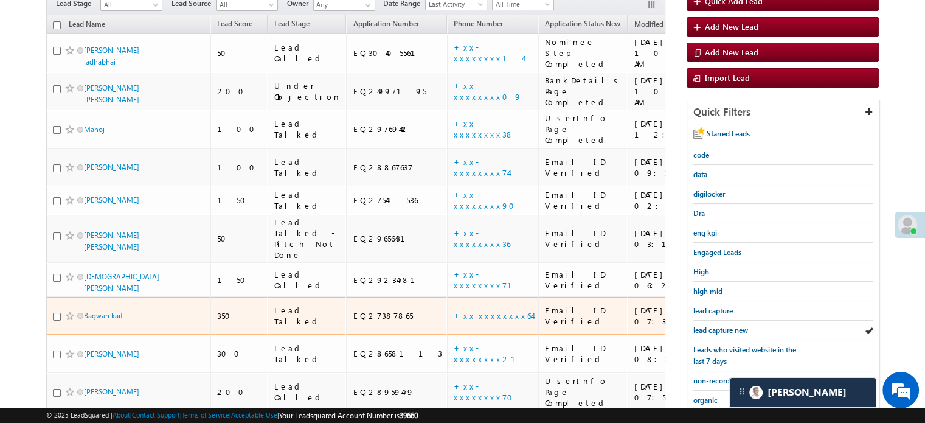
scroll to position [122, 0]
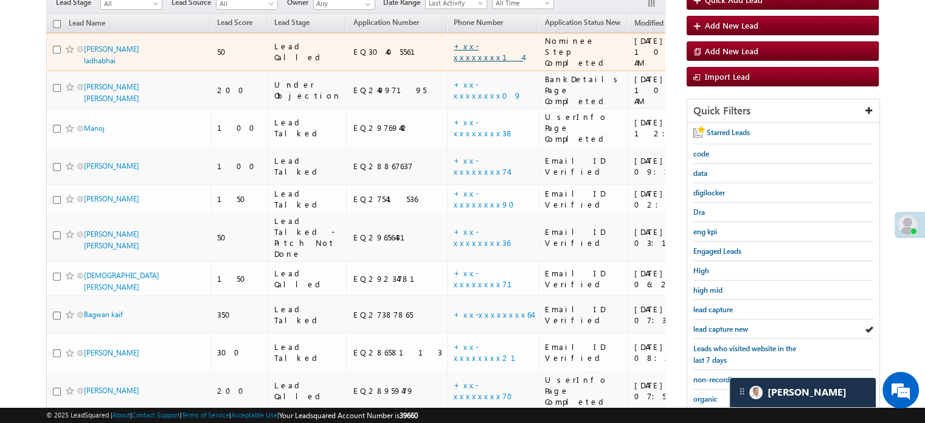
click at [454, 43] on link "+xx-xxxxxxxx14" at bounding box center [488, 51] width 69 height 21
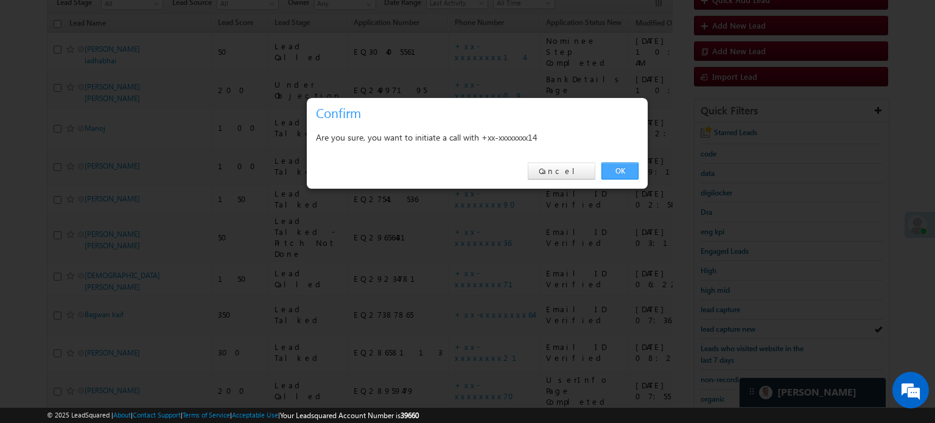
click at [606, 169] on link "OK" at bounding box center [619, 170] width 37 height 17
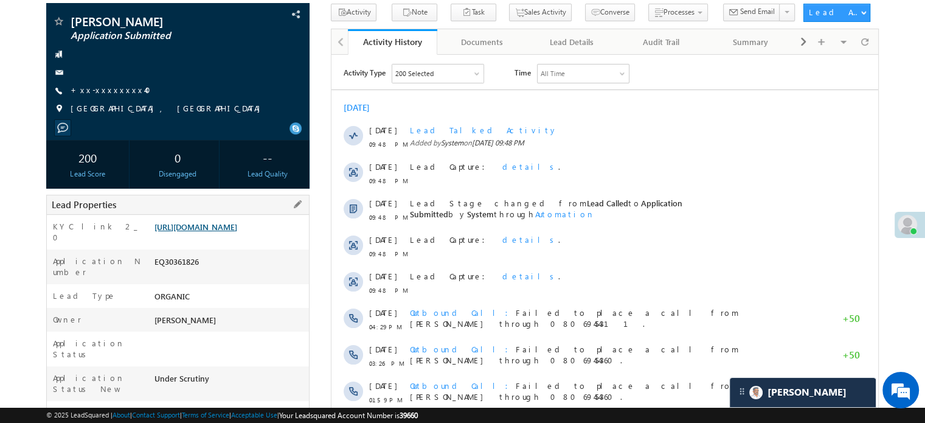
scroll to position [183, 0]
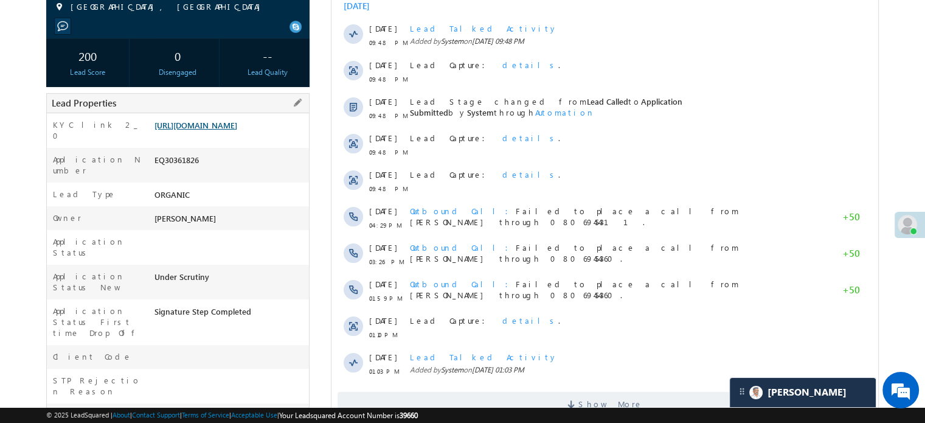
click at [237, 130] on link "https://angelbroking1-pk3em7sa.customui-test.leadsquared.com?leadId=0938fd6f-22…" at bounding box center [196, 125] width 83 height 10
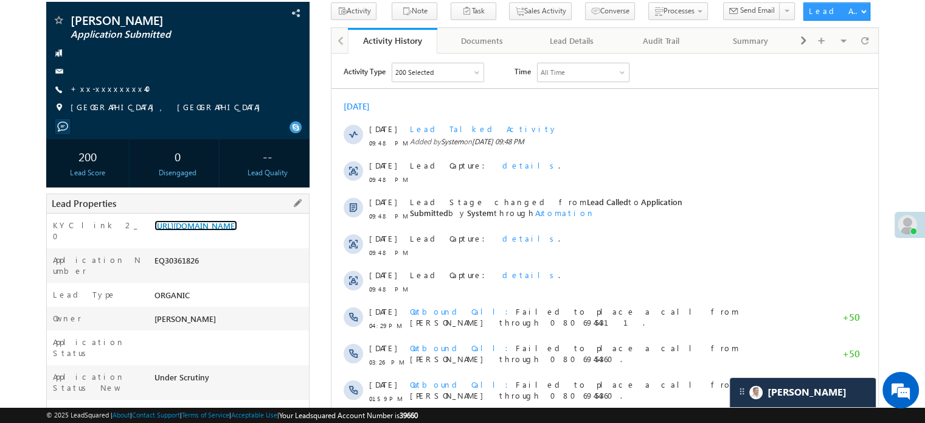
scroll to position [0, 0]
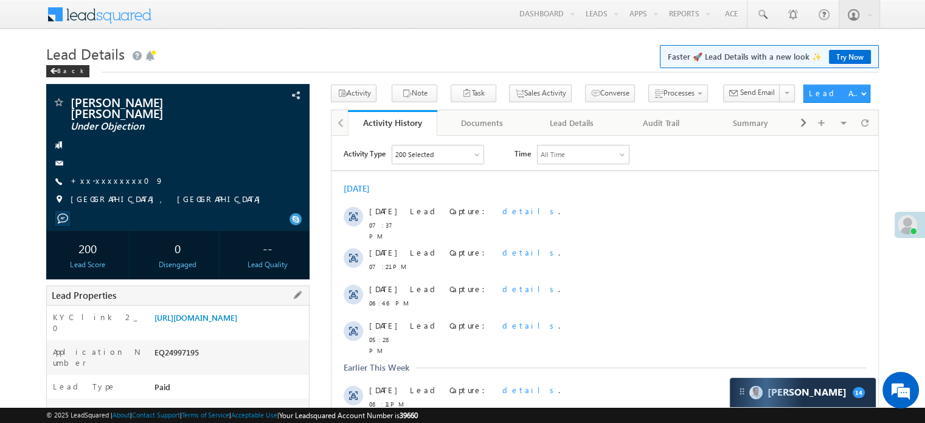
click at [229, 305] on div "KYC link 2_0 [URL][DOMAIN_NAME]" at bounding box center [178, 322] width 262 height 35
click at [232, 312] on link "[URL][DOMAIN_NAME]" at bounding box center [196, 317] width 83 height 10
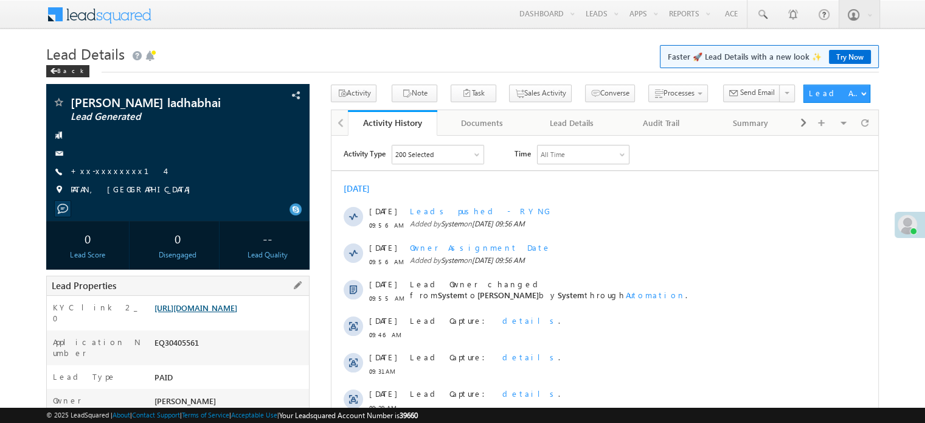
click at [237, 313] on link "[URL][DOMAIN_NAME]" at bounding box center [196, 307] width 83 height 10
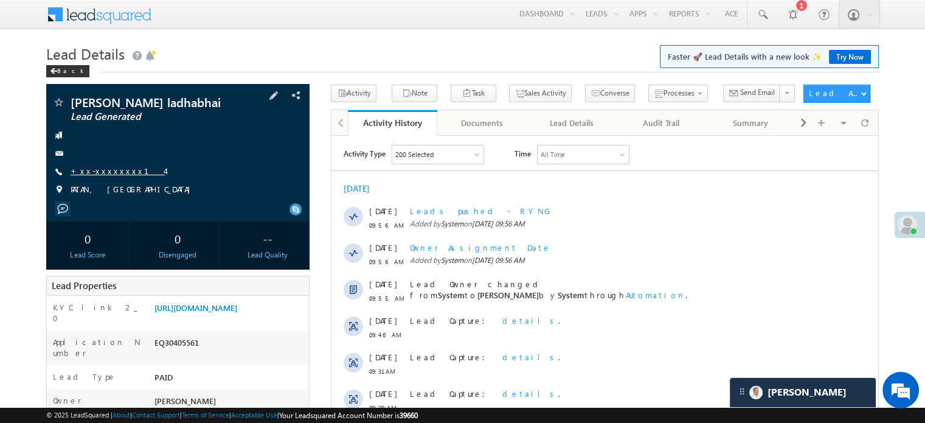
click at [100, 168] on link "+xx-xxxxxxxx14" at bounding box center [118, 171] width 94 height 10
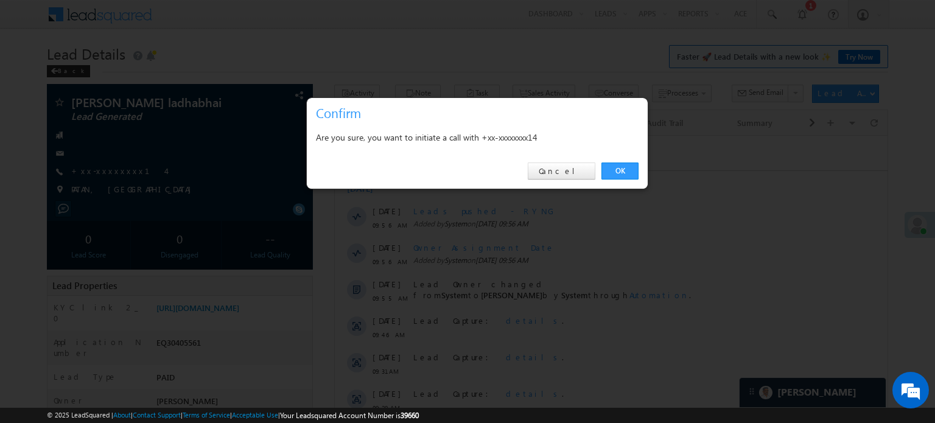
click at [644, 169] on div "OK Cancel" at bounding box center [477, 171] width 341 height 35
click at [623, 172] on link "OK" at bounding box center [619, 170] width 37 height 17
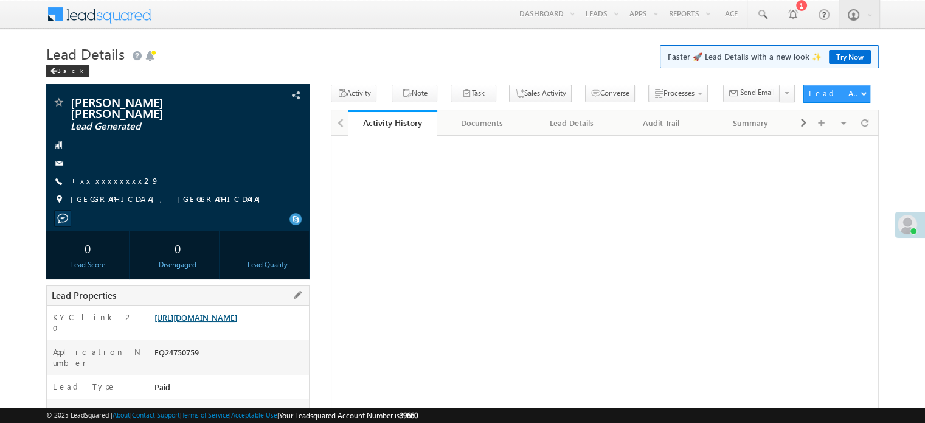
click at [209, 322] on link "https://angelbroking1-pk3em7sa.customui-test.leadsquared.com?leadId=137eaf85-51…" at bounding box center [196, 317] width 83 height 10
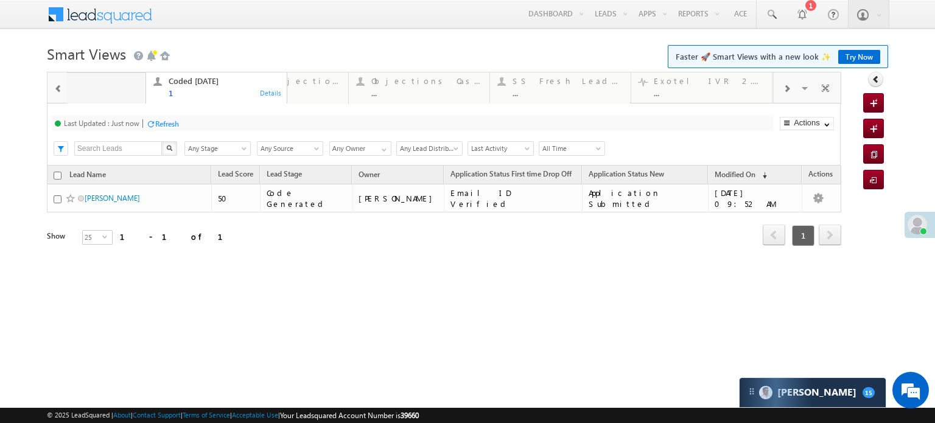
drag, startPoint x: 692, startPoint y: 85, endPoint x: 63, endPoint y: 58, distance: 629.7
click at [63, 85] on div at bounding box center [58, 87] width 18 height 27
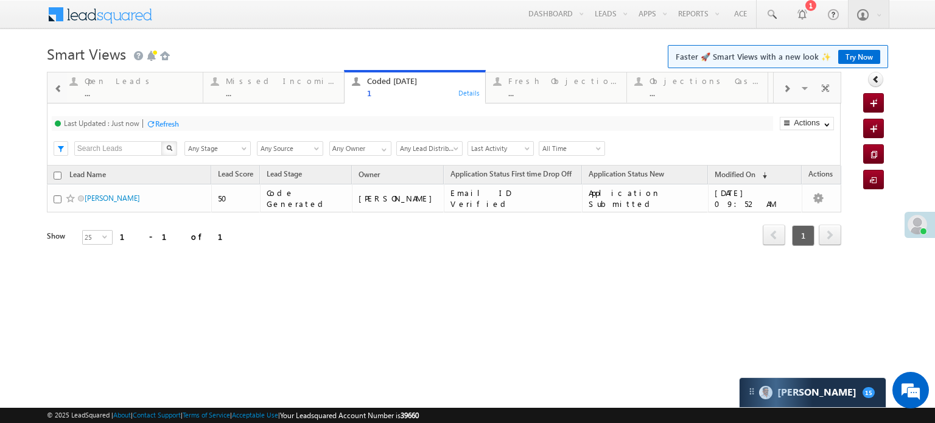
click at [63, 85] on div at bounding box center [58, 87] width 18 height 27
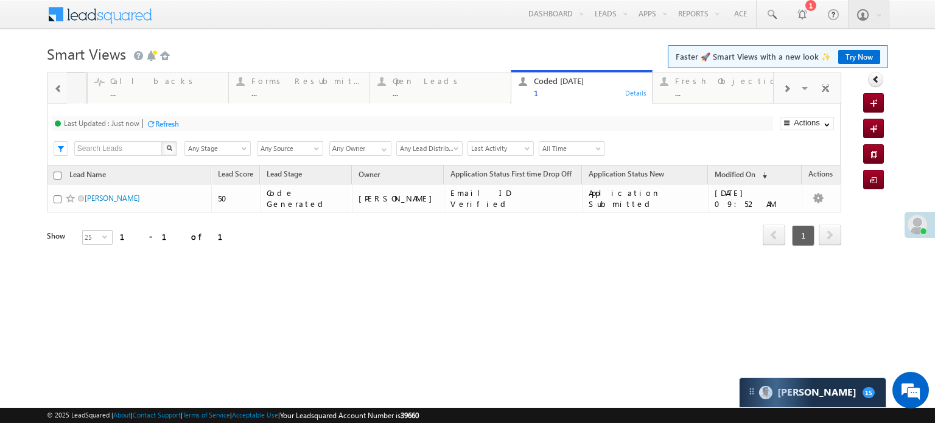
drag, startPoint x: 22, startPoint y: 92, endPoint x: 0, endPoint y: 68, distance: 32.7
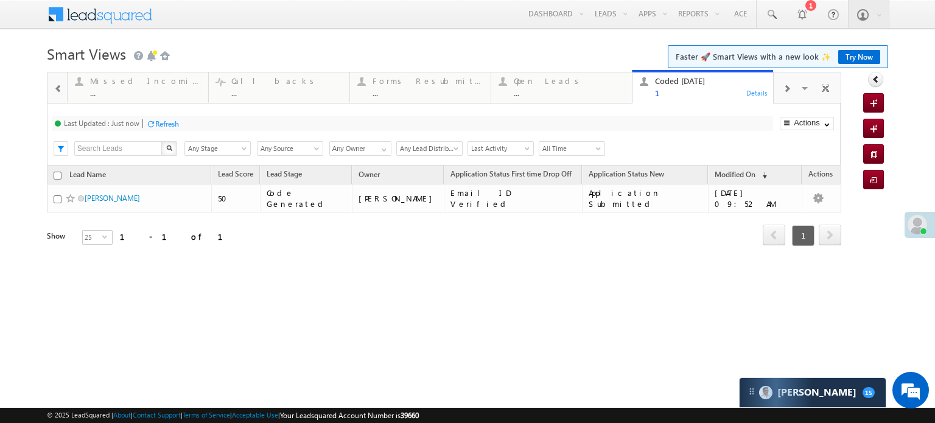
click at [0, 68] on body "Menu Priya Rathore priya .rath ore@a ngelb rokin g.com" at bounding box center [467, 172] width 935 height 345
click at [712, 97] on div "1" at bounding box center [710, 92] width 111 height 9
drag, startPoint x: 183, startPoint y: 136, endPoint x: 174, endPoint y: 136, distance: 8.5
click at [174, 136] on div "Last Updated : Just now Refresh Refreshing... Search X Lead Stage Any Stage Any…" at bounding box center [443, 134] width 793 height 62
click at [467, 55] on h1 "Smart Views Getting Started Faster 🚀 Smart Views with a new look ✨ Try Now" at bounding box center [467, 53] width 841 height 24
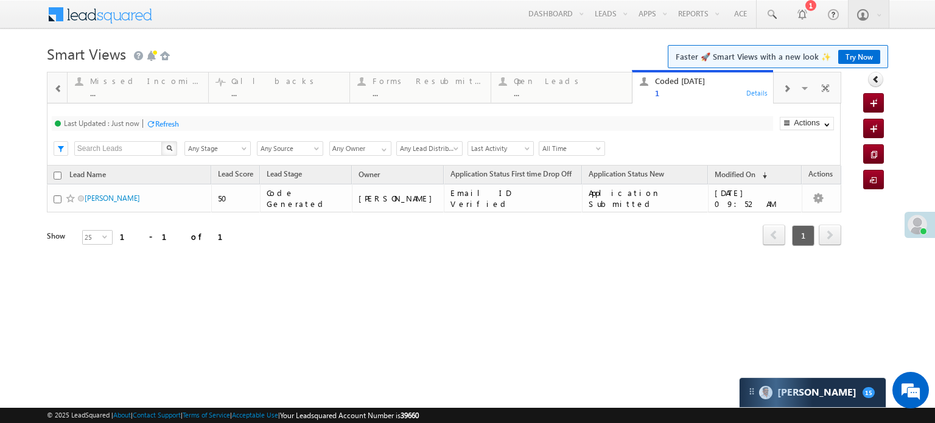
click at [467, 55] on h1 "Smart Views Getting Started Faster 🚀 Smart Views with a new look ✨ Try Now" at bounding box center [467, 53] width 841 height 24
drag, startPoint x: 657, startPoint y: 82, endPoint x: 0, endPoint y: 24, distance: 659.7
click at [55, 90] on span at bounding box center [58, 89] width 9 height 10
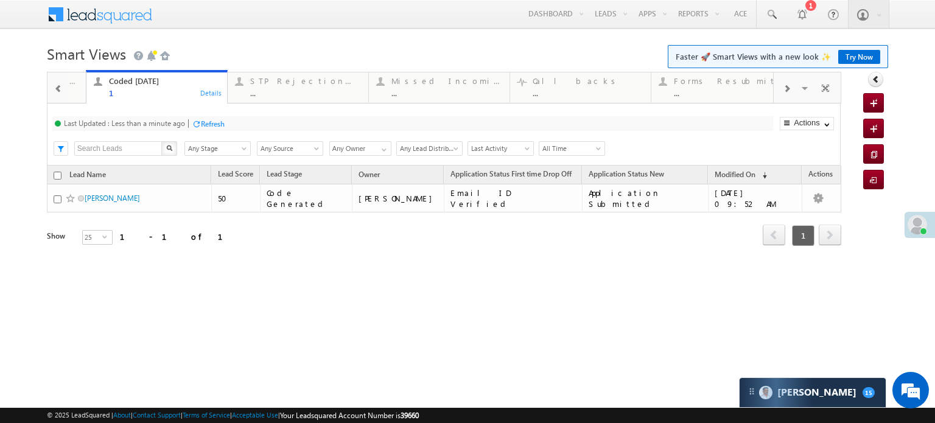
click at [55, 90] on span at bounding box center [58, 89] width 9 height 10
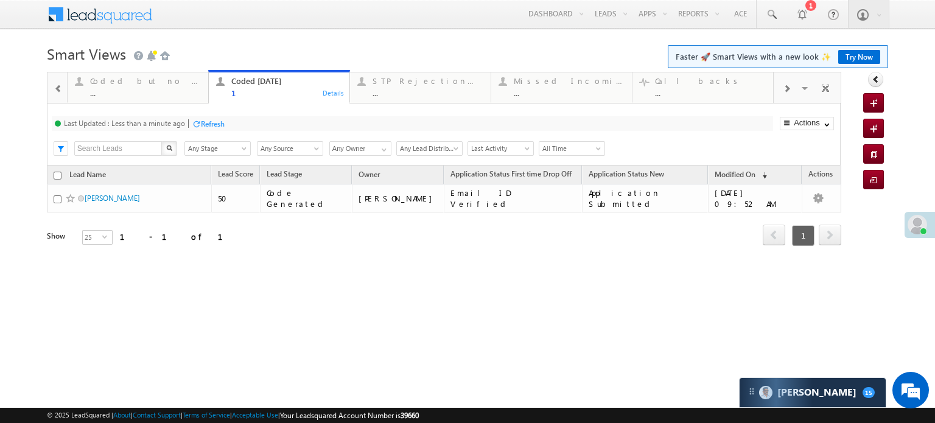
click at [55, 91] on span at bounding box center [58, 89] width 9 height 10
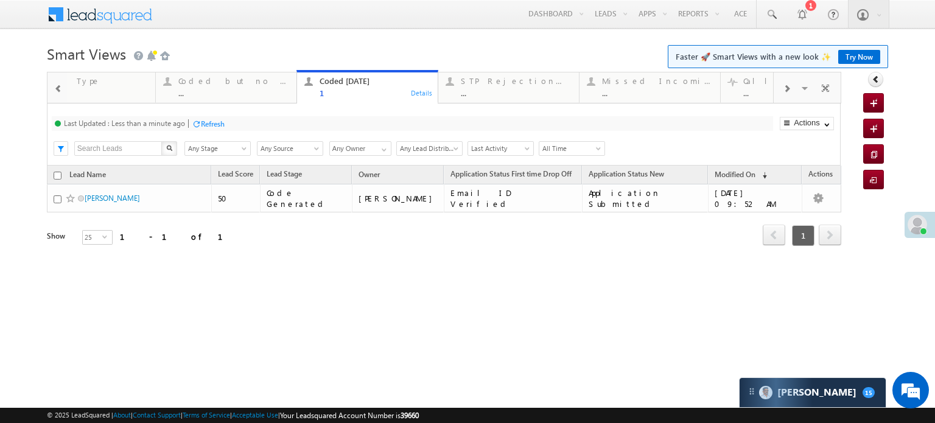
click at [55, 91] on span at bounding box center [58, 89] width 9 height 10
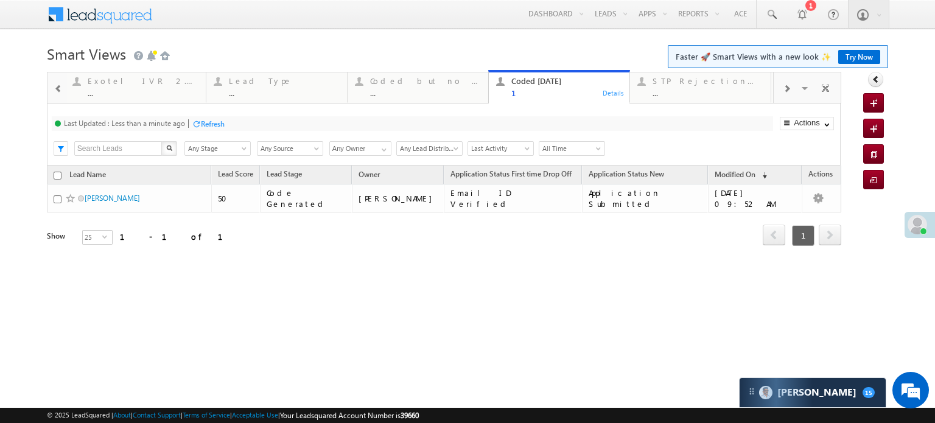
click at [55, 91] on span at bounding box center [58, 89] width 9 height 10
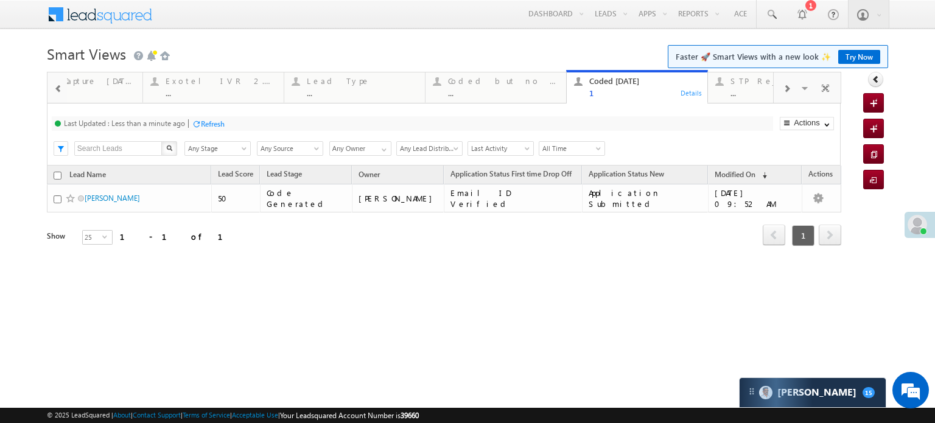
click at [55, 91] on span at bounding box center [58, 89] width 9 height 10
drag, startPoint x: 685, startPoint y: 77, endPoint x: 0, endPoint y: 46, distance: 685.8
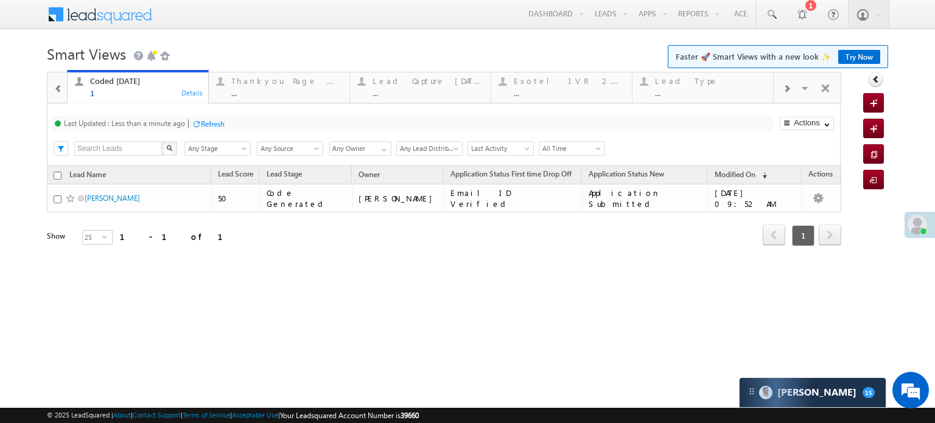
click at [53, 100] on div at bounding box center [58, 87] width 18 height 27
click at [53, 99] on div at bounding box center [58, 87] width 18 height 27
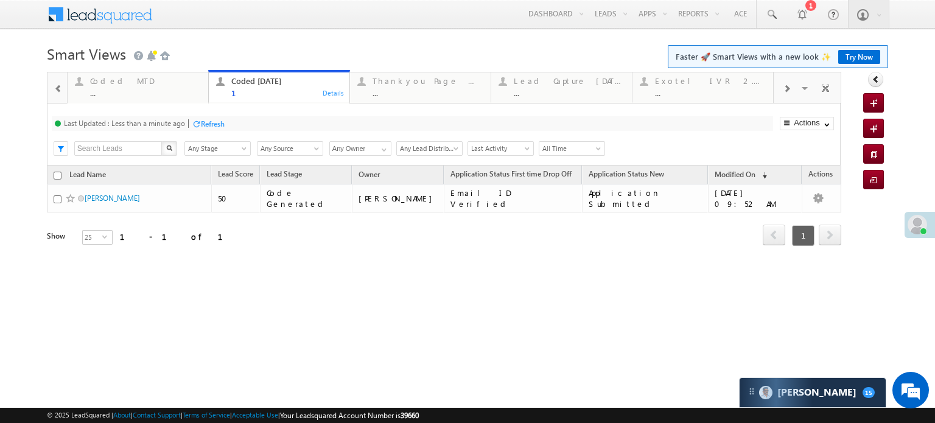
click at [53, 99] on div at bounding box center [58, 87] width 18 height 27
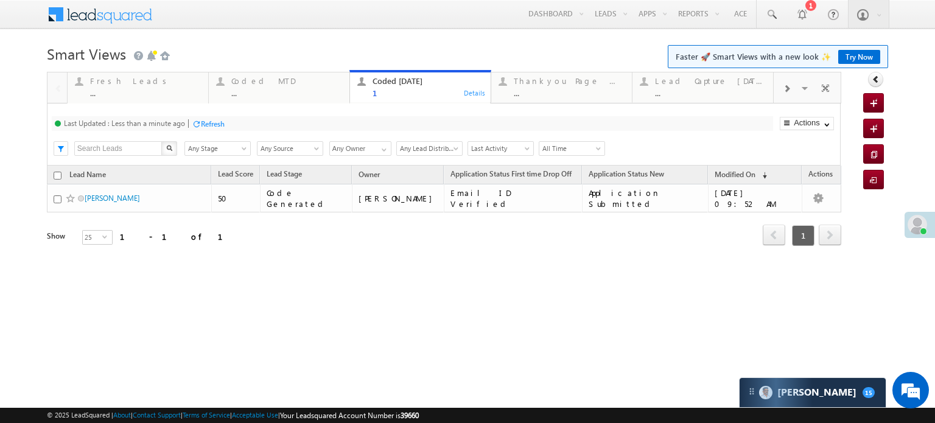
click at [53, 99] on div at bounding box center [57, 86] width 20 height 29
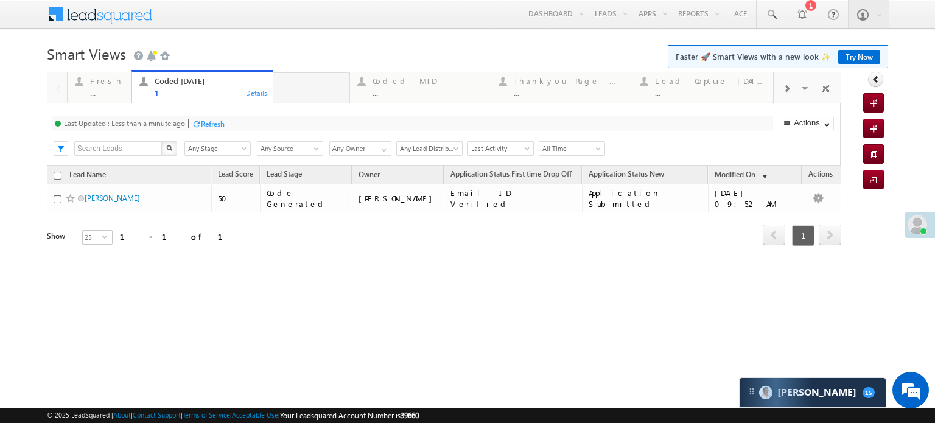
drag, startPoint x: 459, startPoint y: 90, endPoint x: 220, endPoint y: 97, distance: 239.2
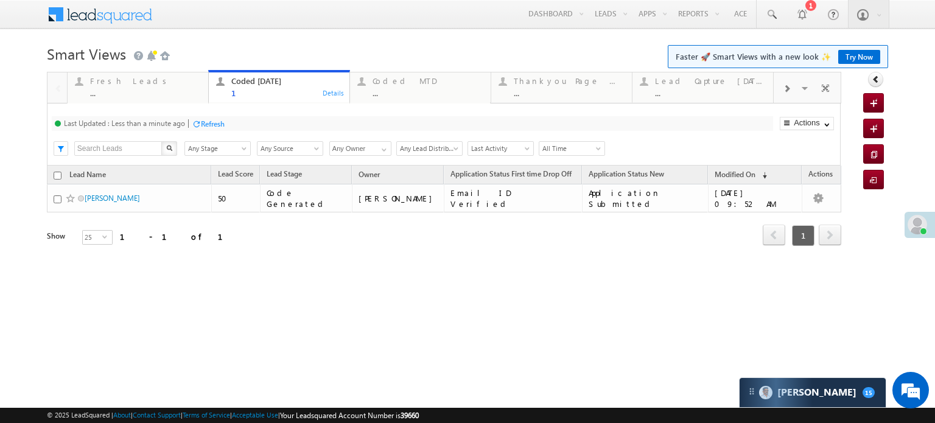
click at [217, 97] on div "Coded Today 1 Details" at bounding box center [279, 86] width 138 height 24
click at [242, 91] on div "1" at bounding box center [286, 92] width 111 height 9
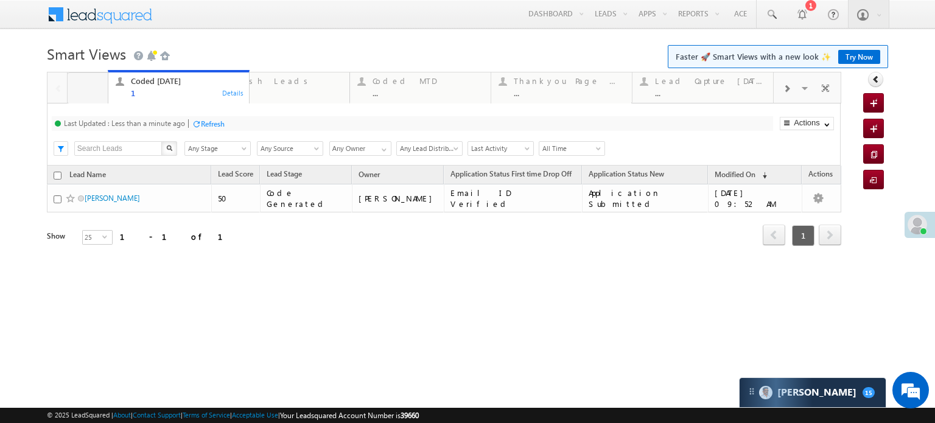
drag, startPoint x: 242, startPoint y: 91, endPoint x: 141, endPoint y: 87, distance: 100.5
click at [372, 94] on div "..." at bounding box center [427, 92] width 111 height 9
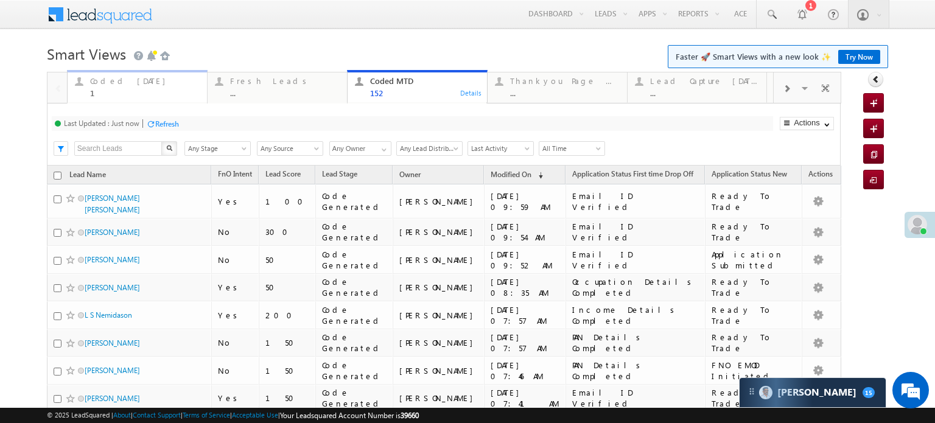
click at [141, 89] on div "1" at bounding box center [145, 92] width 110 height 9
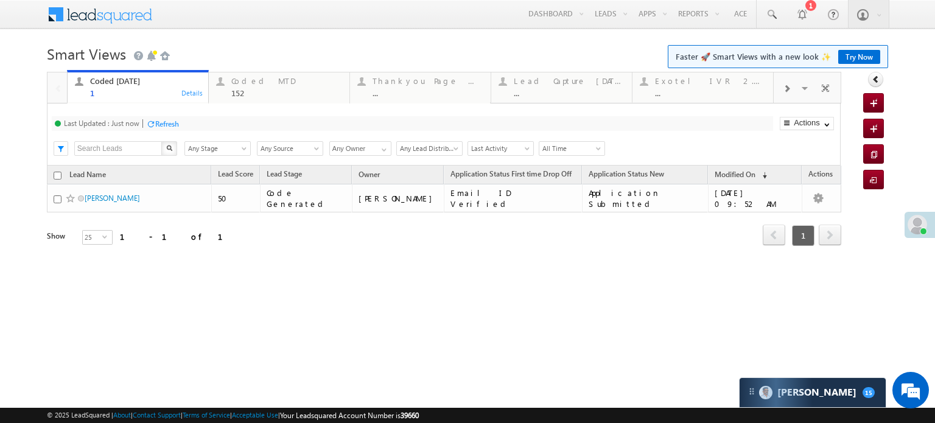
click at [786, 87] on span at bounding box center [785, 89] width 7 height 10
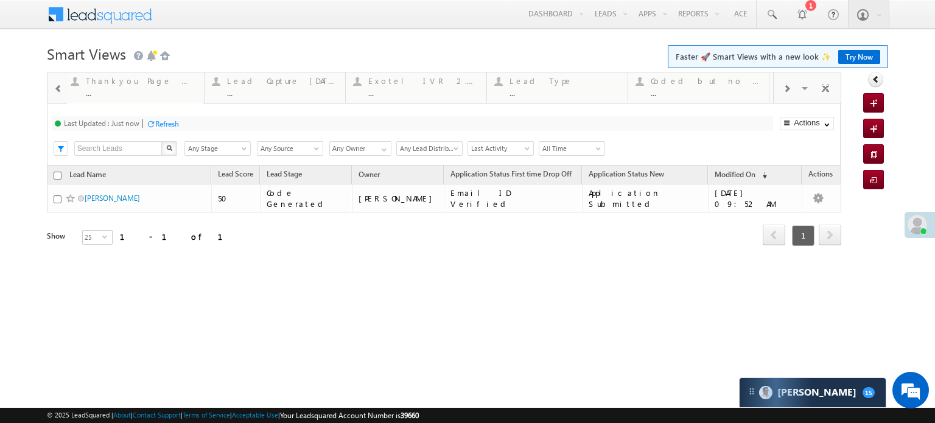
click at [786, 87] on span at bounding box center [785, 89] width 7 height 10
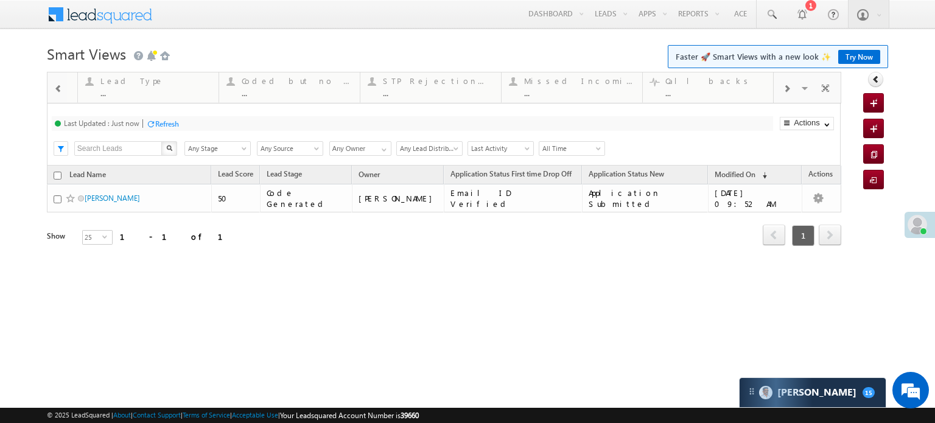
click at [786, 87] on span at bounding box center [785, 89] width 7 height 10
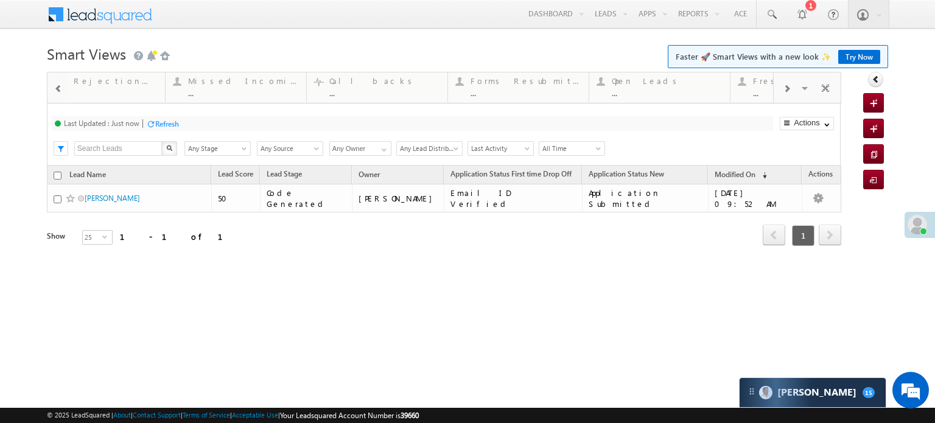
click at [786, 87] on span at bounding box center [785, 89] width 7 height 10
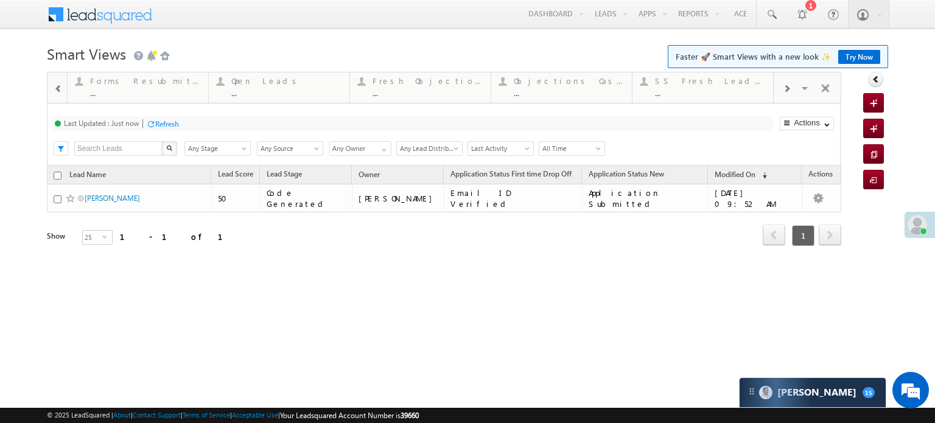
click at [786, 87] on span at bounding box center [785, 89] width 7 height 10
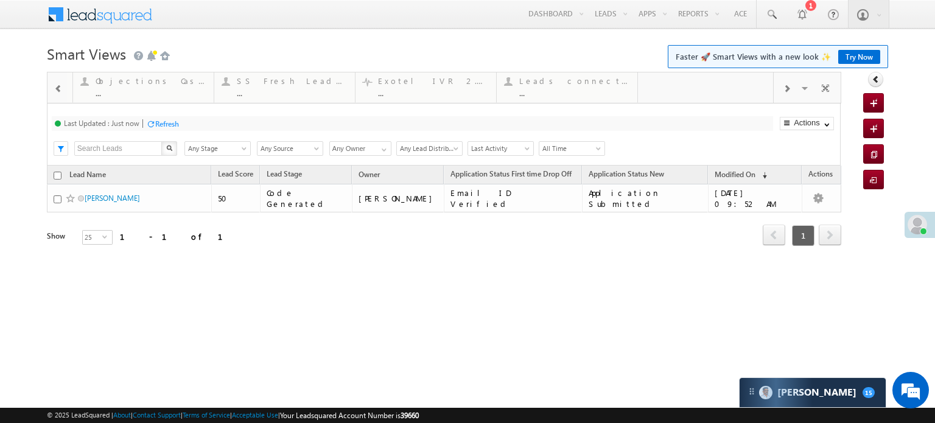
click at [786, 87] on span at bounding box center [785, 89] width 7 height 10
click at [786, 87] on div "Visible Tabs Coded Today Default Coded MTD Default Thankyou Page leads Default …" at bounding box center [807, 86] width 68 height 29
click at [0, 107] on body "Menu Priya Rathore priya .rath ore@a ngelb rokin g.com" at bounding box center [467, 172] width 935 height 345
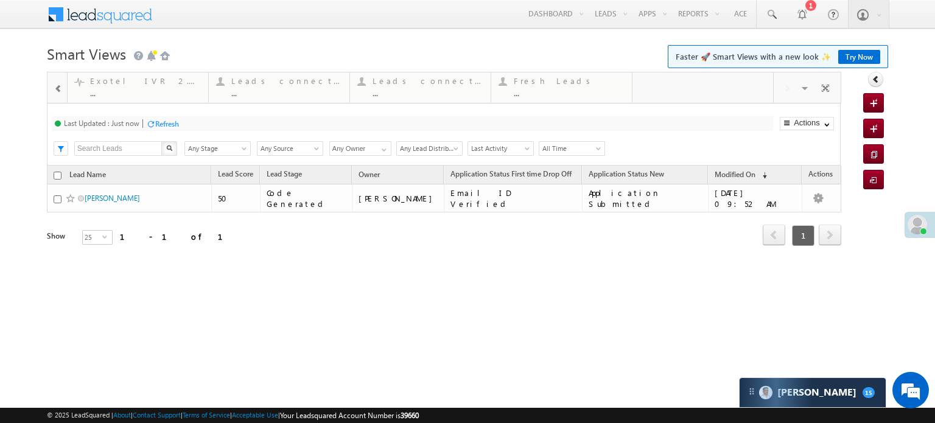
click at [0, 106] on body "Menu Priya Rathore priya .rath ore@a ngelb rokin g.com" at bounding box center [467, 172] width 935 height 345
click at [473, 41] on h1 "Smart Views Getting Started Faster 🚀 Smart Views with a new look ✨ Try Now" at bounding box center [467, 53] width 841 height 24
drag, startPoint x: 528, startPoint y: 83, endPoint x: 78, endPoint y: 94, distance: 450.4
click at [59, 97] on div at bounding box center [58, 87] width 18 height 27
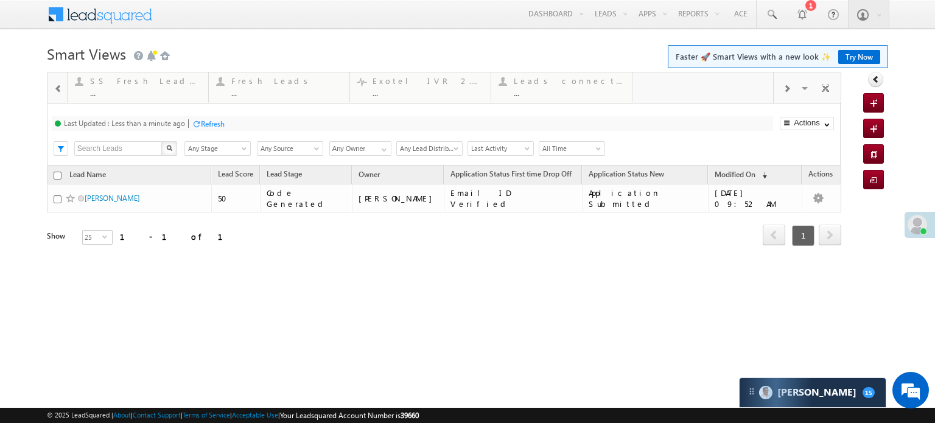
click at [59, 97] on div at bounding box center [58, 87] width 18 height 27
drag, startPoint x: 577, startPoint y: 83, endPoint x: 0, endPoint y: 78, distance: 576.8
click at [58, 88] on span at bounding box center [58, 89] width 9 height 10
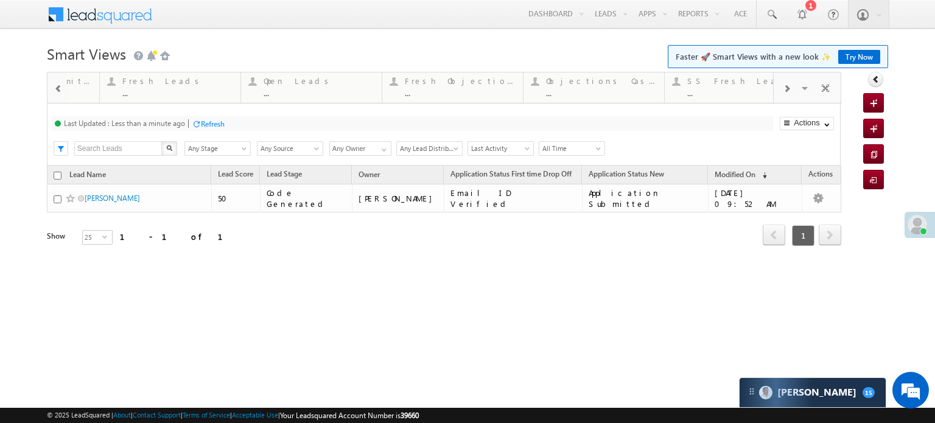
click at [58, 88] on span at bounding box center [58, 89] width 9 height 10
click at [58, 89] on span at bounding box center [58, 89] width 9 height 10
drag, startPoint x: 538, startPoint y: 85, endPoint x: 0, endPoint y: 134, distance: 540.1
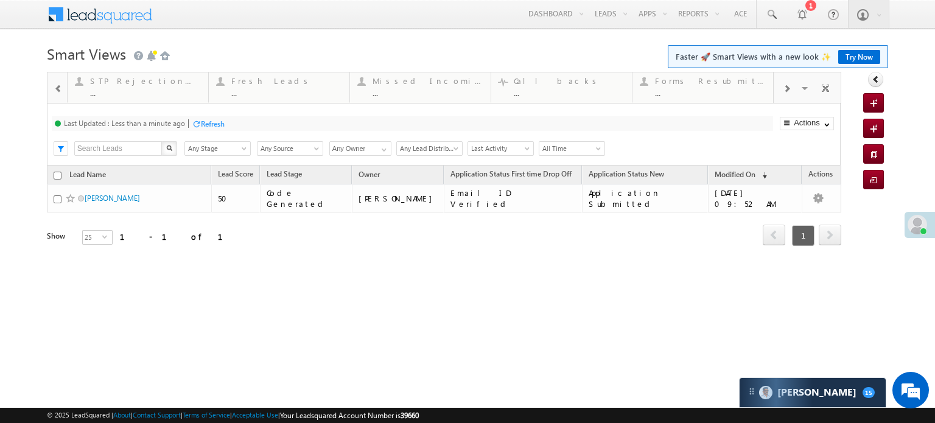
click at [54, 89] on span at bounding box center [58, 89] width 9 height 10
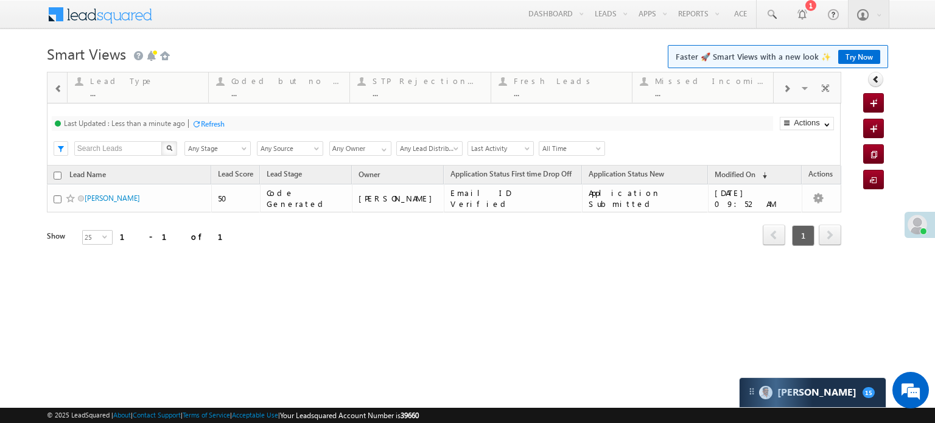
click at [54, 89] on span at bounding box center [58, 89] width 9 height 10
click at [662, 91] on div "..." at bounding box center [710, 92] width 111 height 9
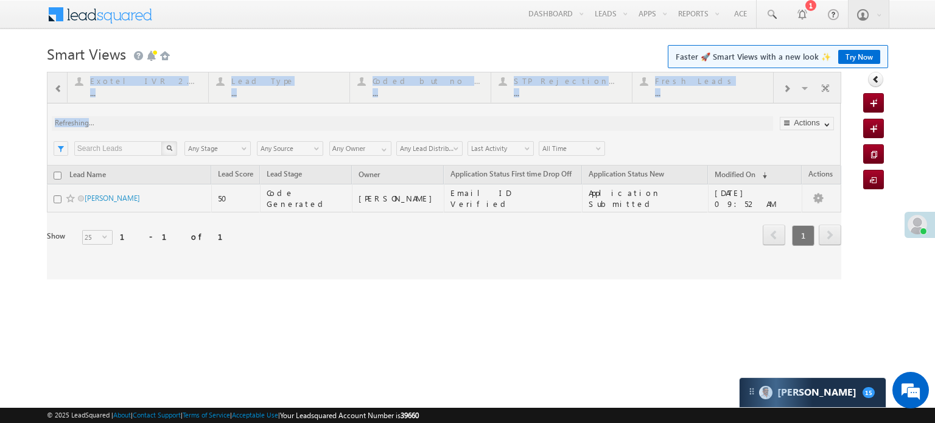
click at [18, 124] on body "Menu Priya Rathore priya .rath ore@a ngelb rokin g.com" at bounding box center [467, 172] width 935 height 345
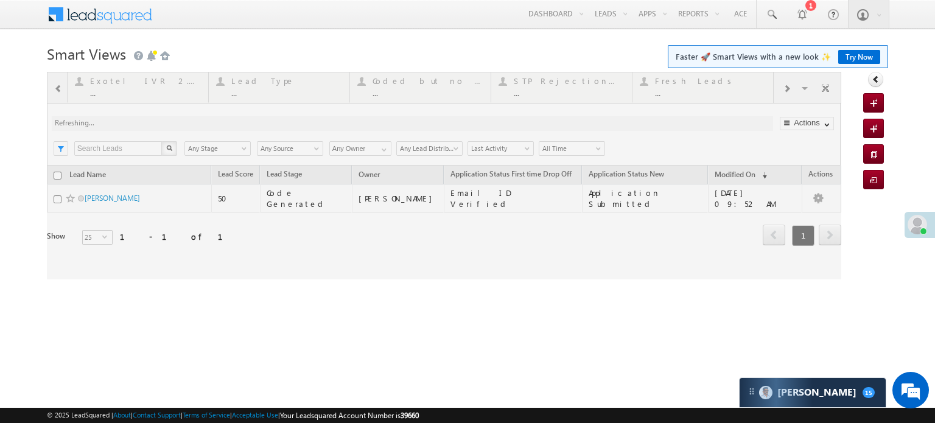
click at [327, 56] on h1 "Smart Views Getting Started Faster 🚀 Smart Views with a new look ✨ Try Now" at bounding box center [467, 53] width 841 height 24
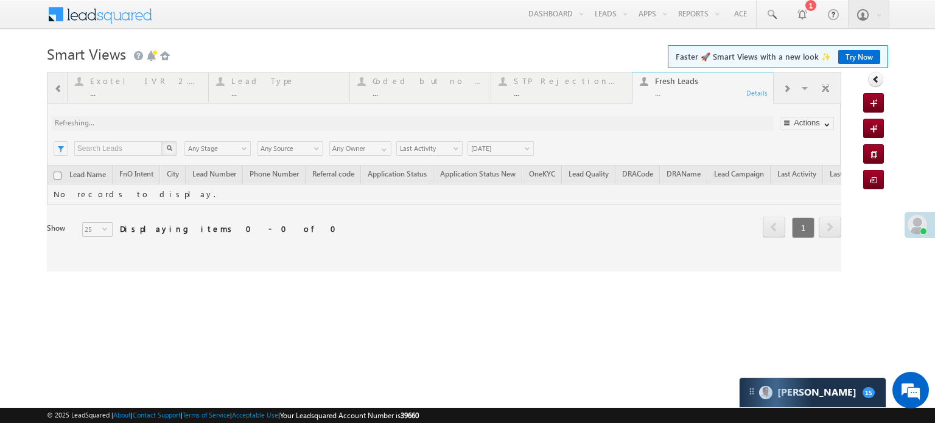
click at [238, 108] on div at bounding box center [444, 172] width 794 height 200
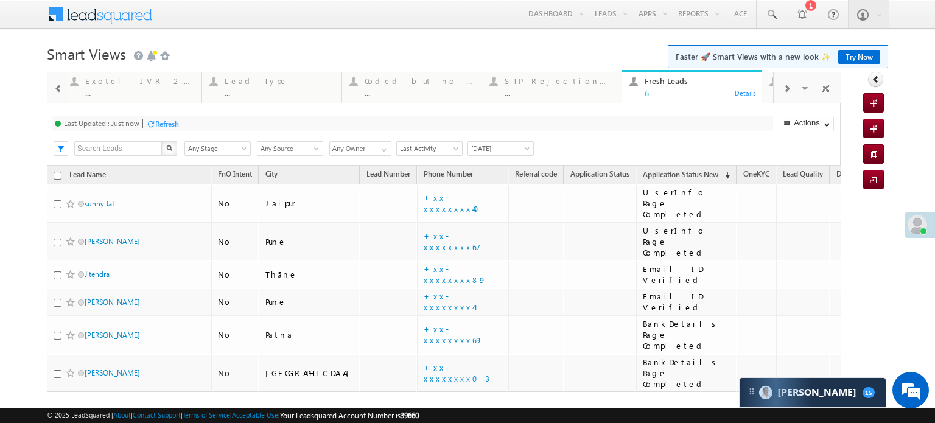
click at [674, 94] on div "6" at bounding box center [699, 92] width 110 height 9
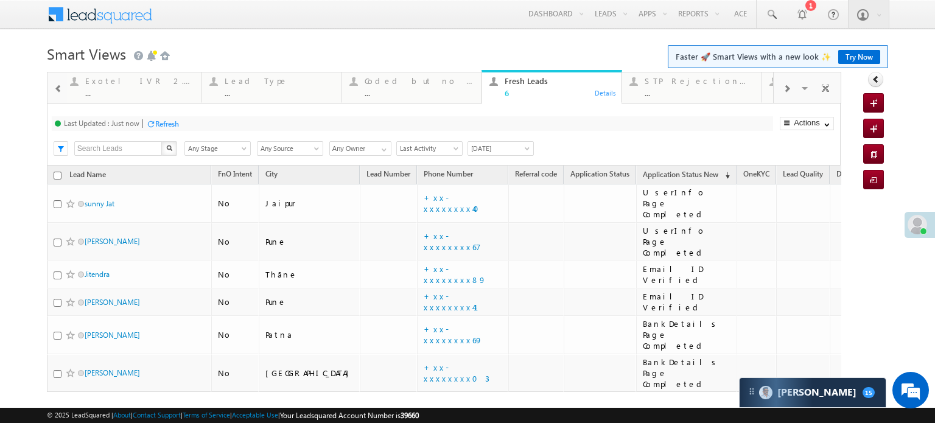
drag, startPoint x: 175, startPoint y: 110, endPoint x: 0, endPoint y: 102, distance: 175.4
click at [0, 105] on body "Menu Priya Rathore priya .rath ore@a ngelb rokin g.com" at bounding box center [467, 229] width 935 height 459
click at [0, 102] on body "Menu Priya Rathore priya .rath ore@a ngelb rokin g.com" at bounding box center [467, 229] width 935 height 459
click at [523, 97] on div "6" at bounding box center [559, 92] width 110 height 9
drag, startPoint x: 523, startPoint y: 97, endPoint x: 484, endPoint y: 97, distance: 38.9
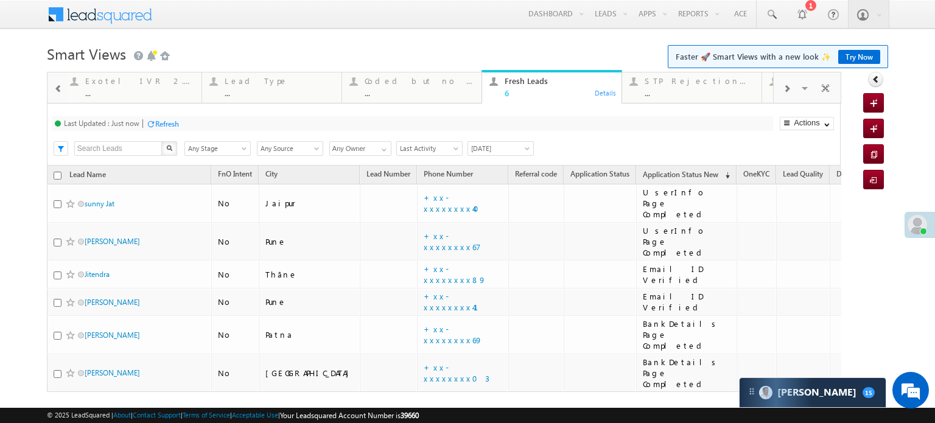
click at [523, 97] on div "6" at bounding box center [559, 92] width 110 height 9
drag, startPoint x: 201, startPoint y: 105, endPoint x: 148, endPoint y: 102, distance: 53.0
click at [153, 103] on div "Coded Today 1 Details Coded MTD 152 Details Thankyou Page leads ... Details Lea…" at bounding box center [444, 266] width 794 height 388
click at [290, 53] on h1 "Smart Views Getting Started Faster 🚀 Smart Views with a new look ✨ Try Now" at bounding box center [467, 53] width 841 height 24
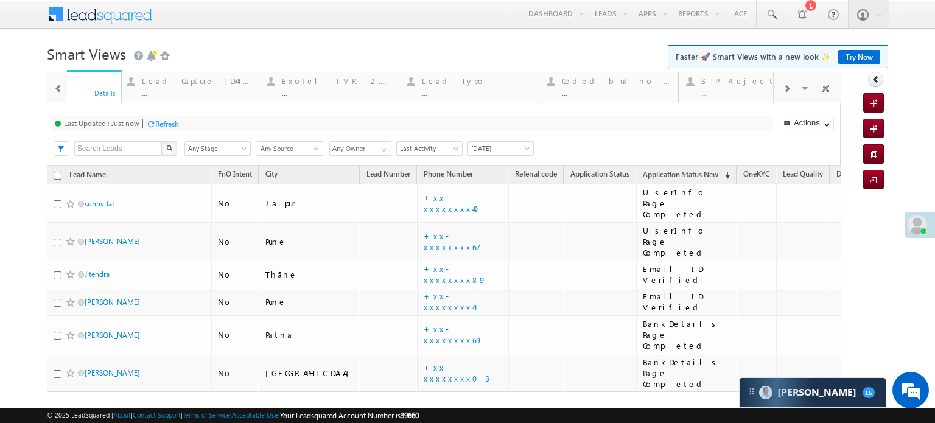
drag, startPoint x: 557, startPoint y: 84, endPoint x: 0, endPoint y: 74, distance: 556.8
click at [56, 86] on span at bounding box center [58, 89] width 9 height 10
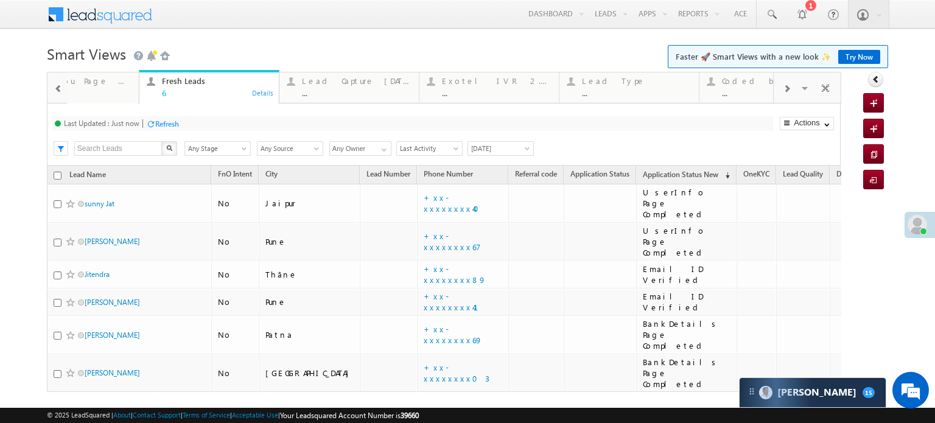
click at [56, 86] on span at bounding box center [58, 89] width 9 height 10
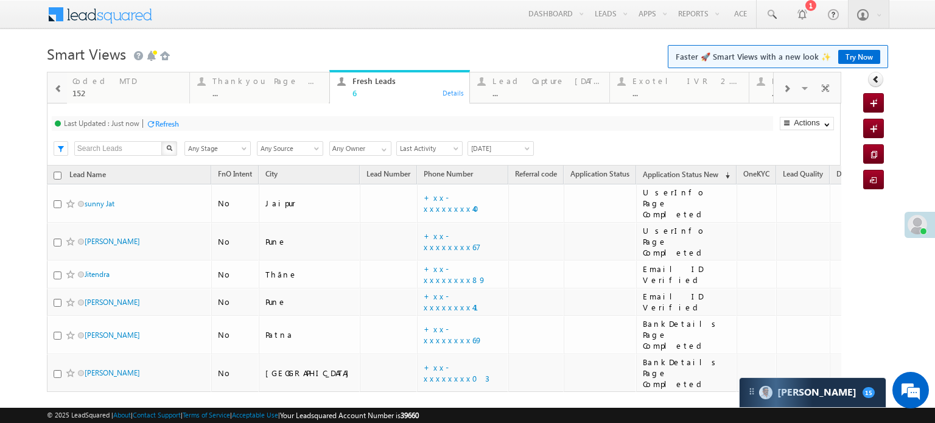
click at [56, 86] on span at bounding box center [58, 89] width 9 height 10
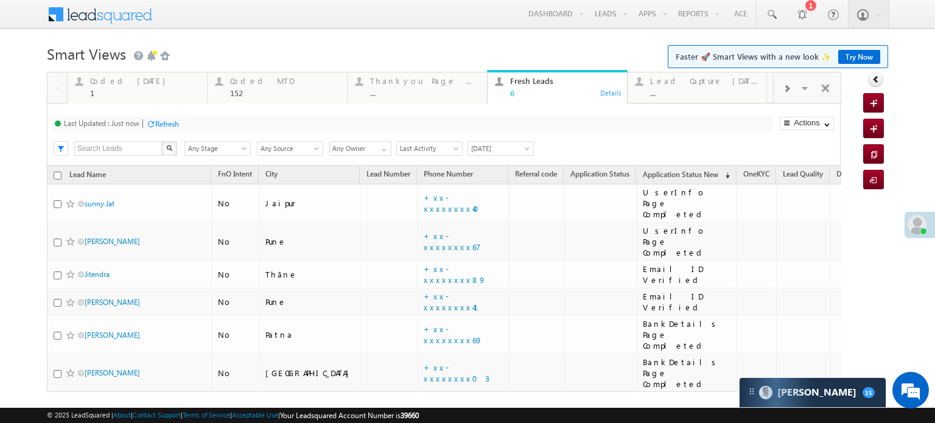
click at [56, 86] on div at bounding box center [57, 86] width 20 height 29
drag, startPoint x: 598, startPoint y: 94, endPoint x: 534, endPoint y: 92, distance: 64.5
drag, startPoint x: 534, startPoint y: 92, endPoint x: 41, endPoint y: 95, distance: 492.9
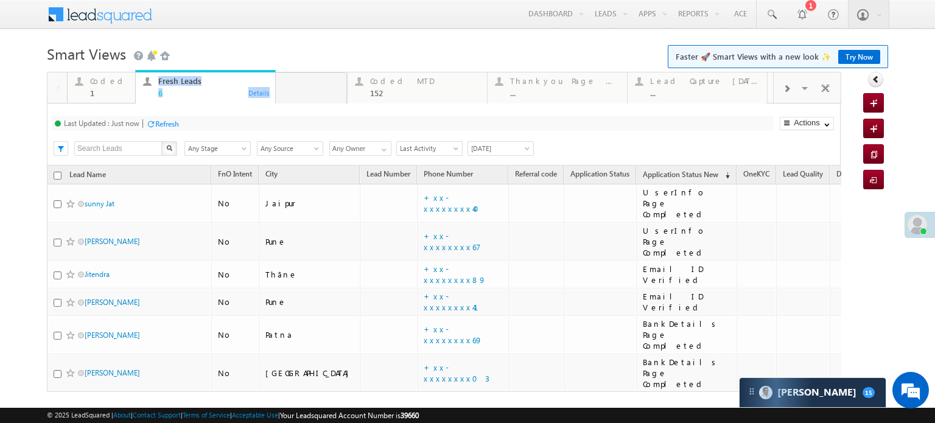
drag, startPoint x: 111, startPoint y: 80, endPoint x: 177, endPoint y: 88, distance: 66.8
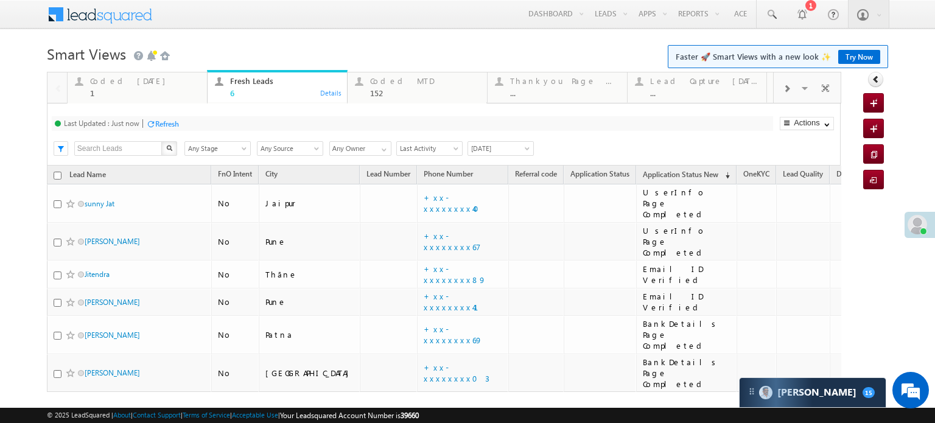
click at [332, 26] on div "Menu Priya Rathore priya .rath ore@a ngelb rokin g.com Angel Broki" at bounding box center [467, 15] width 841 height 30
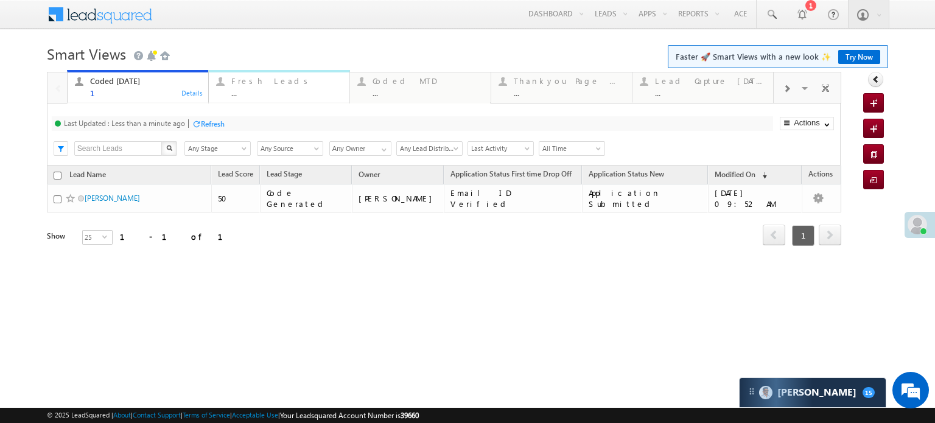
click at [263, 80] on div "Fresh Leads" at bounding box center [286, 81] width 111 height 10
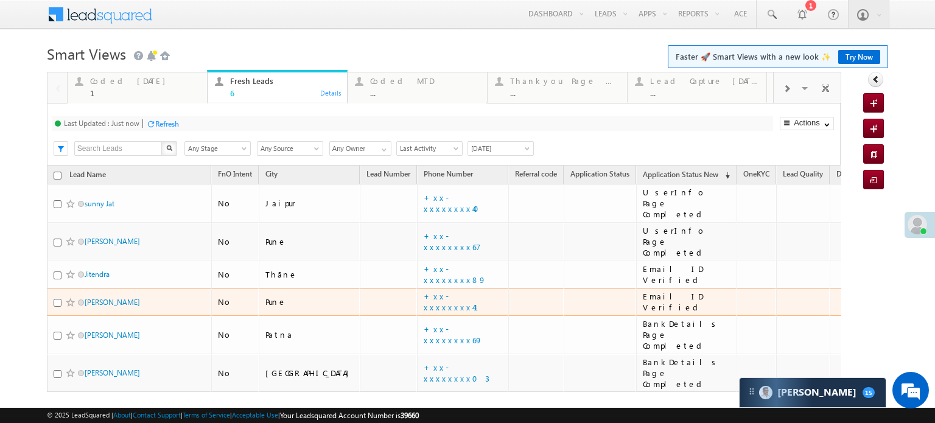
click at [417, 288] on td "+xx-xxxxxxxx41" at bounding box center [462, 302] width 91 height 28
click at [423, 291] on link "+xx-xxxxxxxx41" at bounding box center [457, 301] width 69 height 21
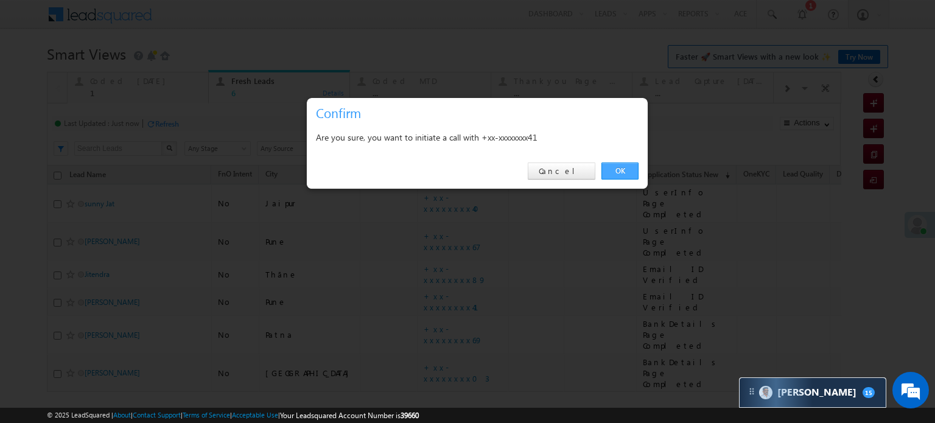
click at [621, 169] on link "OK" at bounding box center [619, 170] width 37 height 17
